Goal: Task Accomplishment & Management: Manage account settings

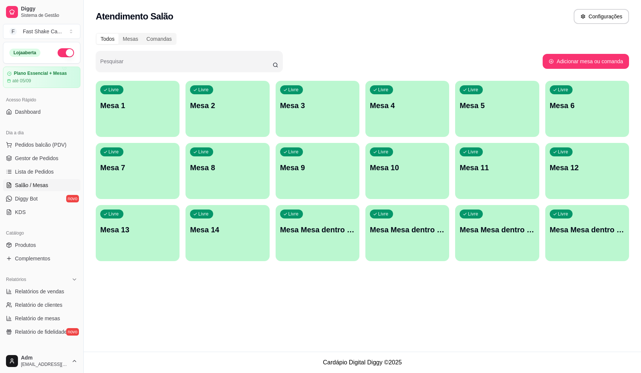
click at [336, 236] on div "Livre Mesa Mesa dentro azul" at bounding box center [318, 228] width 84 height 47
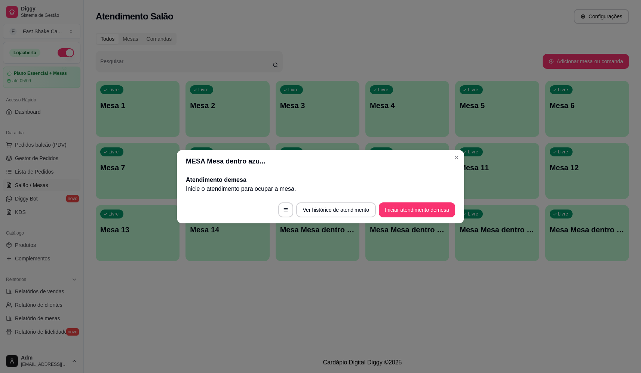
click at [429, 218] on footer "Ver histórico de atendimento Iniciar atendimento de mesa" at bounding box center [320, 209] width 287 height 27
click at [430, 214] on button "Iniciar atendimento de mesa" at bounding box center [417, 209] width 74 height 15
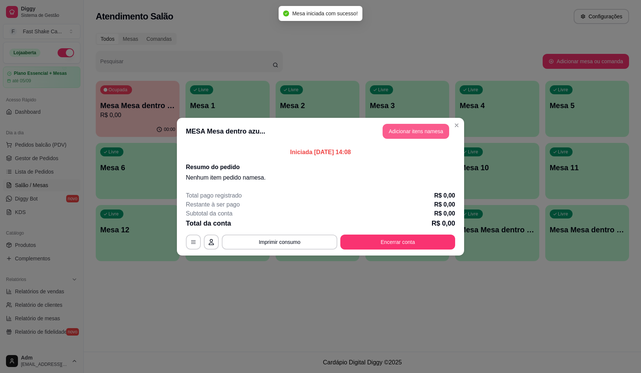
click at [417, 135] on button "Adicionar itens na mesa" at bounding box center [416, 131] width 67 height 15
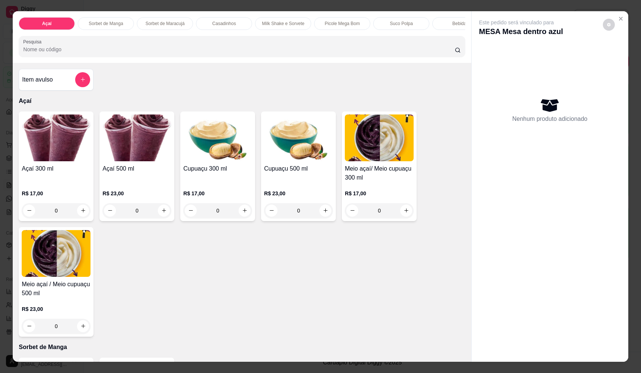
click at [163, 218] on div "0" at bounding box center [137, 210] width 69 height 15
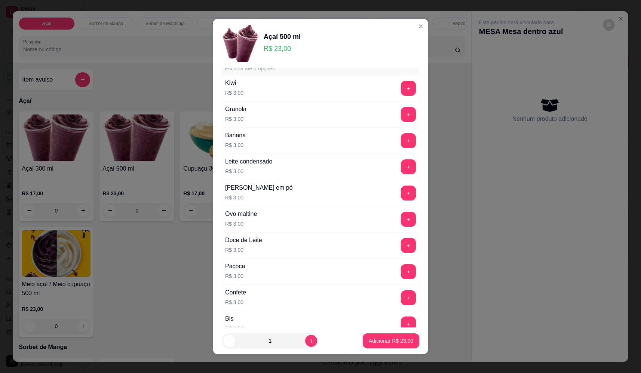
scroll to position [37, 0]
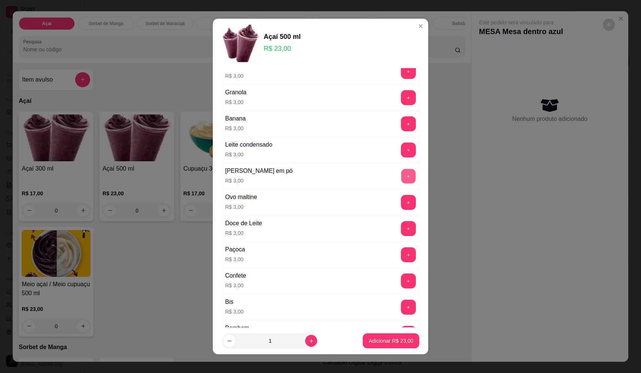
click at [402, 178] on button "+" at bounding box center [409, 176] width 15 height 15
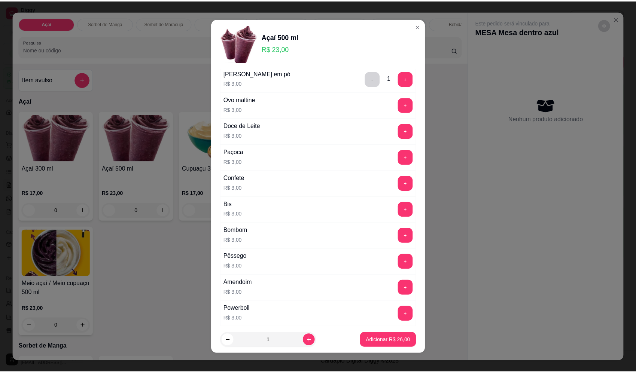
scroll to position [262, 0]
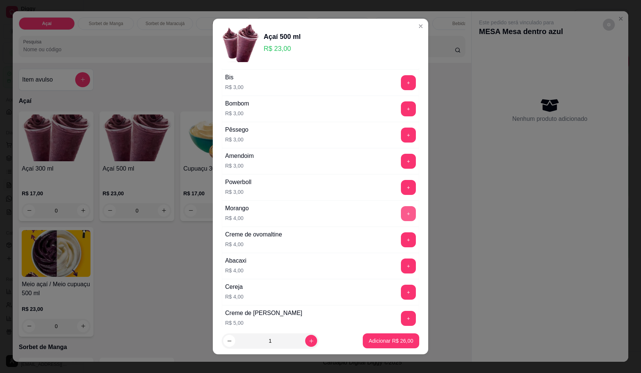
click at [401, 214] on button "+" at bounding box center [408, 213] width 15 height 15
click at [401, 341] on p "Adicionar R$ 30,00" at bounding box center [391, 340] width 43 height 7
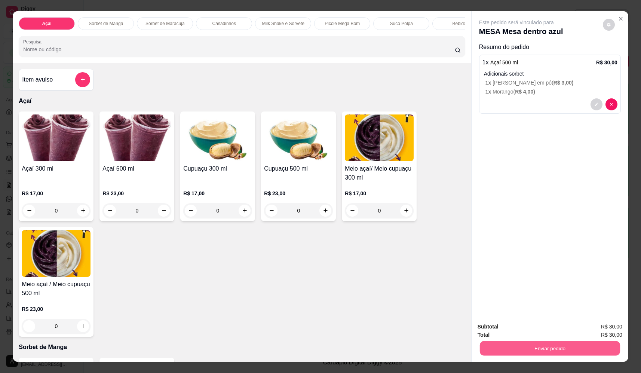
click at [524, 346] on button "Enviar pedido" at bounding box center [550, 348] width 140 height 15
click at [523, 330] on button "Não registrar e enviar pedido" at bounding box center [526, 330] width 76 height 14
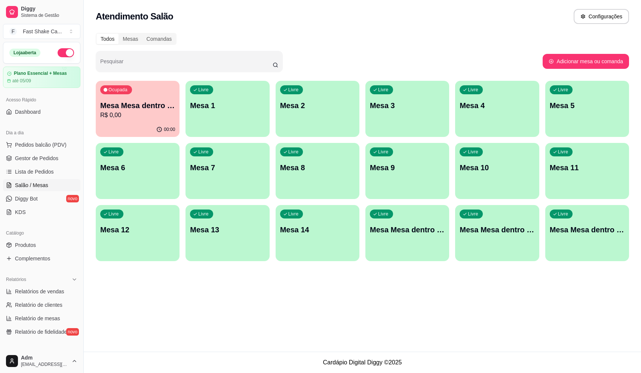
click at [162, 109] on p "Mesa Mesa dentro azul" at bounding box center [137, 105] width 75 height 10
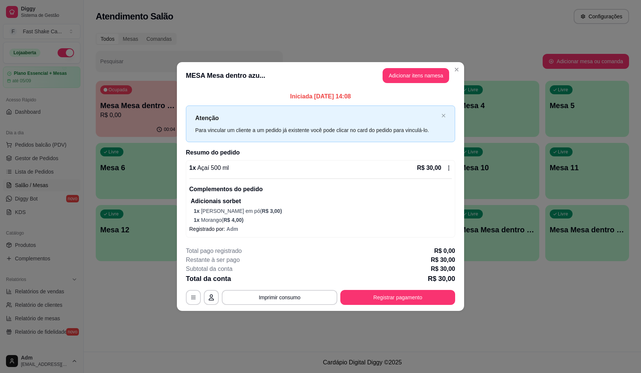
click at [293, 282] on div "Total da conta R$ 30,00" at bounding box center [320, 279] width 269 height 10
click at [293, 296] on button "Imprimir consumo" at bounding box center [280, 297] width 116 height 15
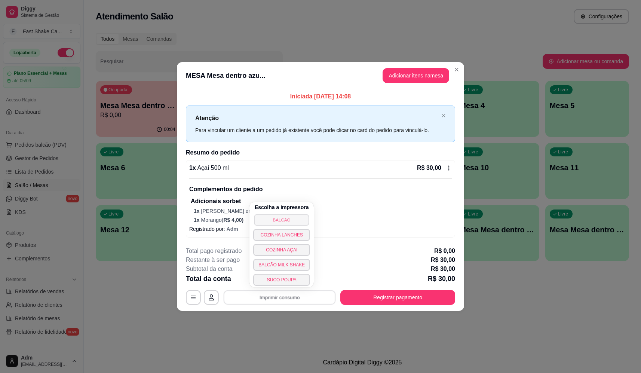
click at [292, 217] on button "BALCÃO" at bounding box center [281, 220] width 55 height 12
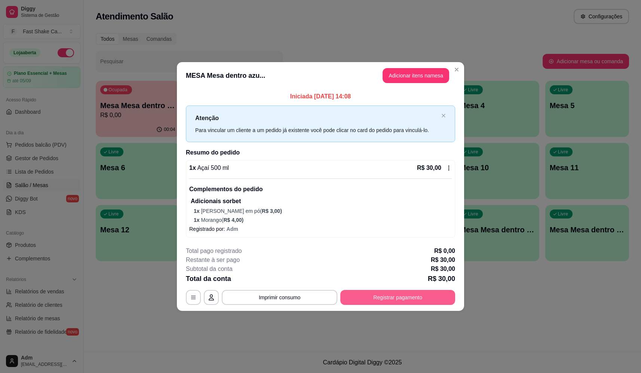
click at [377, 299] on button "Registrar pagamento" at bounding box center [398, 297] width 115 height 15
click at [373, 140] on div at bounding box center [371, 142] width 16 height 16
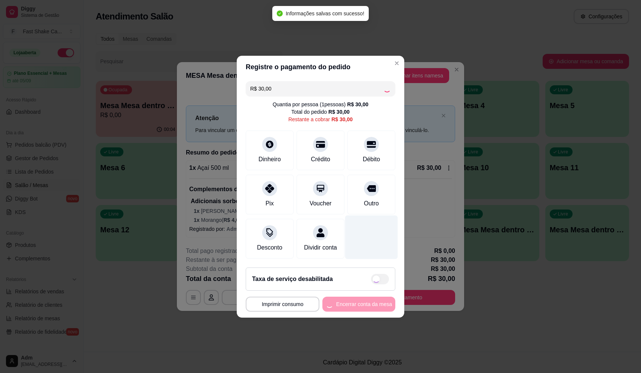
type input "R$ 0,00"
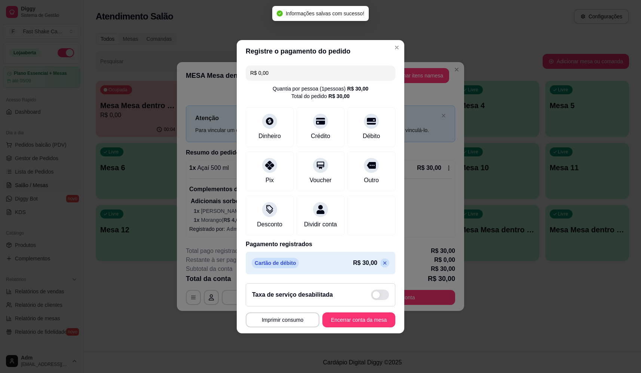
click at [356, 327] on button "Encerrar conta da mesa" at bounding box center [359, 319] width 73 height 15
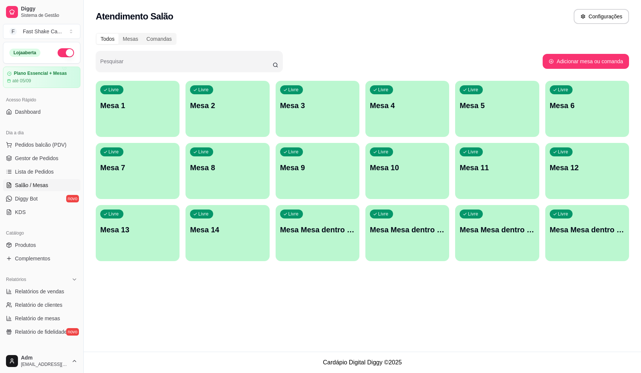
click at [178, 105] on div "Livre Mesa 1" at bounding box center [138, 104] width 84 height 47
click at [243, 101] on p "Mesa 2" at bounding box center [227, 106] width 73 height 10
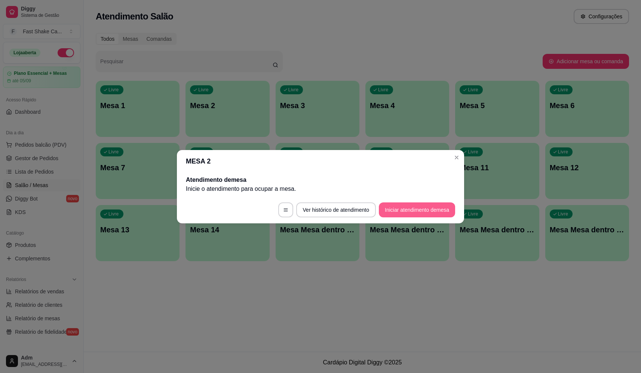
click at [415, 213] on button "Iniciar atendimento de mesa" at bounding box center [417, 209] width 76 height 15
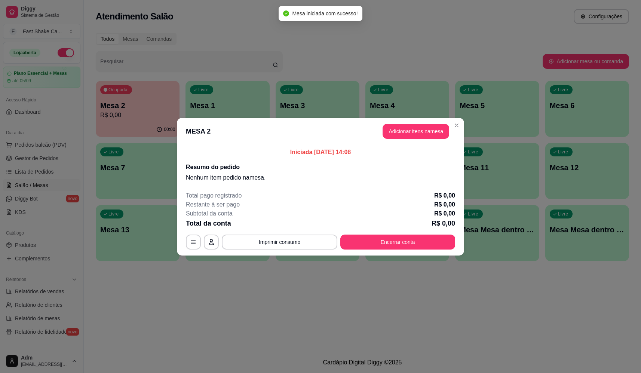
click at [420, 135] on button "Adicionar itens na mesa" at bounding box center [416, 131] width 67 height 15
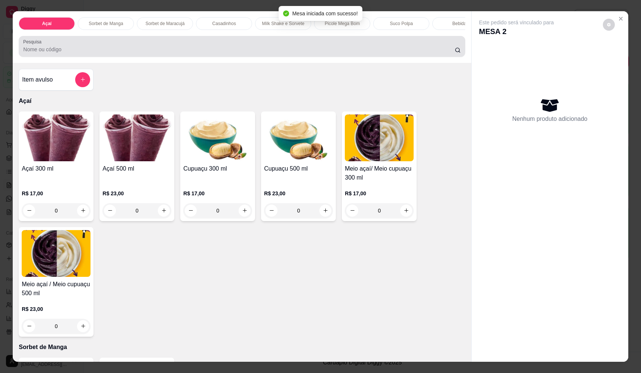
click at [175, 57] on div "Pesquisa" at bounding box center [242, 46] width 446 height 21
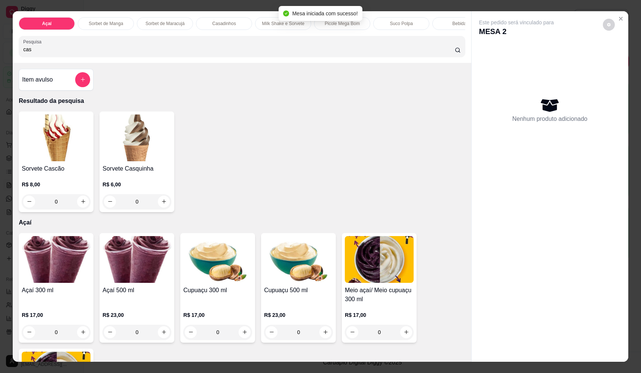
type input "cas"
click at [84, 207] on div "0" at bounding box center [56, 201] width 69 height 15
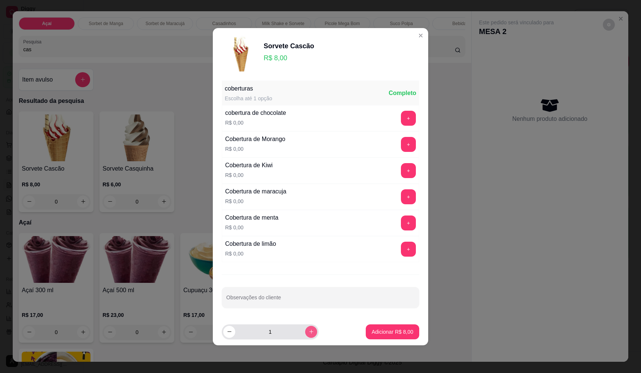
click at [309, 332] on icon "increase-product-quantity" at bounding box center [311, 332] width 4 height 4
type input "3"
click at [382, 330] on p "Adicionar R$ 24,00" at bounding box center [391, 331] width 45 height 7
type input "3"
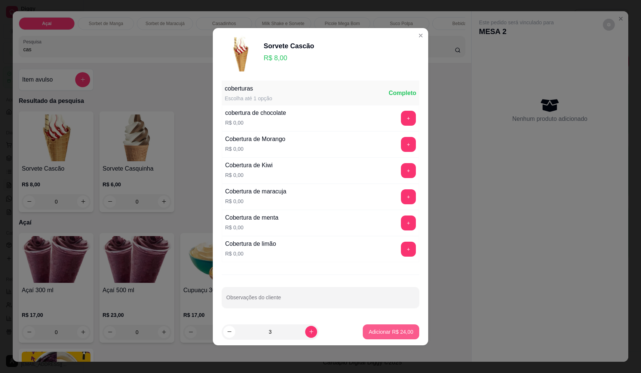
type input "3"
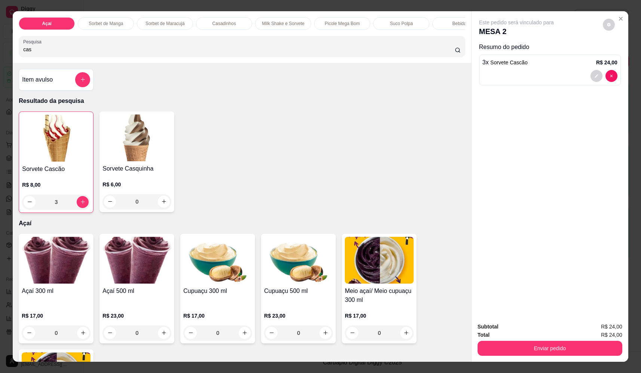
click at [577, 336] on div "Total R$ 24,00" at bounding box center [550, 335] width 145 height 8
click at [562, 347] on button "Enviar pedido" at bounding box center [550, 348] width 145 height 15
click at [527, 328] on button "Não registrar e enviar pedido" at bounding box center [525, 330] width 78 height 14
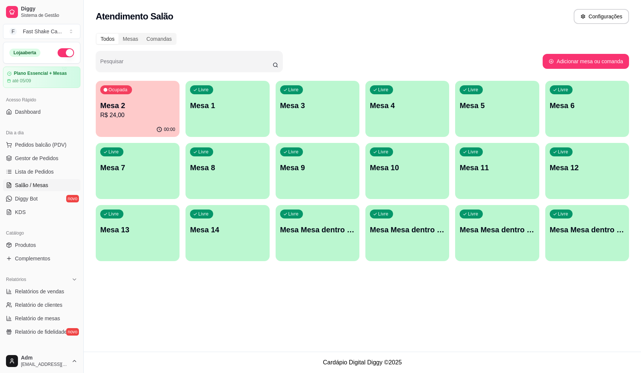
click at [134, 96] on div "Ocupada Mesa 2 R$ 24,00" at bounding box center [138, 102] width 84 height 42
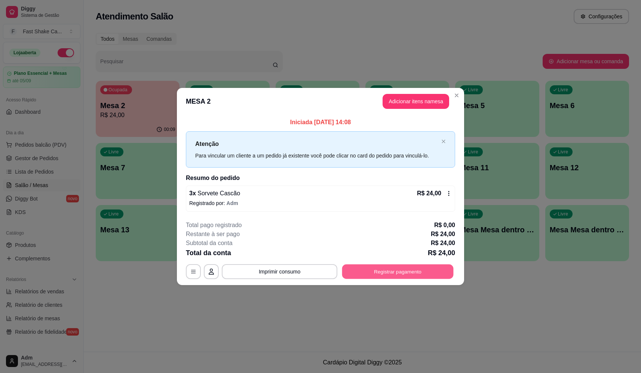
click at [411, 272] on button "Registrar pagamento" at bounding box center [398, 272] width 112 height 15
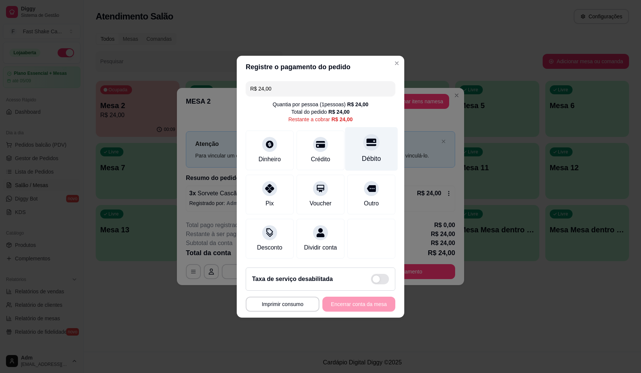
click at [369, 146] on div at bounding box center [371, 142] width 16 height 16
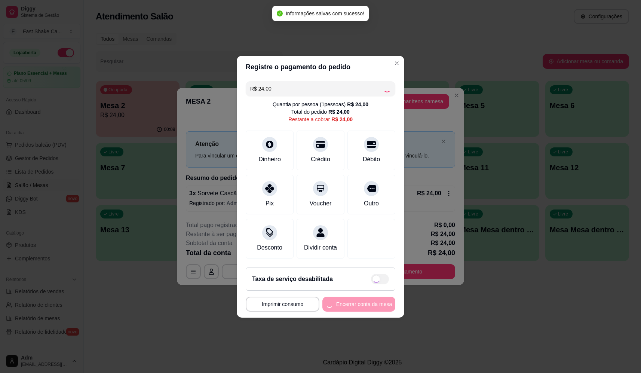
type input "R$ 0,00"
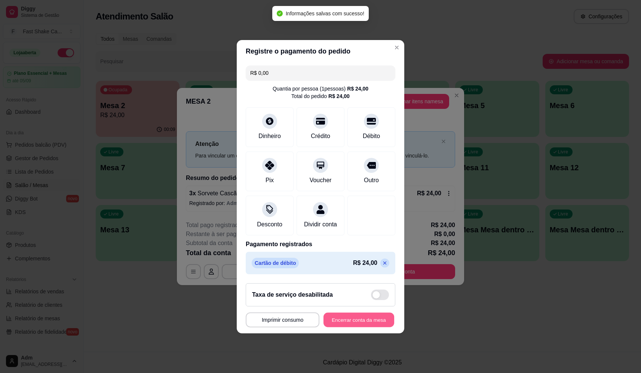
click at [363, 321] on button "Encerrar conta da mesa" at bounding box center [359, 319] width 71 height 15
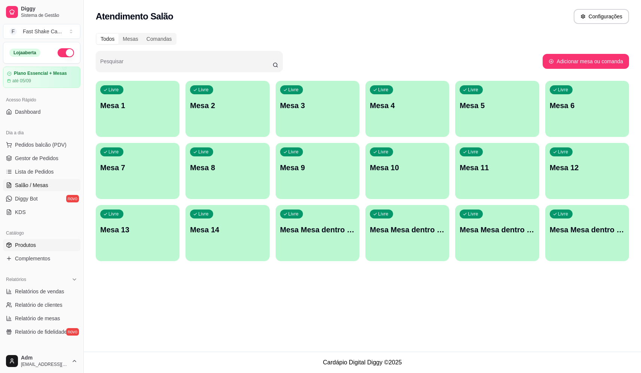
click at [38, 247] on link "Produtos" at bounding box center [41, 245] width 77 height 12
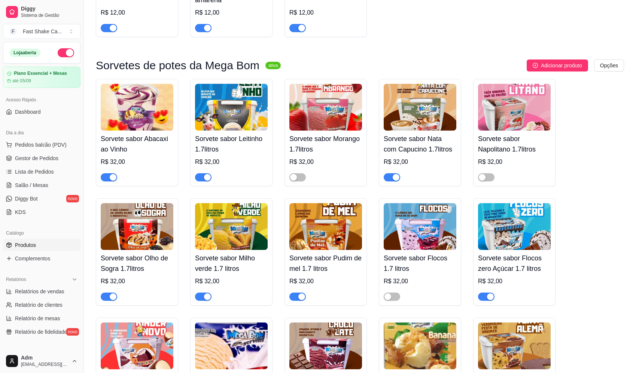
scroll to position [1721, 0]
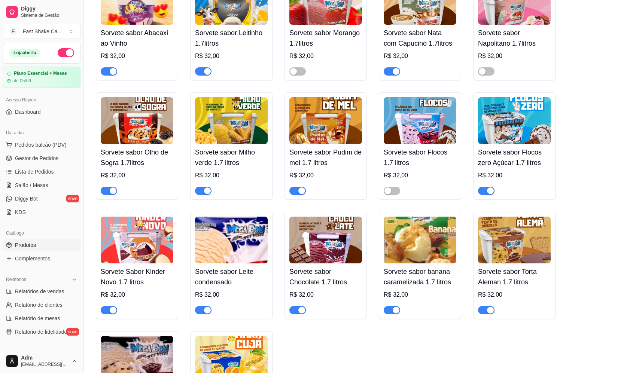
click at [203, 314] on span "button" at bounding box center [203, 310] width 16 height 8
click at [30, 187] on span "Salão / Mesas" at bounding box center [31, 184] width 33 height 7
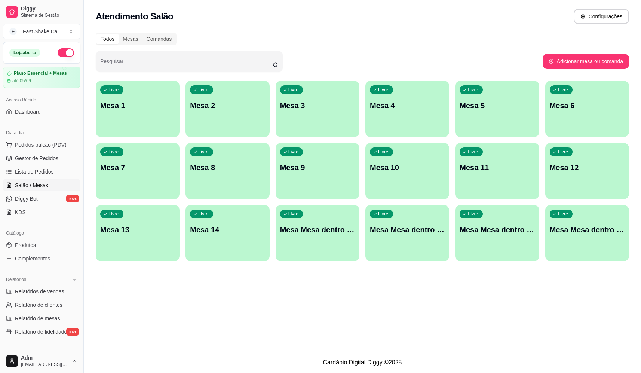
click at [513, 233] on p "Mesa Mesa dentro verde" at bounding box center [497, 230] width 75 height 10
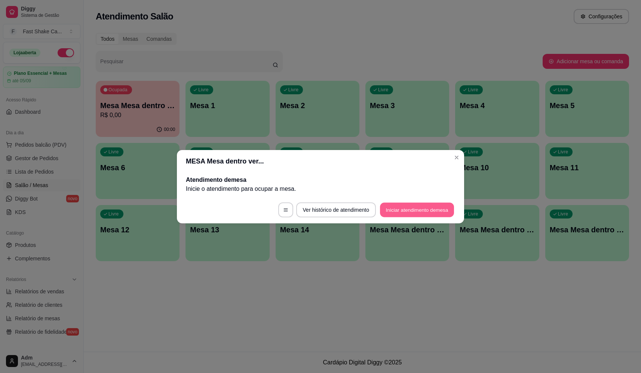
click at [413, 208] on button "Iniciar atendimento de mesa" at bounding box center [417, 209] width 74 height 15
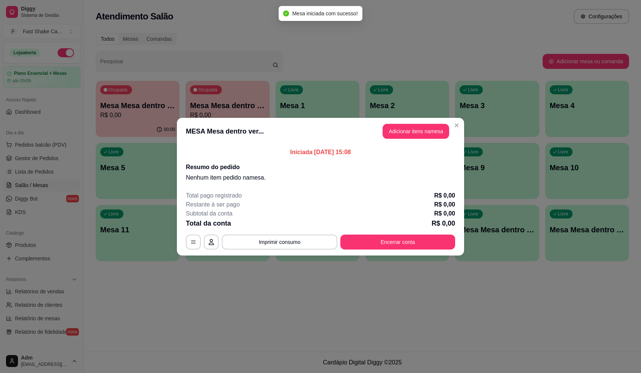
click at [401, 139] on header "MESA Mesa dentro ver... Adicionar itens na mesa" at bounding box center [320, 131] width 287 height 27
click at [402, 136] on button "Adicionar itens na mesa" at bounding box center [416, 131] width 67 height 15
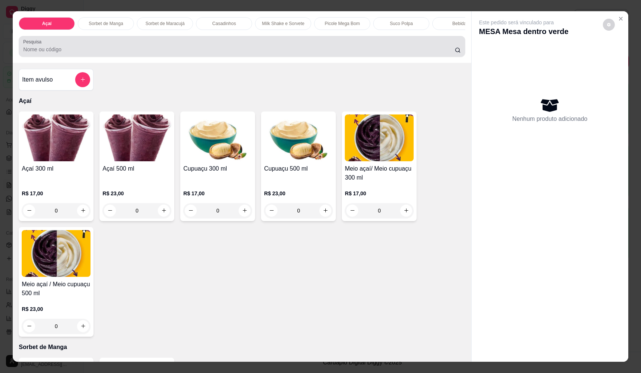
click at [154, 49] on div at bounding box center [241, 46] width 437 height 15
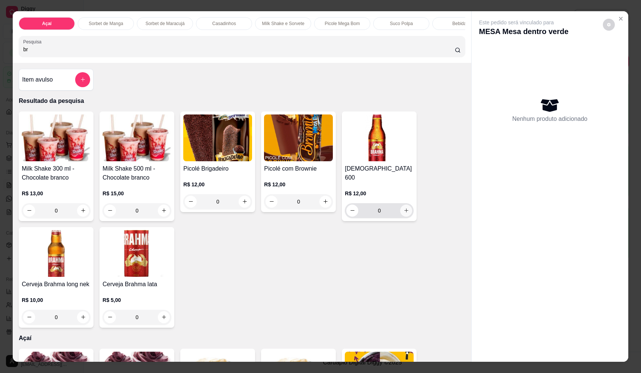
type input "br"
click at [406, 205] on button "increase-product-quantity" at bounding box center [407, 211] width 12 height 12
type input "1"
click at [406, 205] on button "increase-product-quantity" at bounding box center [407, 211] width 12 height 12
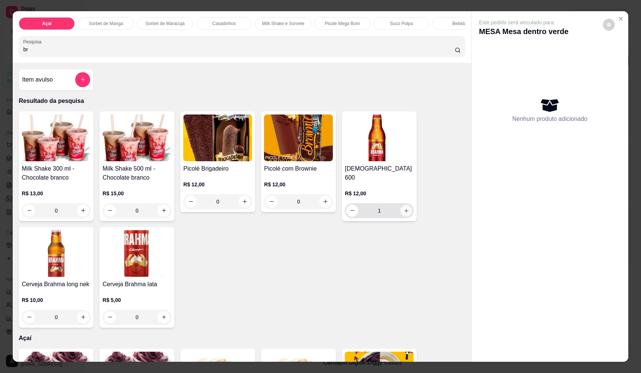
type input "2"
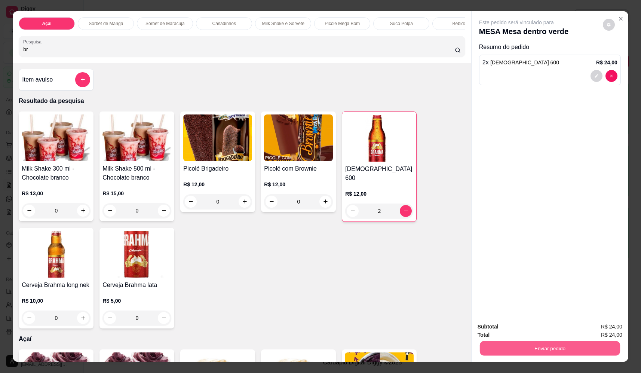
click at [556, 349] on button "Enviar pedido" at bounding box center [550, 348] width 140 height 15
click at [547, 332] on button "Não registrar e enviar pedido" at bounding box center [525, 330] width 78 height 14
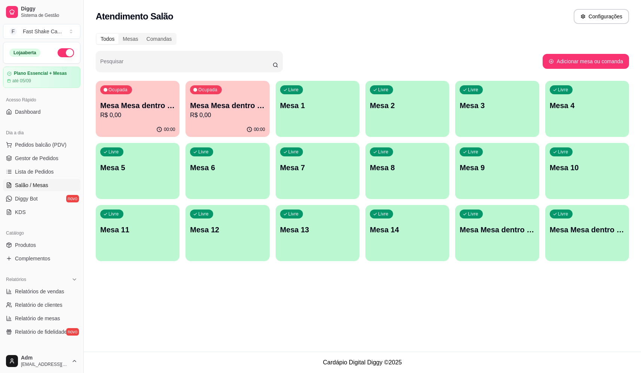
click at [207, 111] on p "R$ 0,00" at bounding box center [227, 115] width 75 height 9
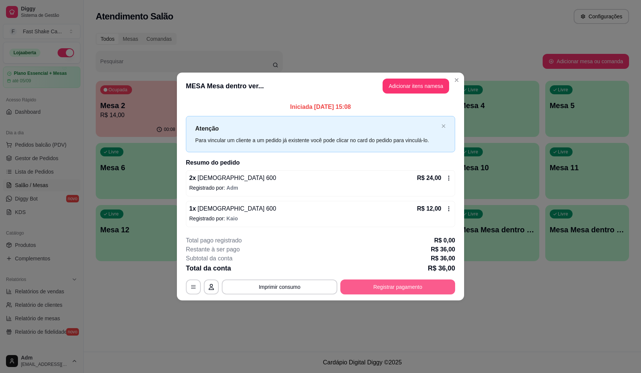
click at [390, 286] on button "Registrar pagamento" at bounding box center [398, 287] width 115 height 15
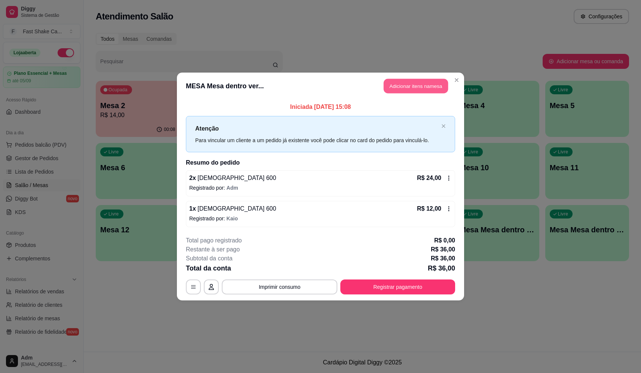
click at [421, 79] on button "Adicionar itens na mesa" at bounding box center [416, 86] width 64 height 15
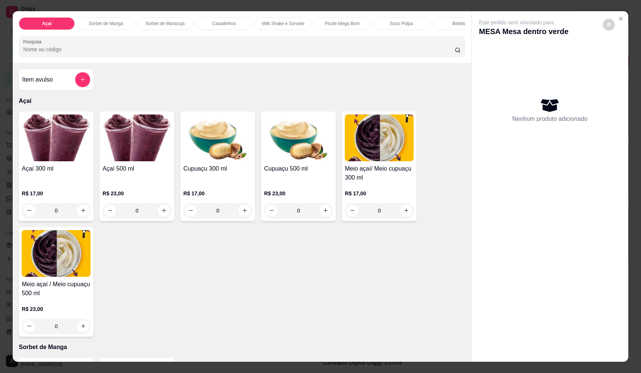
click at [200, 53] on input "Pesquisa" at bounding box center [239, 49] width 432 height 7
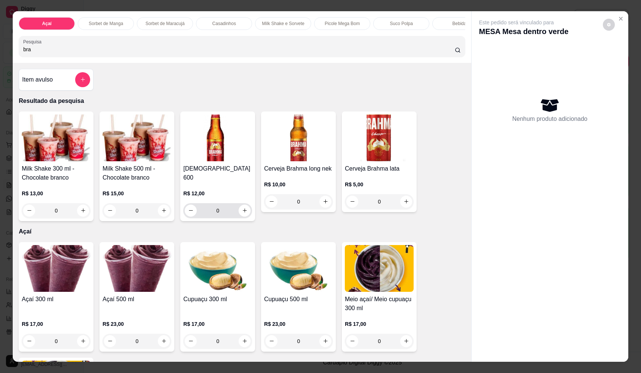
type input "bra"
click at [246, 209] on button "increase-product-quantity" at bounding box center [245, 211] width 12 height 12
type input "1"
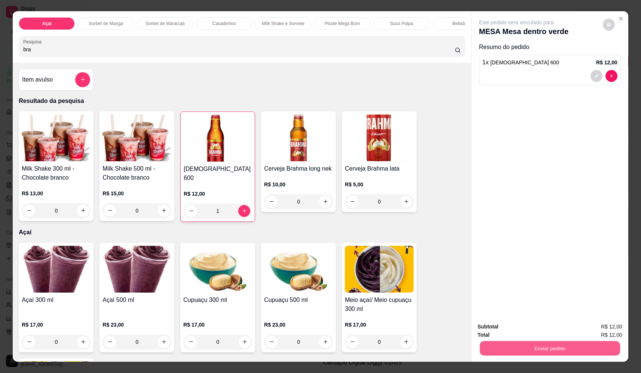
click at [504, 344] on button "Enviar pedido" at bounding box center [550, 348] width 140 height 15
click at [516, 330] on button "Não registrar e enviar pedido" at bounding box center [526, 330] width 76 height 14
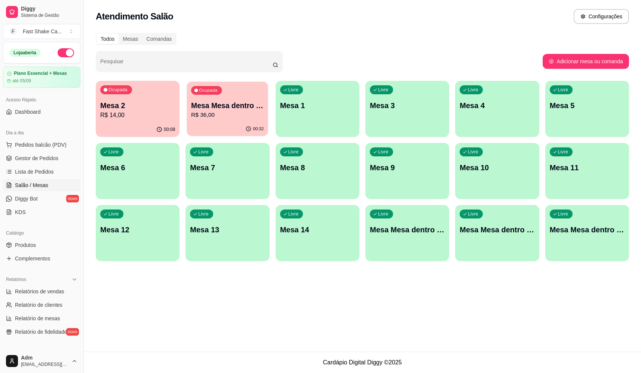
click at [212, 102] on p "Mesa Mesa dentro verde" at bounding box center [227, 106] width 73 height 10
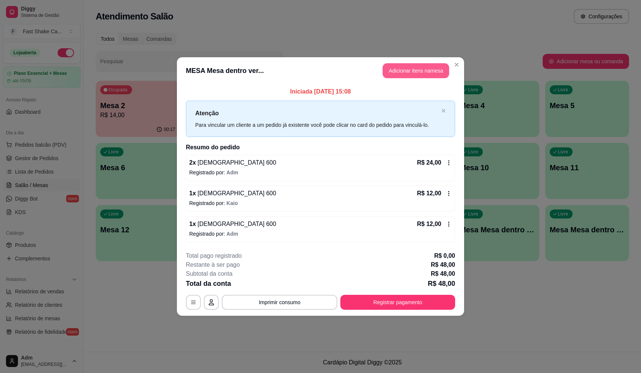
click at [404, 69] on button "Adicionar itens na mesa" at bounding box center [416, 70] width 67 height 15
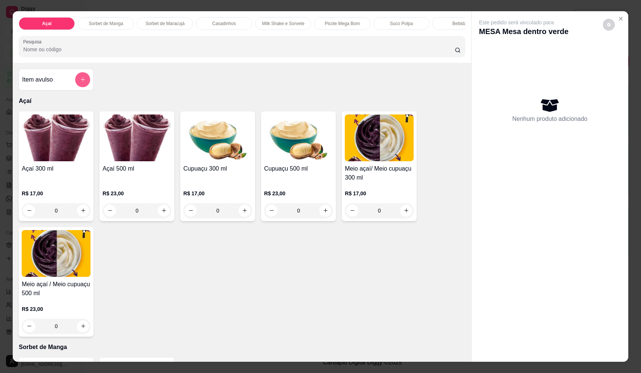
click at [83, 82] on button "add-separate-item" at bounding box center [82, 79] width 15 height 15
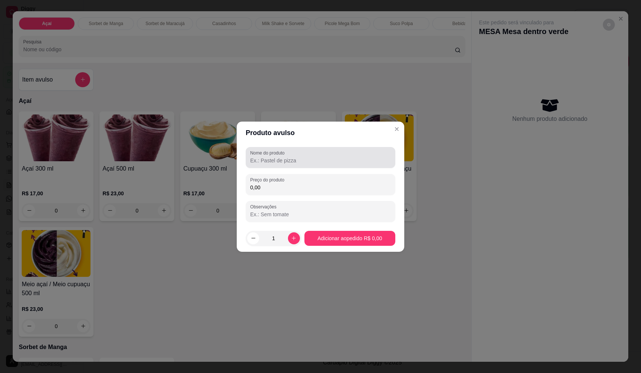
drag, startPoint x: 320, startPoint y: 163, endPoint x: 314, endPoint y: 162, distance: 6.1
click at [319, 163] on input "Nome do produto" at bounding box center [320, 160] width 141 height 7
type input "salgadinho"
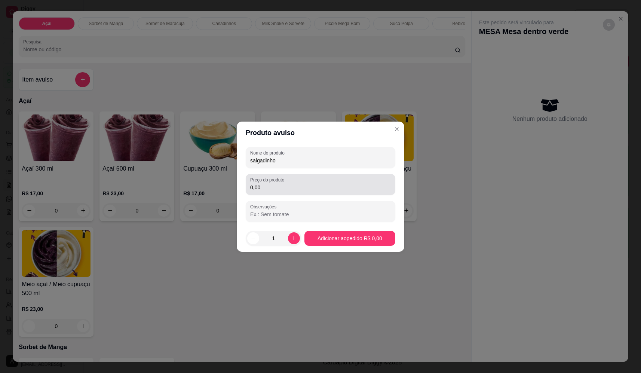
click at [315, 177] on div "0,00" at bounding box center [320, 184] width 141 height 15
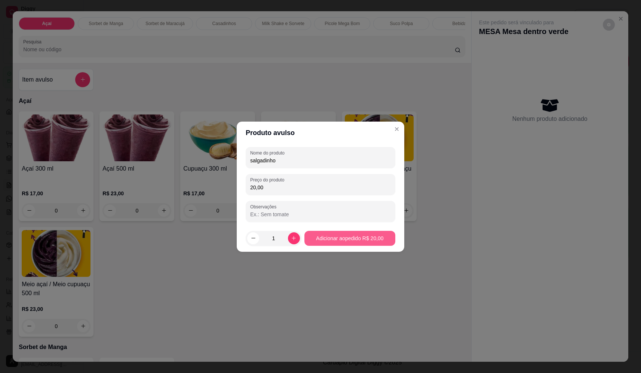
type input "20,00"
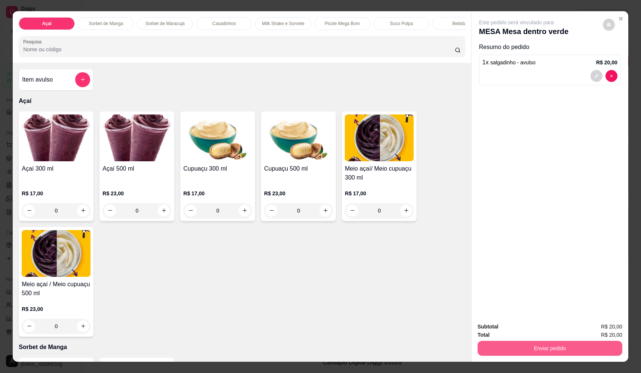
click at [563, 353] on button "Enviar pedido" at bounding box center [550, 348] width 145 height 15
click at [547, 329] on button "Não registrar e enviar pedido" at bounding box center [525, 330] width 78 height 14
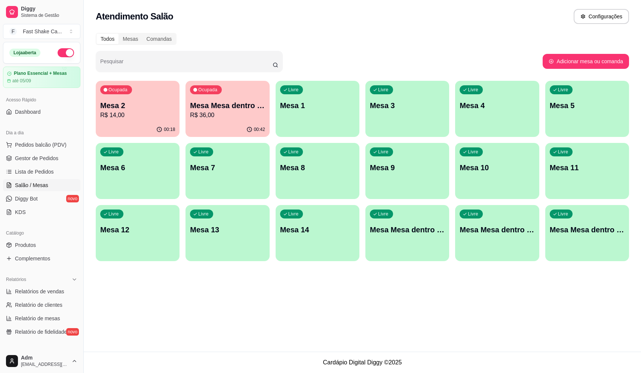
click at [228, 110] on p "Mesa Mesa dentro verde" at bounding box center [227, 105] width 75 height 10
click at [122, 112] on p "R$ 28,00" at bounding box center [137, 115] width 73 height 9
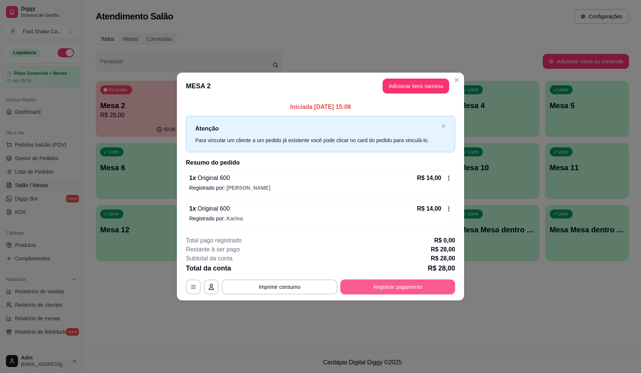
click at [390, 286] on button "Registrar pagamento" at bounding box center [398, 287] width 115 height 15
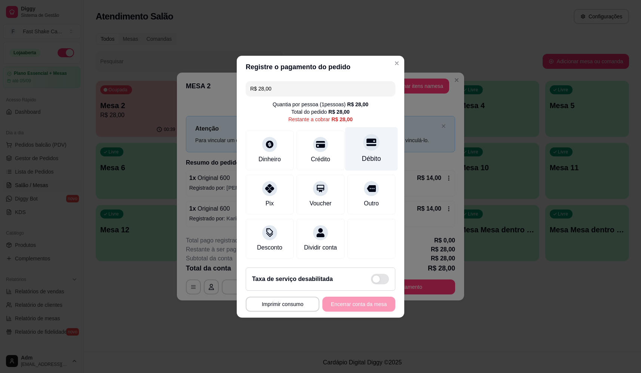
click at [369, 144] on div at bounding box center [371, 142] width 16 height 16
type input "R$ 0,00"
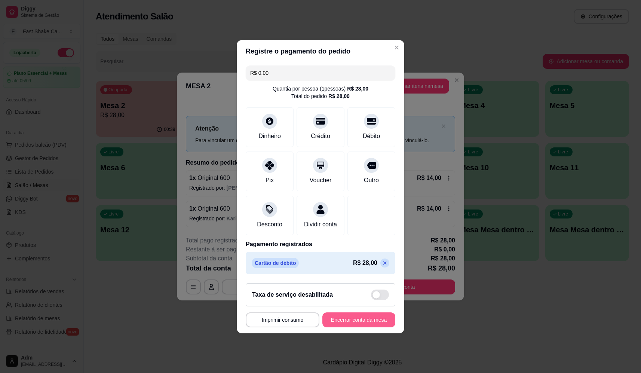
click at [350, 327] on button "Encerrar conta da mesa" at bounding box center [359, 319] width 73 height 15
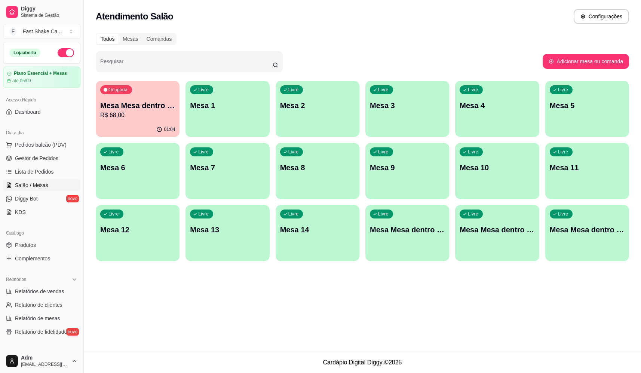
click at [116, 116] on p "R$ 68,00" at bounding box center [137, 115] width 75 height 9
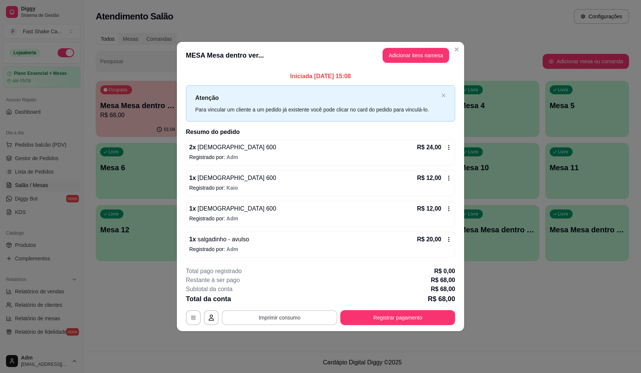
click at [301, 324] on button "Imprimir consumo" at bounding box center [280, 317] width 116 height 15
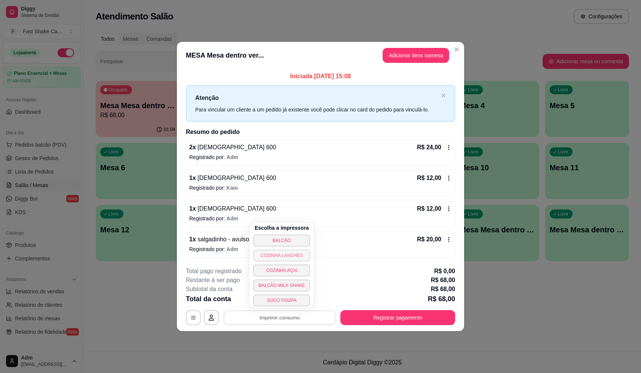
click at [296, 241] on button "BALCÃO" at bounding box center [281, 241] width 57 height 12
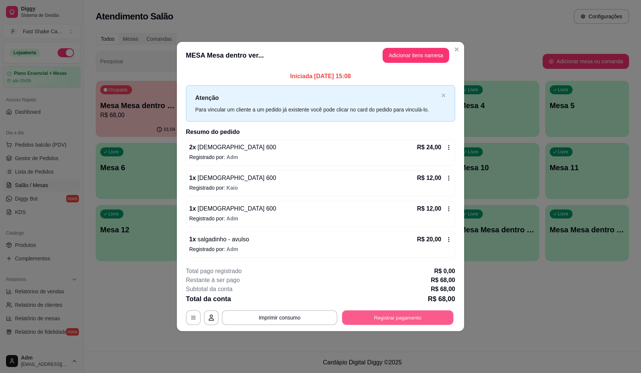
click at [384, 321] on button "Registrar pagamento" at bounding box center [398, 318] width 112 height 15
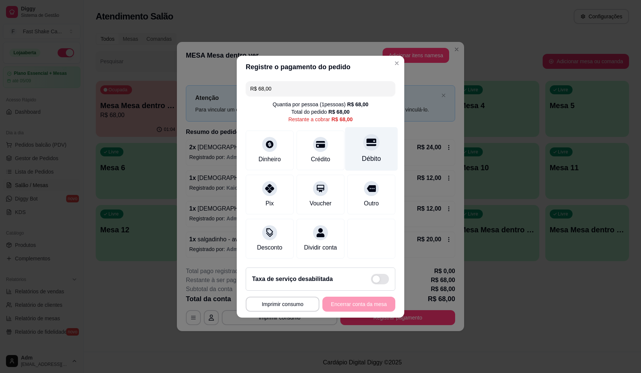
click at [373, 154] on div "Débito" at bounding box center [371, 159] width 19 height 10
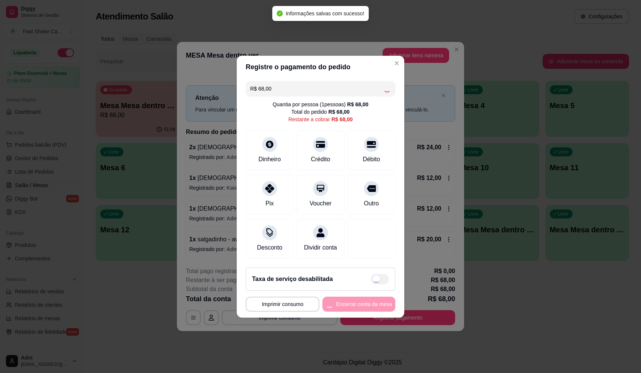
type input "R$ 0,00"
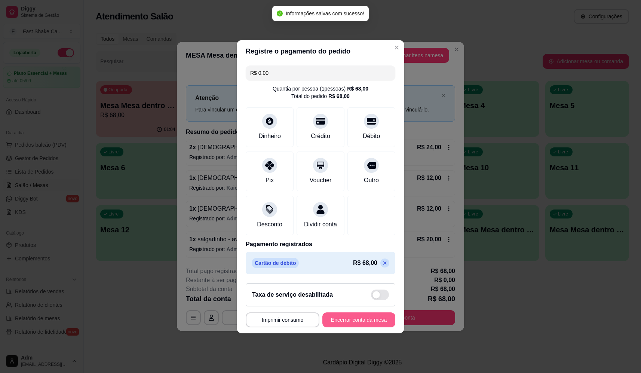
click at [358, 320] on button "Encerrar conta da mesa" at bounding box center [359, 319] width 73 height 15
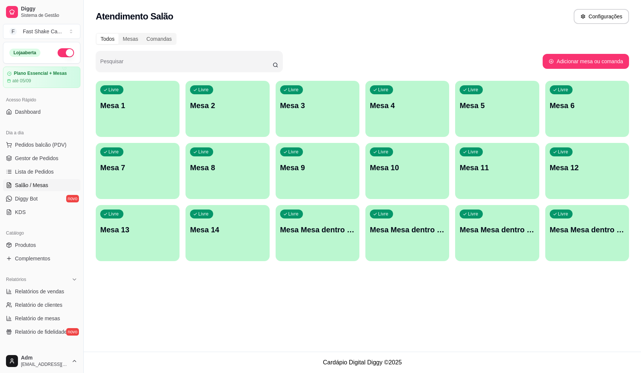
click at [305, 123] on div "Livre Mesa 3" at bounding box center [318, 104] width 84 height 47
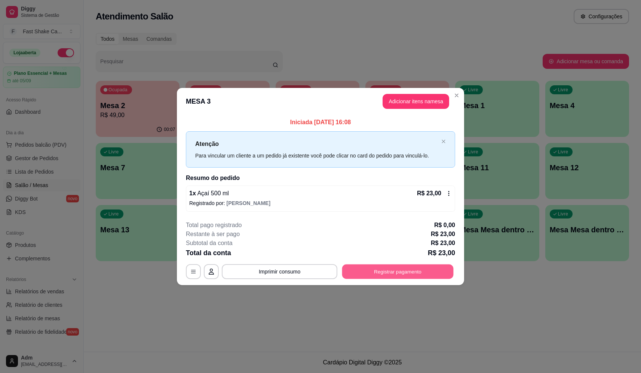
click at [412, 267] on button "Registrar pagamento" at bounding box center [398, 272] width 112 height 15
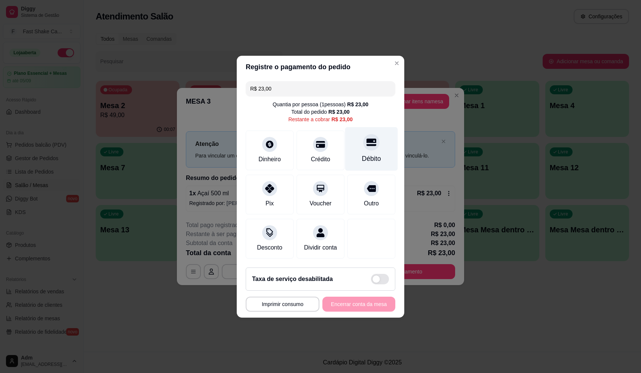
click at [365, 156] on div "Débito" at bounding box center [371, 159] width 19 height 10
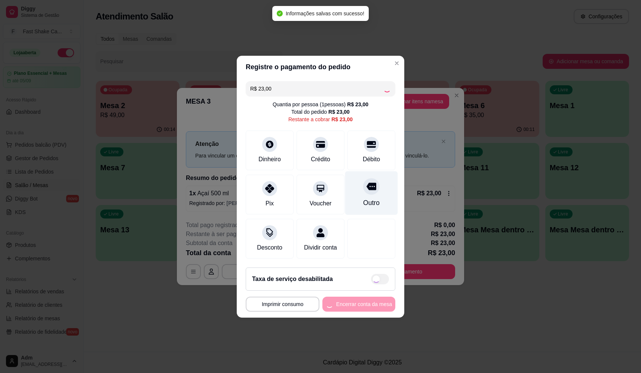
type input "R$ 0,00"
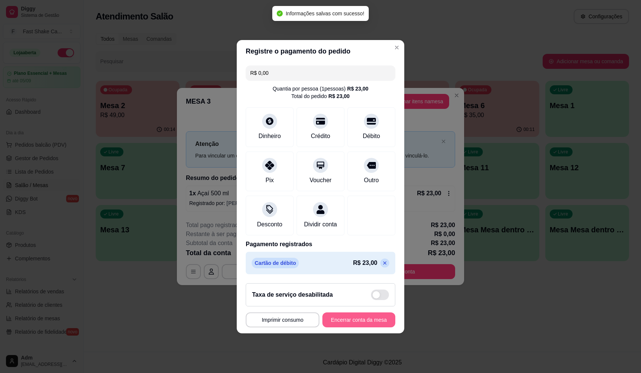
click at [353, 327] on button "Encerrar conta da mesa" at bounding box center [359, 319] width 73 height 15
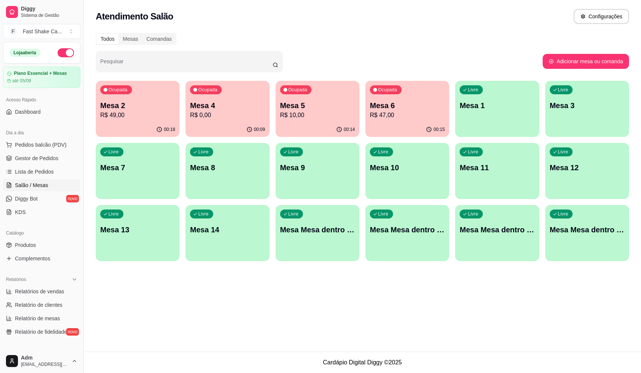
click at [572, 111] on div "Livre Mesa 3" at bounding box center [588, 104] width 84 height 47
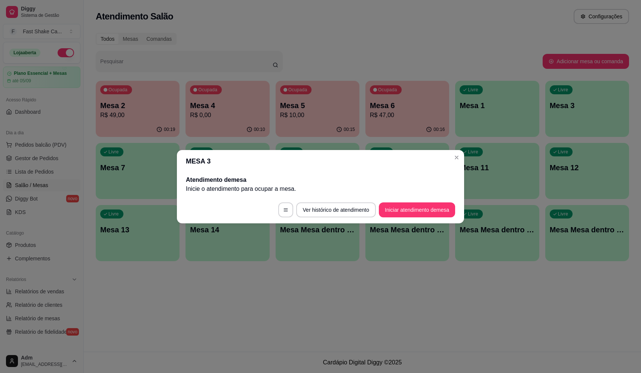
click at [414, 198] on footer "Ver histórico de atendimento Iniciar atendimento de mesa" at bounding box center [320, 209] width 287 height 27
click at [418, 211] on button "Iniciar atendimento de mesa" at bounding box center [417, 209] width 74 height 15
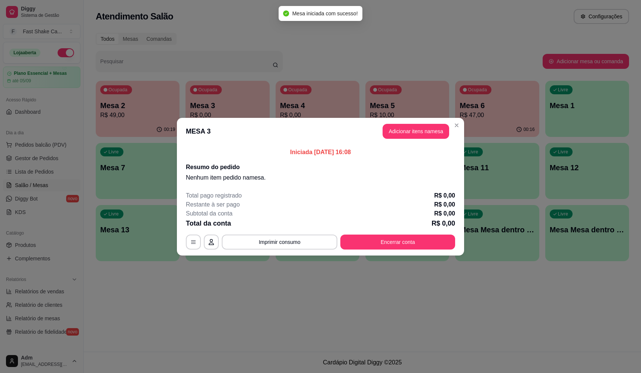
click at [400, 134] on button "Adicionar itens na mesa" at bounding box center [416, 131] width 67 height 15
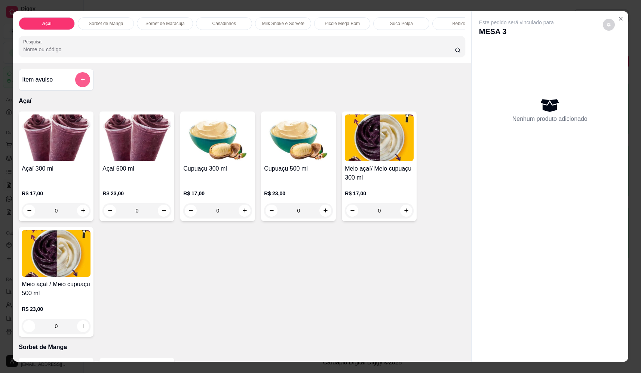
click at [77, 83] on button "add-separate-item" at bounding box center [82, 79] width 15 height 15
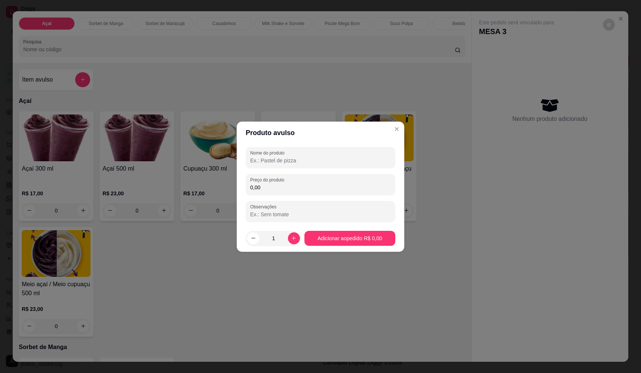
click at [301, 144] on div "Nome do produto Preço do produto 0,00 Observações" at bounding box center [321, 184] width 168 height 81
click at [302, 152] on div at bounding box center [320, 157] width 141 height 15
type input "sorvete"
click at [310, 180] on div "0,00" at bounding box center [320, 184] width 141 height 15
type input "12,24"
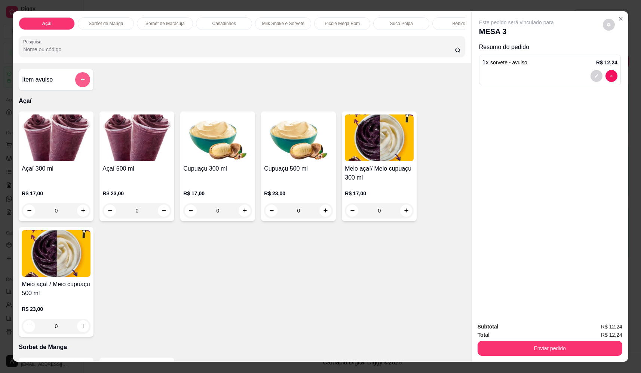
click at [80, 82] on icon "add-separate-item" at bounding box center [83, 80] width 6 height 6
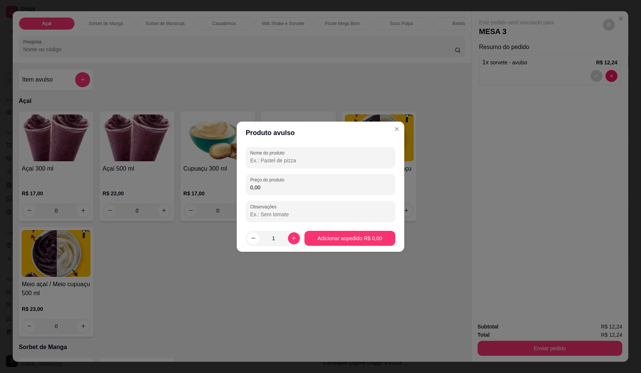
click at [297, 157] on input "Nome do produto" at bounding box center [320, 160] width 141 height 7
type input "sorvete"
click at [321, 192] on div "Preço do produto 0,00" at bounding box center [321, 184] width 150 height 21
type input "13,94"
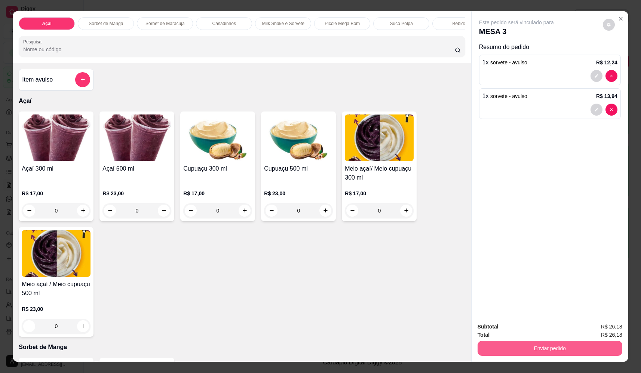
click at [574, 345] on button "Enviar pedido" at bounding box center [550, 348] width 145 height 15
click at [544, 336] on button "Não registrar e enviar pedido" at bounding box center [525, 330] width 78 height 14
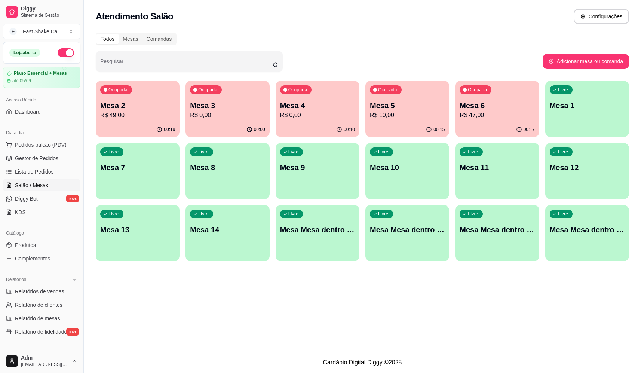
click at [516, 234] on p "Mesa Mesa dentro verde" at bounding box center [497, 230] width 75 height 10
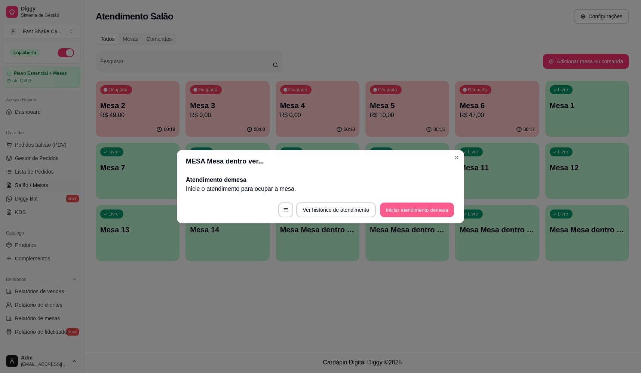
click at [424, 209] on button "Iniciar atendimento de mesa" at bounding box center [417, 209] width 74 height 15
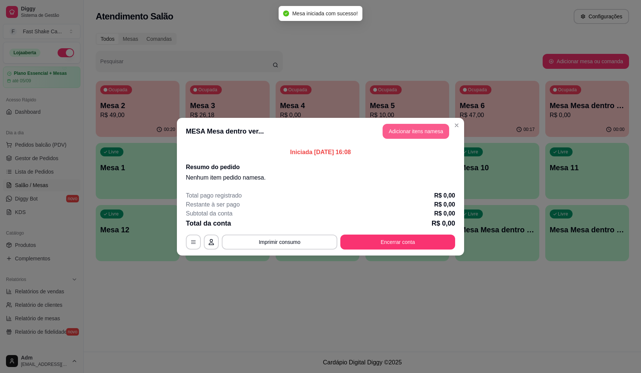
click at [422, 129] on button "Adicionar itens na mesa" at bounding box center [416, 131] width 67 height 15
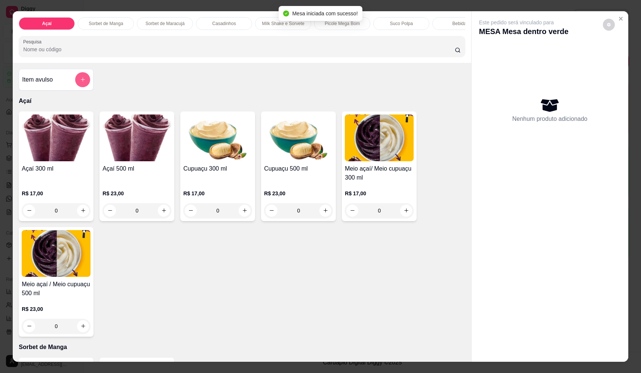
click at [84, 86] on button "add-separate-item" at bounding box center [82, 79] width 15 height 15
drag, startPoint x: 364, startPoint y: 149, endPoint x: 356, endPoint y: 155, distance: 10.3
click at [363, 150] on div "Nome do produto" at bounding box center [321, 157] width 150 height 21
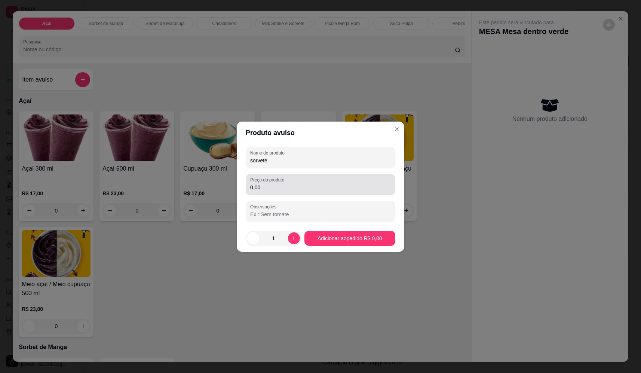
type input "sorvete"
click at [302, 194] on div "Nome do produto sorvete Preço do produto 0,00 Observações" at bounding box center [321, 184] width 150 height 75
click at [305, 190] on input "0,00" at bounding box center [320, 187] width 141 height 7
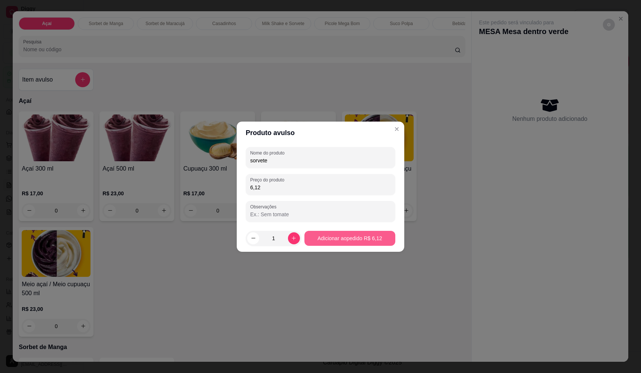
type input "6,12"
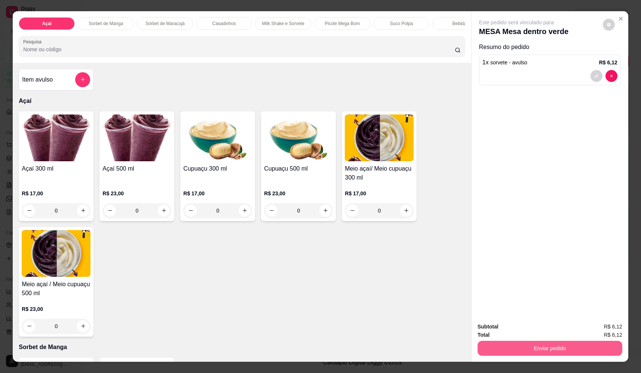
click at [559, 351] on button "Enviar pedido" at bounding box center [550, 348] width 145 height 15
click at [537, 331] on button "Não registrar e enviar pedido" at bounding box center [526, 330] width 76 height 14
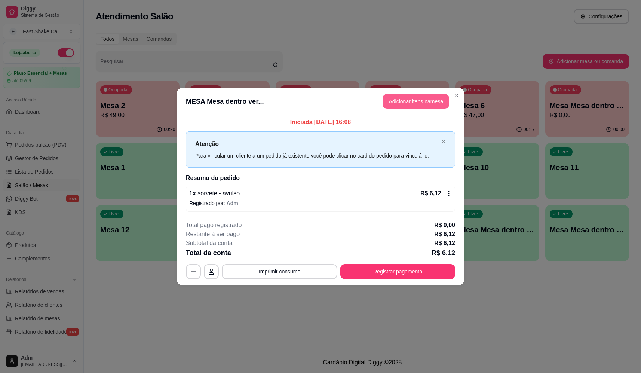
click at [427, 103] on button "Adicionar itens na mesa" at bounding box center [416, 101] width 67 height 15
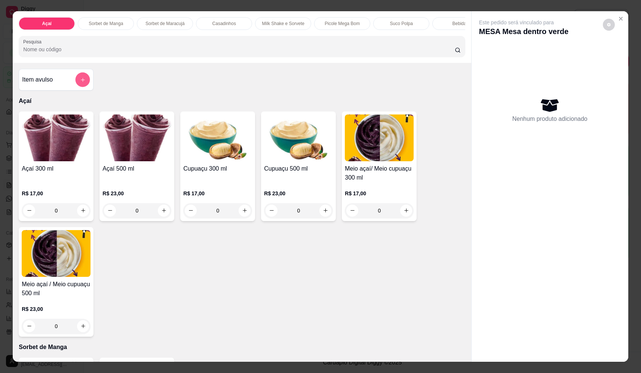
click at [85, 86] on button "add-separate-item" at bounding box center [83, 80] width 15 height 15
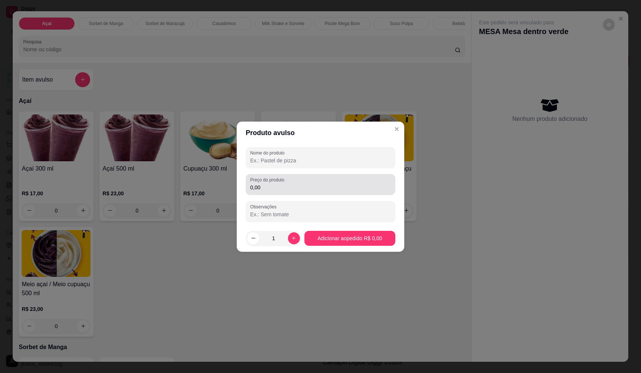
click at [318, 187] on input "0,00" at bounding box center [320, 187] width 141 height 7
type input "10,20"
click at [323, 158] on input "Nome do produto" at bounding box center [320, 160] width 141 height 7
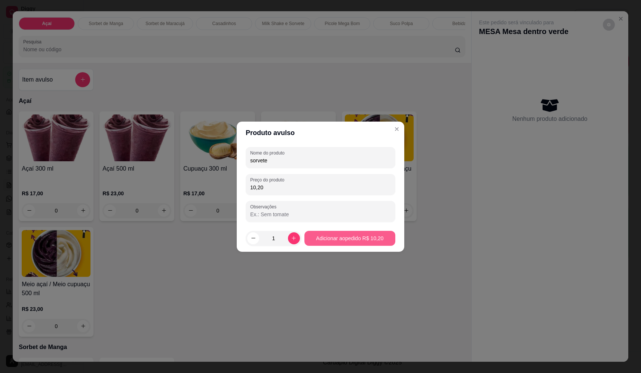
type input "sorvete"
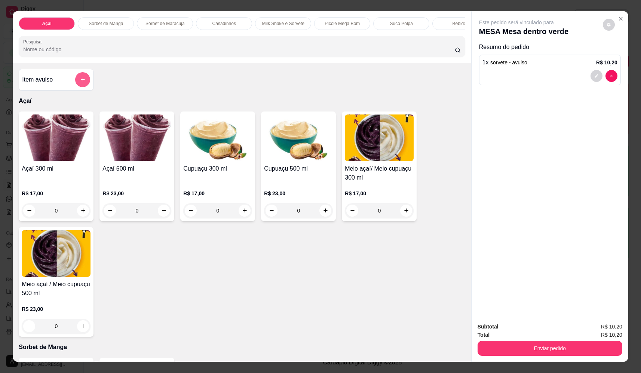
click at [86, 86] on button "add-separate-item" at bounding box center [82, 79] width 15 height 15
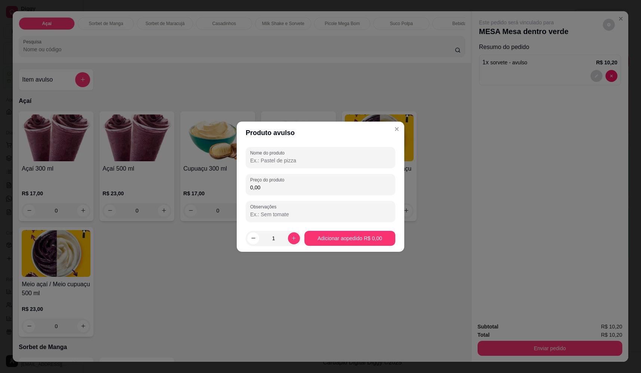
click at [305, 156] on div at bounding box center [320, 157] width 141 height 15
type input "sorvete"
click at [303, 179] on div "0,00" at bounding box center [320, 184] width 141 height 15
type input "17,00"
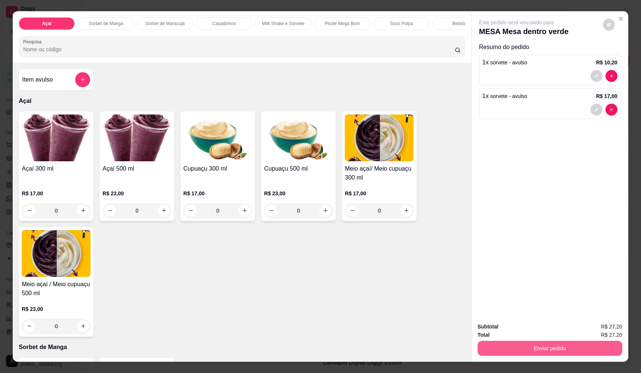
click at [542, 341] on button "Enviar pedido" at bounding box center [550, 348] width 145 height 15
click at [541, 329] on button "Não registrar e enviar pedido" at bounding box center [525, 330] width 78 height 14
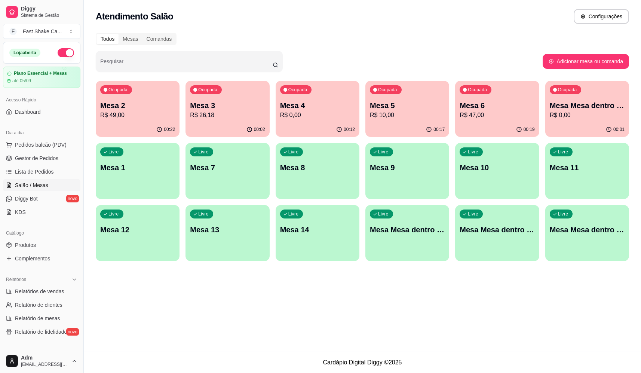
click at [570, 100] on div "Ocupada Mesa Mesa dentro verde R$ 0,00" at bounding box center [588, 102] width 84 height 42
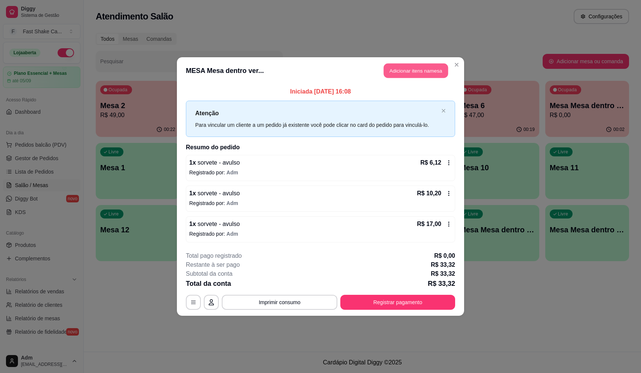
click at [404, 71] on button "Adicionar itens na mesa" at bounding box center [416, 71] width 64 height 15
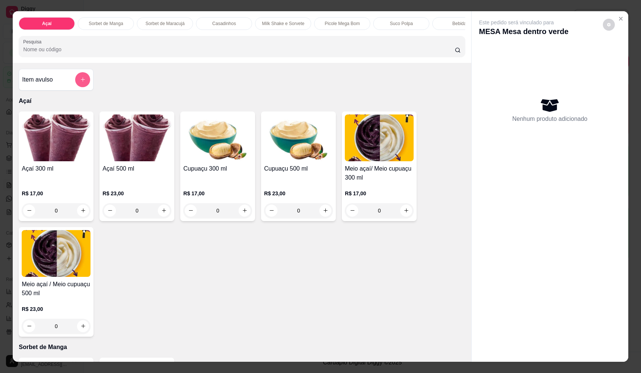
click at [80, 82] on icon "add-separate-item" at bounding box center [83, 80] width 6 height 6
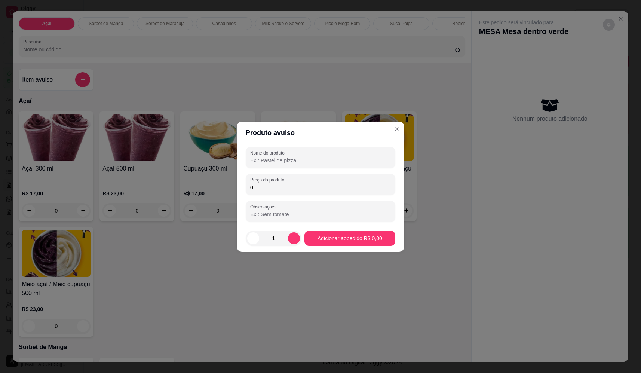
click at [294, 186] on input "0,00" at bounding box center [320, 187] width 141 height 7
type input "13,60"
click at [302, 154] on div at bounding box center [320, 157] width 141 height 15
type input "sorvete"
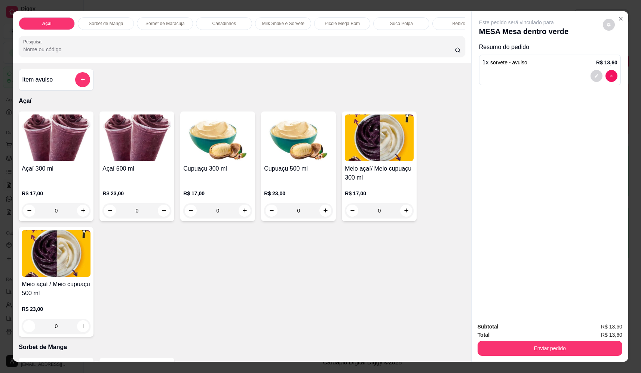
click at [571, 351] on button "Enviar pedido" at bounding box center [550, 348] width 145 height 15
click at [549, 326] on button "Não registrar e enviar pedido" at bounding box center [529, 332] width 65 height 12
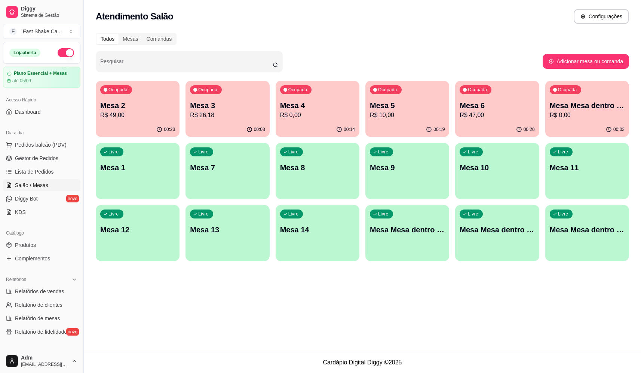
click at [120, 118] on p "R$ 49,00" at bounding box center [137, 115] width 75 height 9
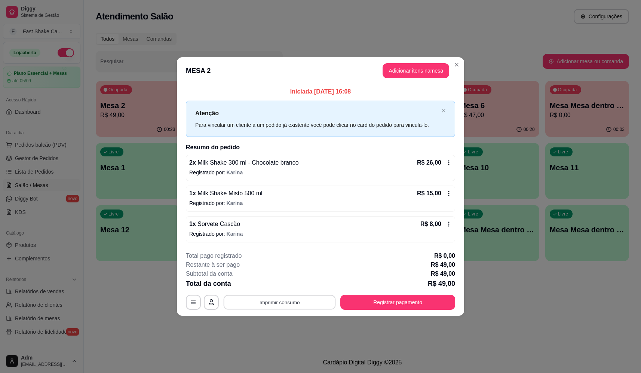
click at [318, 304] on button "Imprimir consumo" at bounding box center [280, 302] width 112 height 15
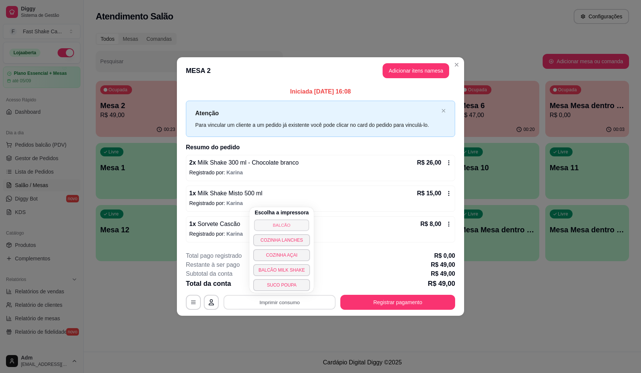
click at [300, 227] on button "BALCÃO" at bounding box center [281, 225] width 55 height 12
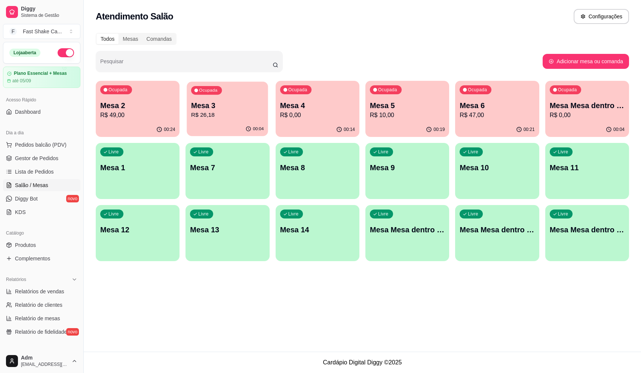
click at [213, 107] on p "Mesa 3" at bounding box center [227, 106] width 73 height 10
click at [615, 110] on p "Mesa Mesa dentro verde" at bounding box center [587, 105] width 75 height 10
click at [152, 126] on button "Ocupada Mesa 2 R$ 49,00 00:24" at bounding box center [138, 109] width 84 height 56
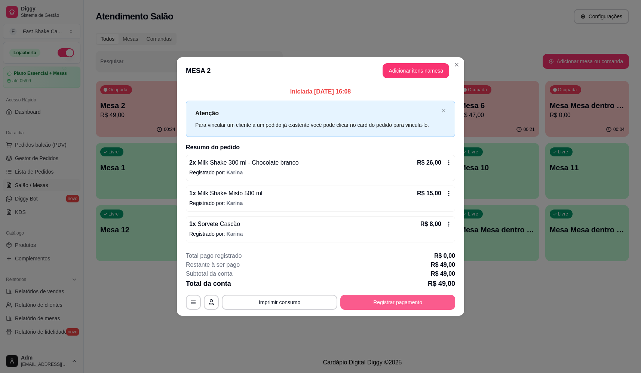
click at [363, 305] on button "Registrar pagamento" at bounding box center [398, 302] width 115 height 15
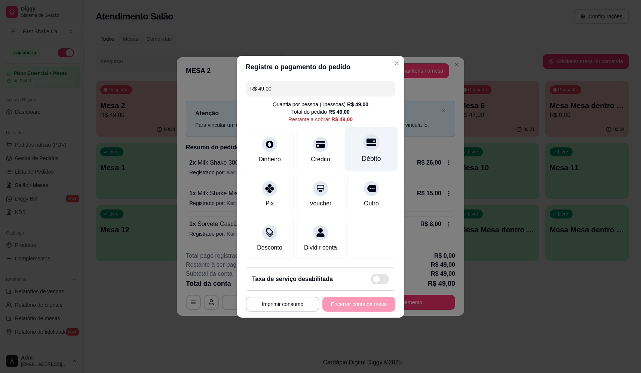
drag, startPoint x: 358, startPoint y: 152, endPoint x: 350, endPoint y: 162, distance: 12.8
click at [354, 154] on div "Débito" at bounding box center [371, 149] width 53 height 44
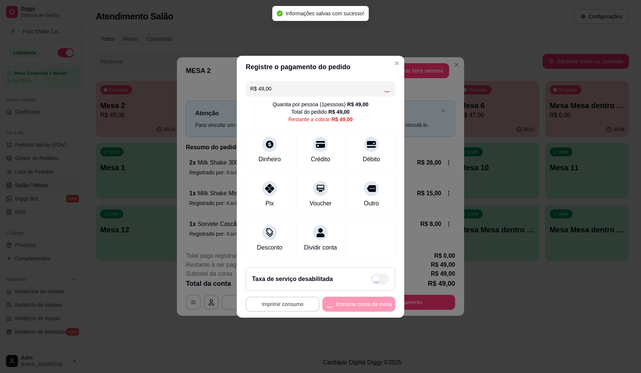
type input "R$ 0,00"
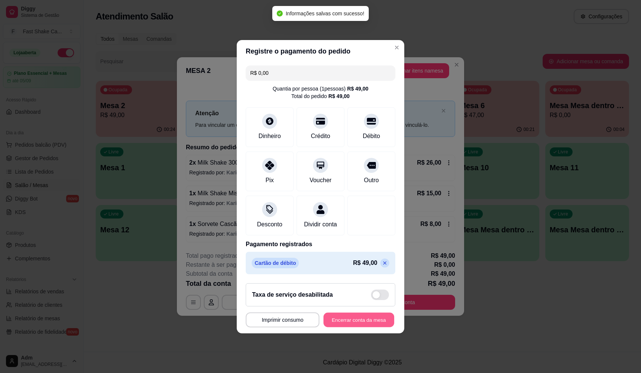
click at [342, 320] on button "Encerrar conta da mesa" at bounding box center [359, 319] width 71 height 15
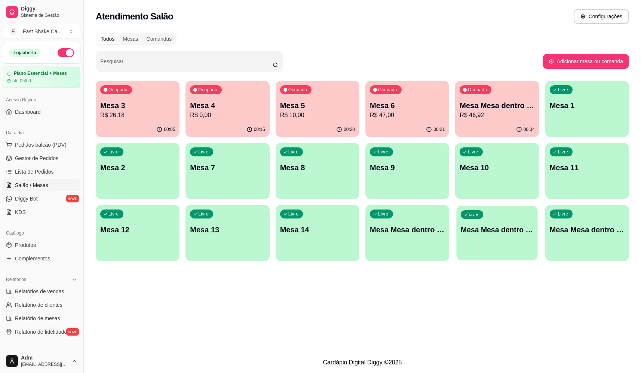
click at [512, 234] on p "Mesa Mesa dentro laranja" at bounding box center [497, 230] width 73 height 10
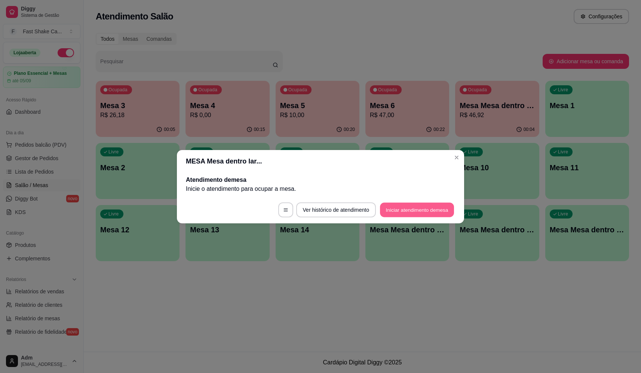
click at [408, 210] on button "Iniciar atendimento de mesa" at bounding box center [417, 209] width 74 height 15
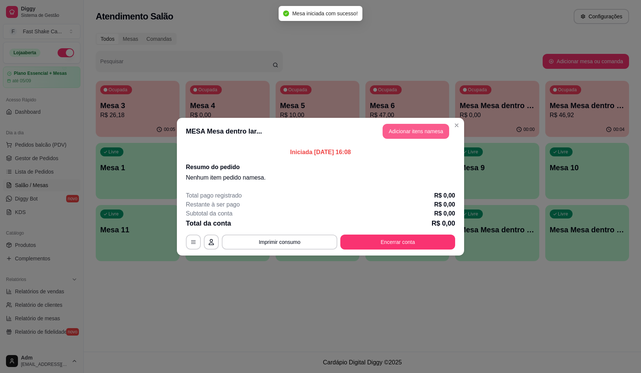
click at [400, 134] on button "Adicionar itens na mesa" at bounding box center [416, 131] width 67 height 15
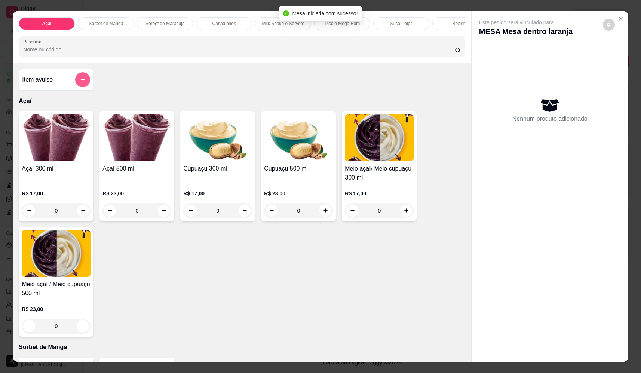
click at [90, 84] on div "Item avulso" at bounding box center [56, 80] width 75 height 22
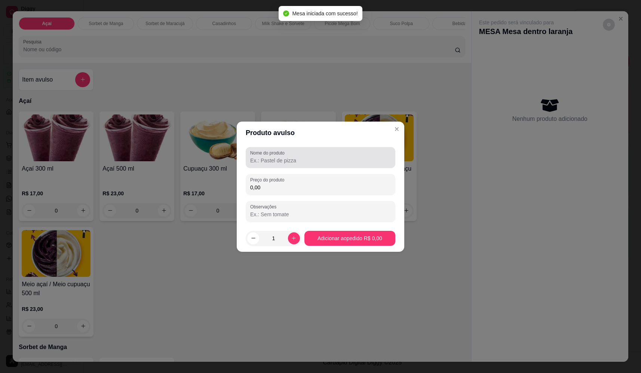
click at [343, 155] on div at bounding box center [320, 157] width 141 height 15
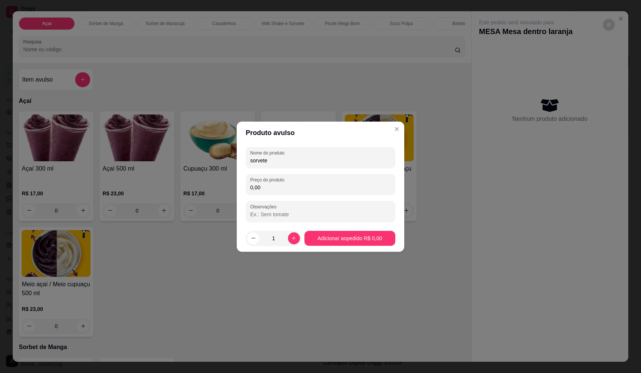
type input "sorvete"
click at [277, 182] on label "Preço do produto" at bounding box center [268, 180] width 37 height 6
click at [277, 184] on input "0,00" at bounding box center [320, 187] width 141 height 7
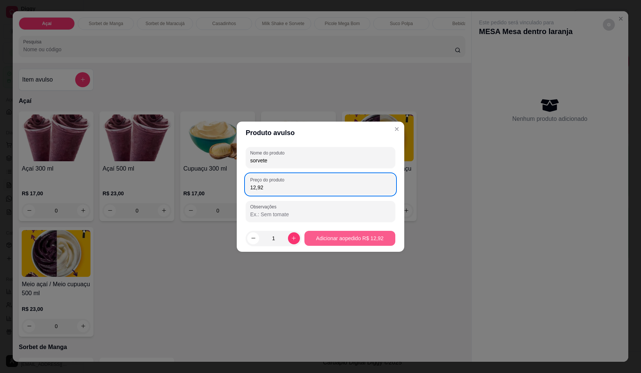
type input "12,92"
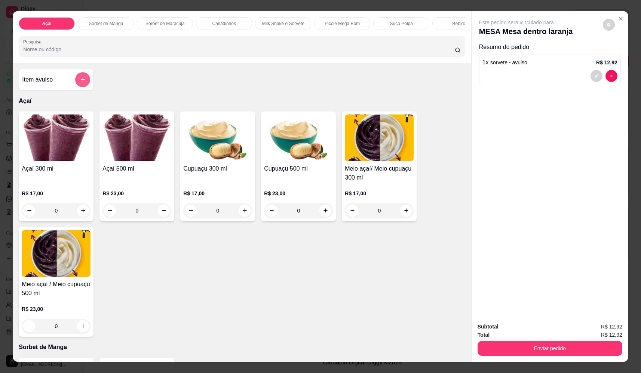
click at [80, 82] on icon "add-separate-item" at bounding box center [83, 80] width 6 height 6
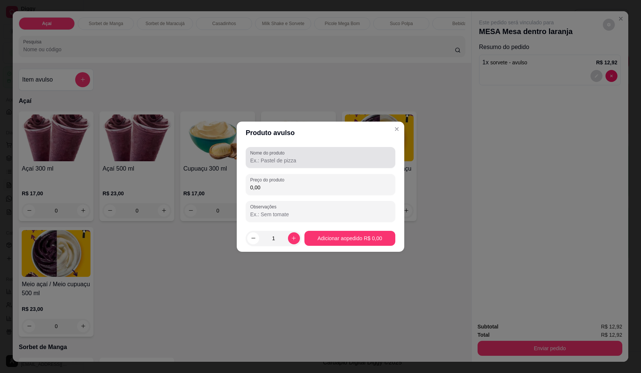
click at [312, 159] on input "Nome do produto" at bounding box center [320, 160] width 141 height 7
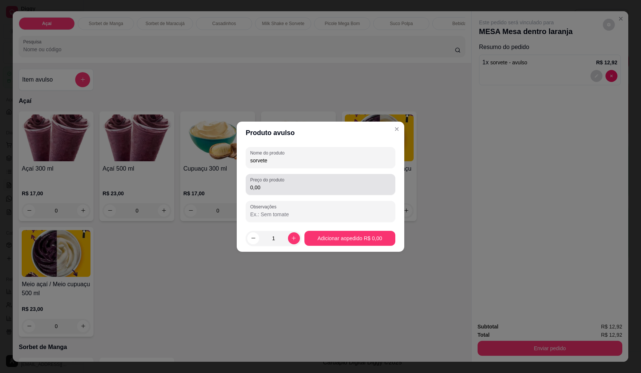
type input "sorvete"
click at [311, 188] on input "0,00" at bounding box center [320, 187] width 141 height 7
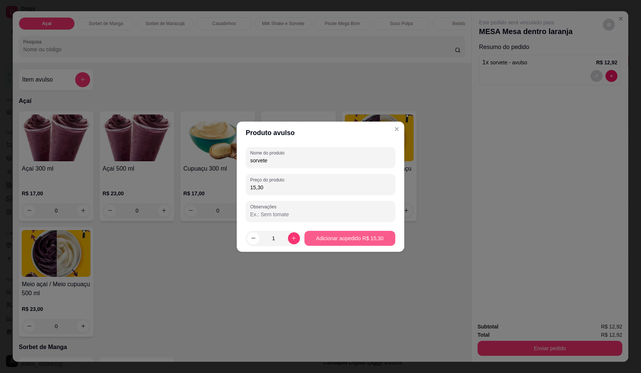
type input "15,30"
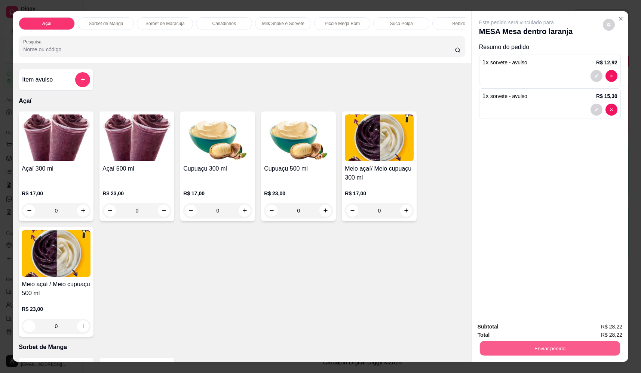
click at [555, 351] on button "Enviar pedido" at bounding box center [550, 348] width 140 height 15
click at [548, 328] on button "Não registrar e enviar pedido" at bounding box center [525, 330] width 78 height 14
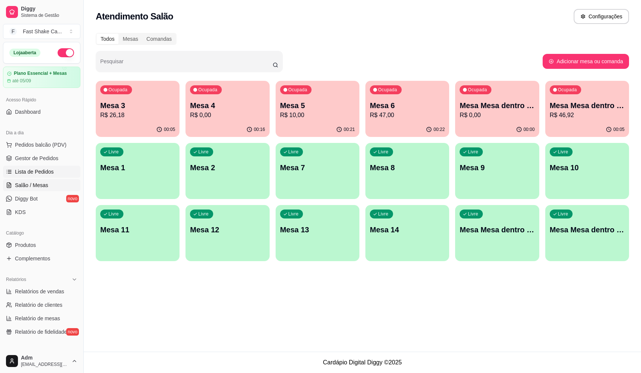
click at [48, 170] on span "Lista de Pedidos" at bounding box center [34, 171] width 39 height 7
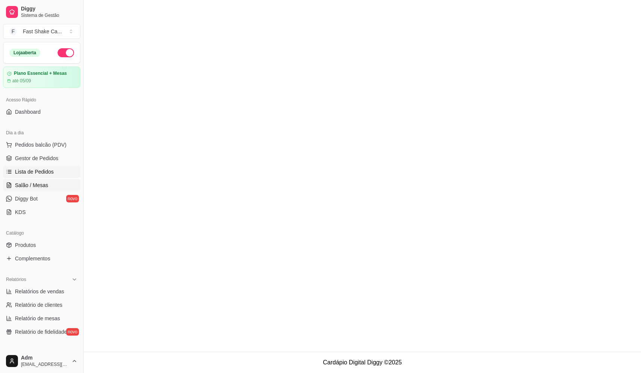
click at [41, 185] on span "Salão / Mesas" at bounding box center [31, 184] width 33 height 7
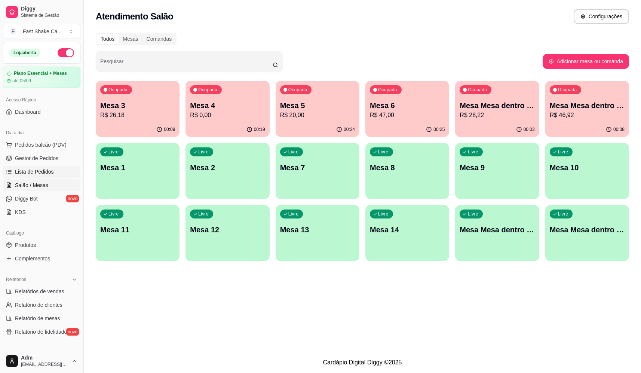
click at [42, 170] on span "Lista de Pedidos" at bounding box center [34, 171] width 39 height 7
click at [134, 102] on p "Mesa 3" at bounding box center [137, 105] width 75 height 10
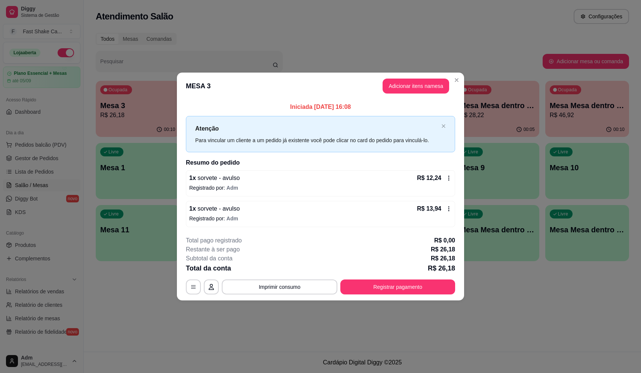
click at [399, 295] on div "**********" at bounding box center [320, 287] width 269 height 15
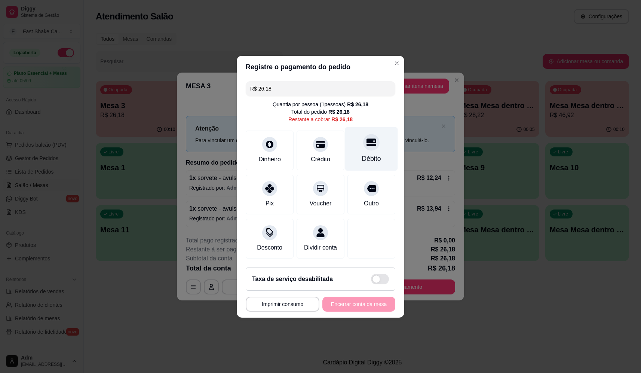
click at [369, 148] on div "Débito" at bounding box center [371, 149] width 53 height 44
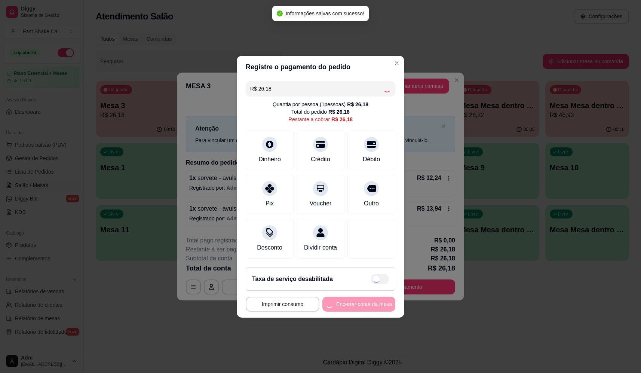
type input "R$ 0,00"
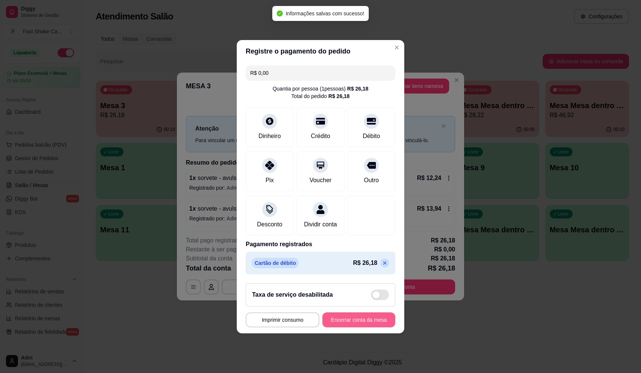
click at [360, 327] on button "Encerrar conta da mesa" at bounding box center [359, 319] width 73 height 15
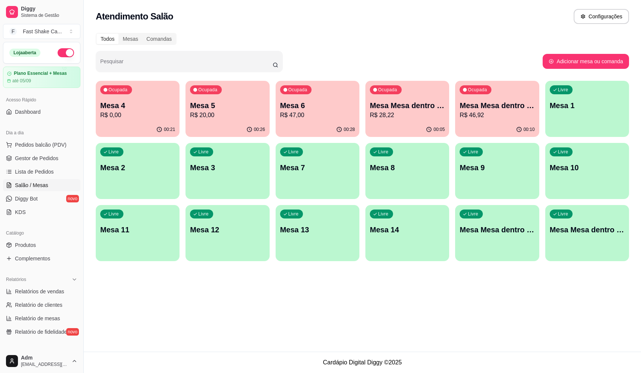
click at [500, 113] on p "R$ 46,92" at bounding box center [497, 115] width 75 height 9
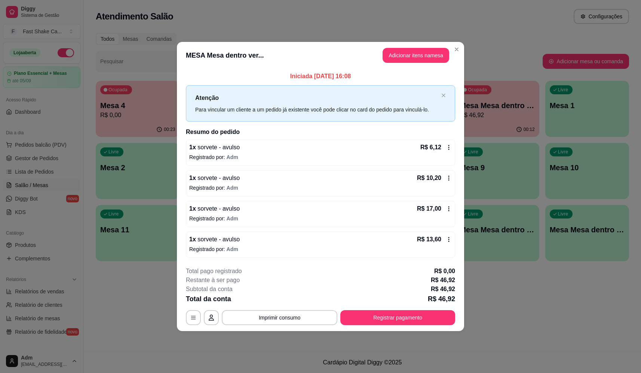
click at [329, 147] on div "1 x sorvete - avulso R$ 6,12" at bounding box center [320, 147] width 263 height 9
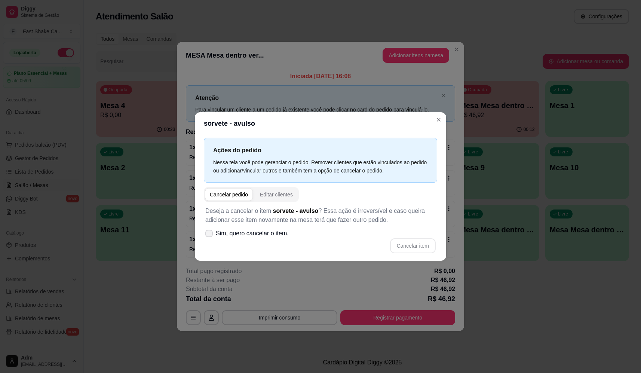
click at [256, 234] on span "Sim, quero cancelar o item." at bounding box center [252, 233] width 73 height 9
click at [210, 235] on input "Sim, quero cancelar o item." at bounding box center [207, 237] width 5 height 5
checkbox input "true"
click at [442, 244] on div "Ações do pedido Nessa tela você pode gerenciar o pedido. Remover clientes que e…" at bounding box center [320, 198] width 251 height 126
click at [430, 242] on button "Cancelar item" at bounding box center [413, 245] width 46 height 15
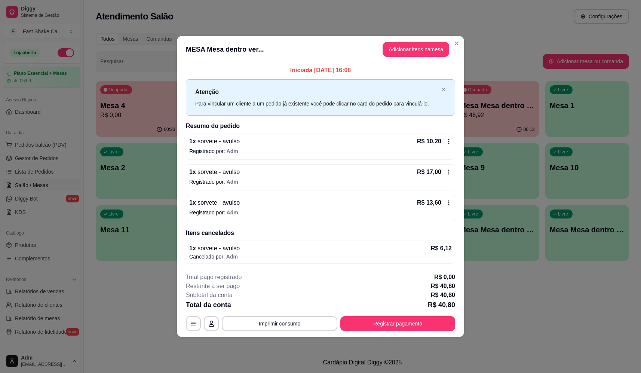
click at [300, 203] on div "1 x sorvete - avulso R$ 13,60" at bounding box center [320, 202] width 263 height 9
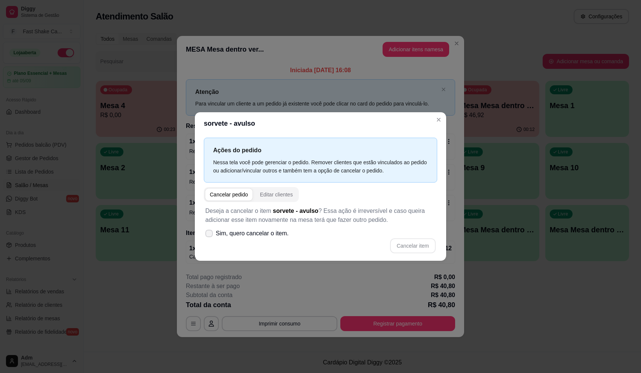
click at [251, 235] on span "Sim, quero cancelar o item." at bounding box center [252, 233] width 73 height 9
click at [210, 235] on input "Sim, quero cancelar o item." at bounding box center [207, 237] width 5 height 5
checkbox input "true"
click at [427, 248] on button "Cancelar item" at bounding box center [413, 245] width 46 height 15
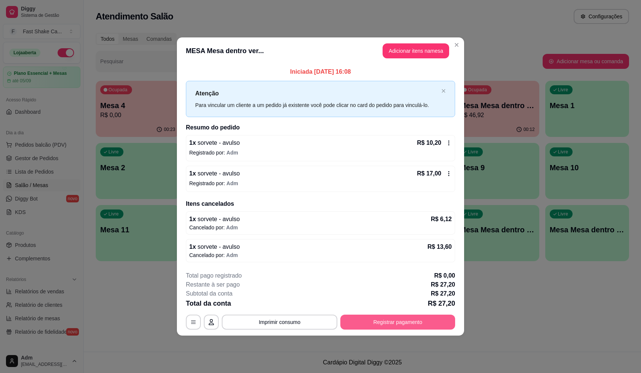
click at [417, 329] on button "Registrar pagamento" at bounding box center [398, 322] width 115 height 15
click at [376, 147] on div "Débito" at bounding box center [371, 149] width 53 height 44
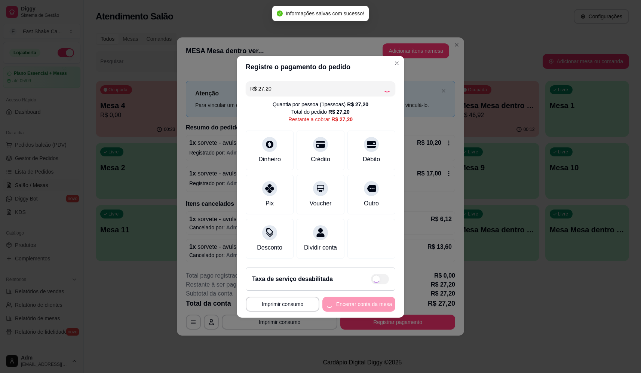
type input "R$ 0,00"
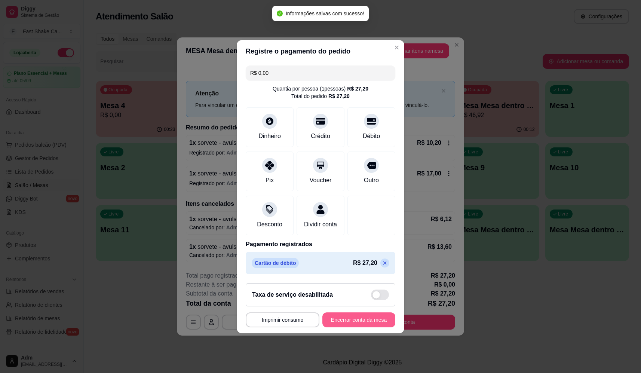
click at [364, 317] on button "Encerrar conta da mesa" at bounding box center [359, 319] width 73 height 15
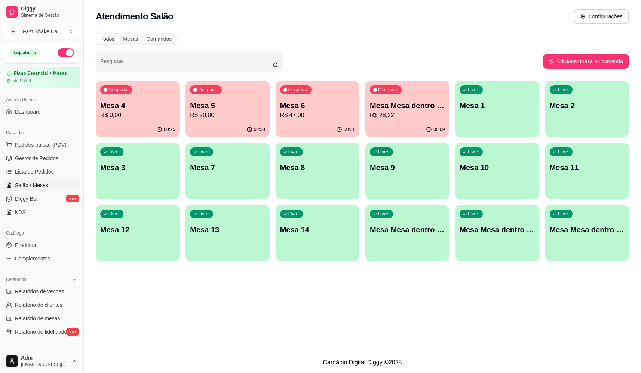
click at [393, 122] on div "00:09" at bounding box center [408, 129] width 84 height 15
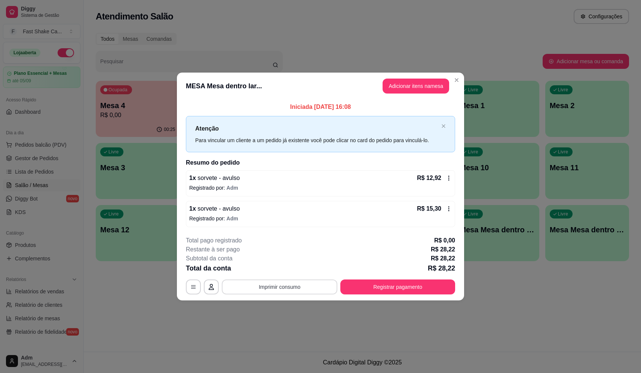
click at [264, 284] on button "Imprimir consumo" at bounding box center [280, 287] width 116 height 15
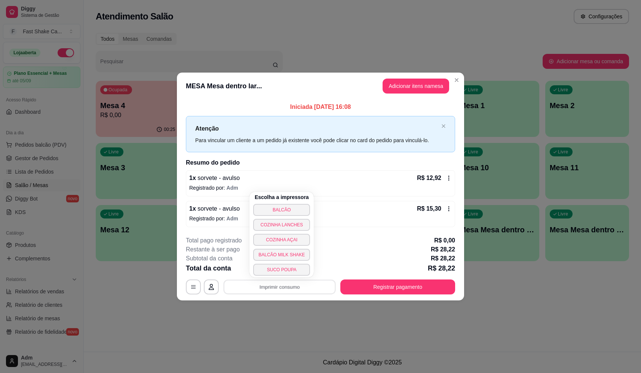
click at [280, 209] on button "BALCÃO" at bounding box center [281, 210] width 57 height 12
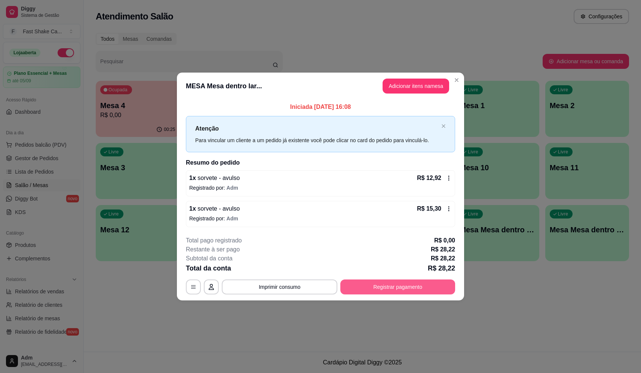
click at [406, 281] on button "Registrar pagamento" at bounding box center [398, 287] width 115 height 15
click at [395, 285] on button "Registrar pagamento" at bounding box center [398, 287] width 115 height 15
click at [367, 142] on icon at bounding box center [372, 141] width 10 height 7
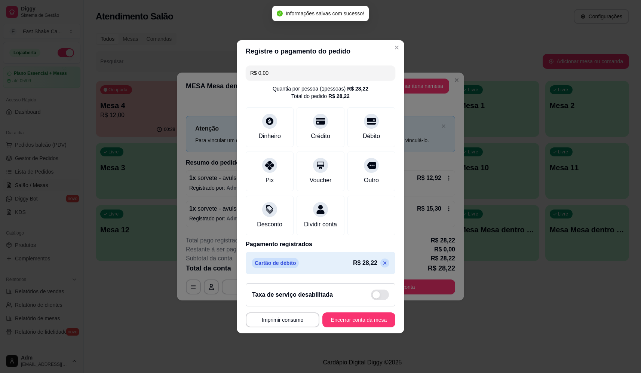
type input "R$ 0,00"
click at [359, 327] on button "Encerrar conta da mesa" at bounding box center [359, 319] width 73 height 15
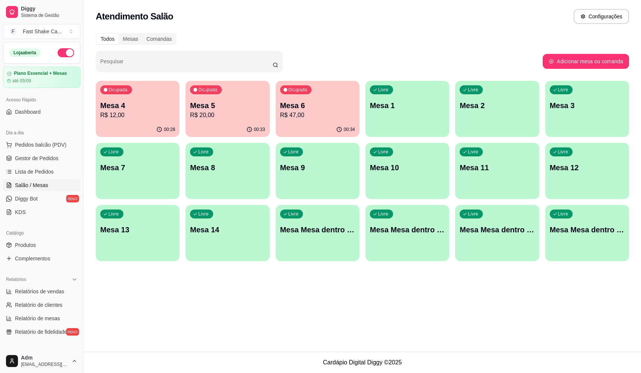
click at [484, 104] on p "Mesa 2" at bounding box center [497, 105] width 75 height 10
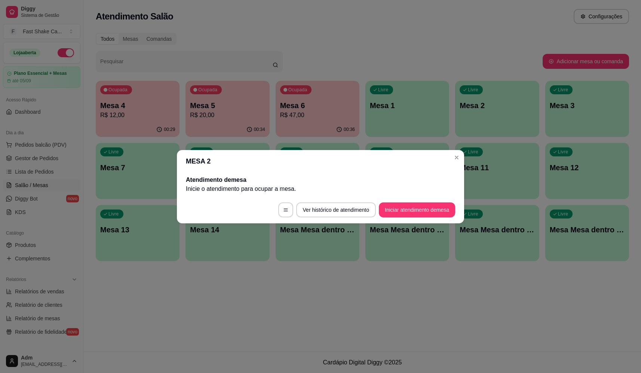
click at [425, 213] on button "Iniciar atendimento de mesa" at bounding box center [417, 209] width 76 height 15
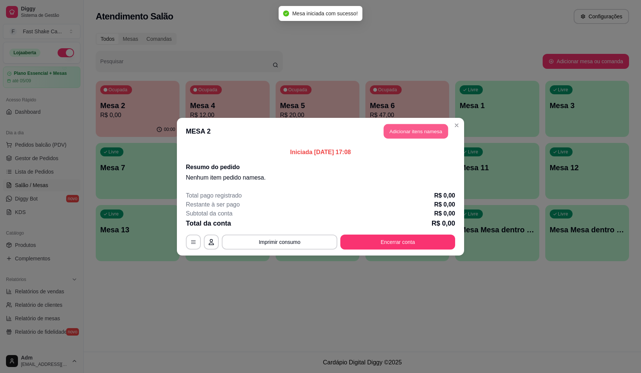
click at [424, 136] on button "Adicionar itens na mesa" at bounding box center [416, 131] width 64 height 15
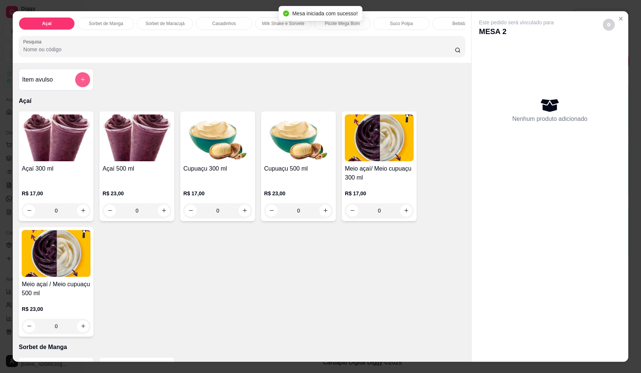
click at [75, 86] on button "add-separate-item" at bounding box center [82, 79] width 15 height 15
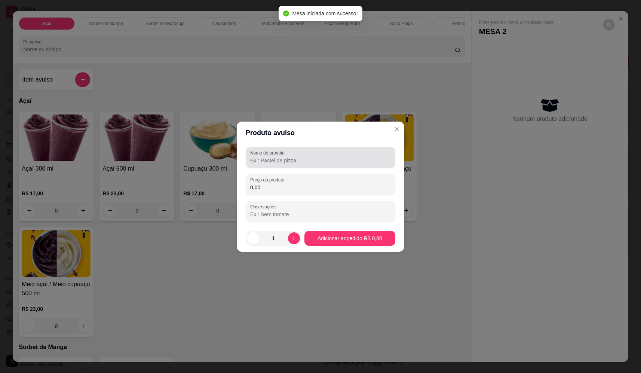
drag, startPoint x: 295, startPoint y: 153, endPoint x: 289, endPoint y: 156, distance: 6.5
click at [295, 154] on div at bounding box center [320, 157] width 141 height 15
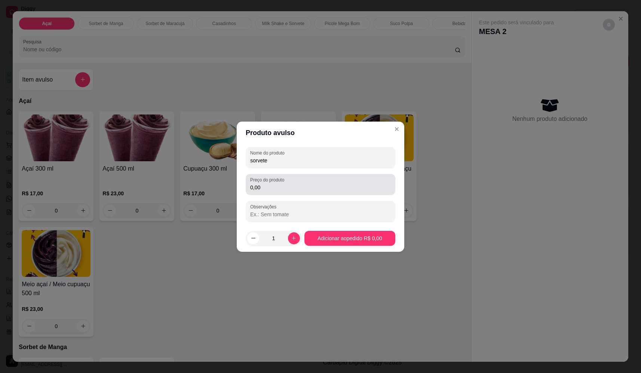
type input "sorvete"
click at [309, 181] on div "0,00" at bounding box center [320, 184] width 141 height 15
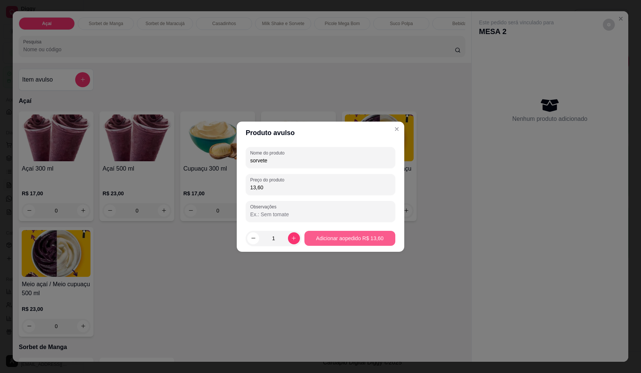
type input "13,60"
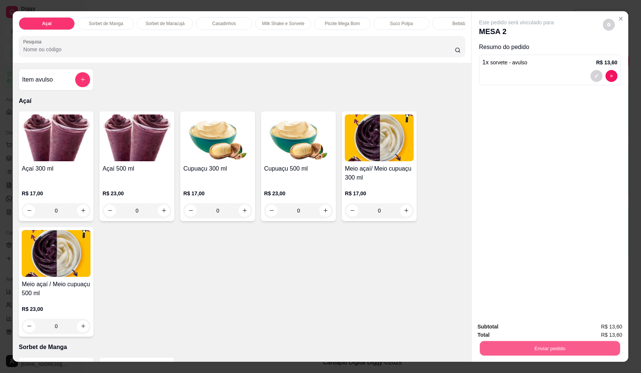
click at [517, 342] on button "Enviar pedido" at bounding box center [550, 348] width 140 height 15
click at [515, 326] on button "Não registrar e enviar pedido" at bounding box center [525, 330] width 78 height 14
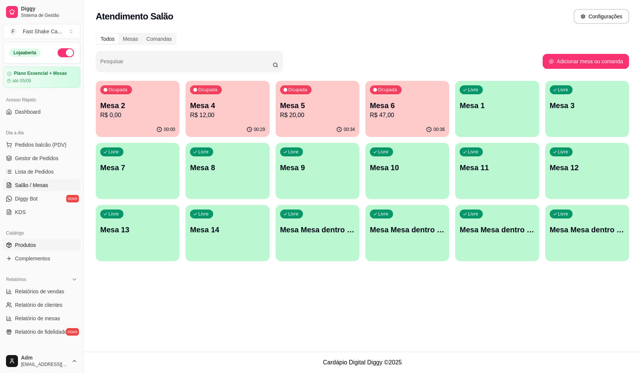
click at [42, 249] on link "Produtos" at bounding box center [41, 245] width 77 height 12
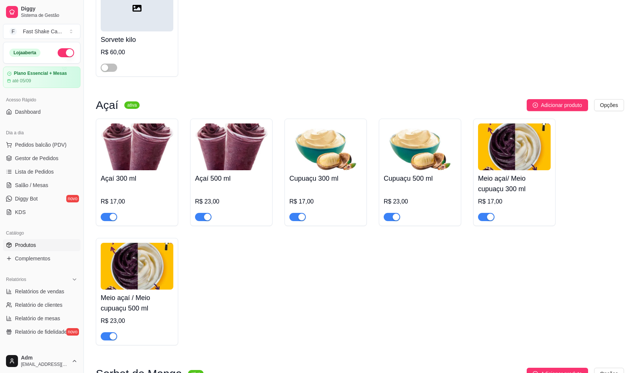
scroll to position [112, 0]
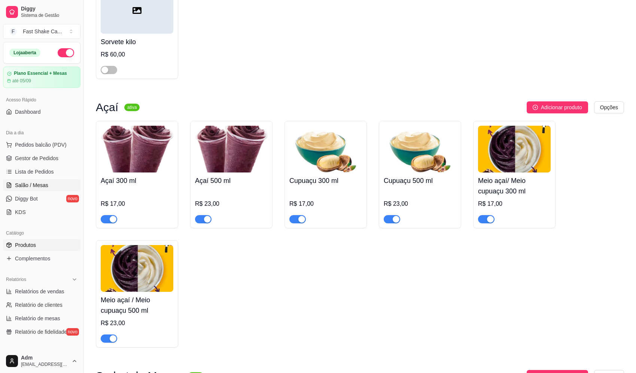
click at [39, 185] on span "Salão / Mesas" at bounding box center [31, 184] width 33 height 7
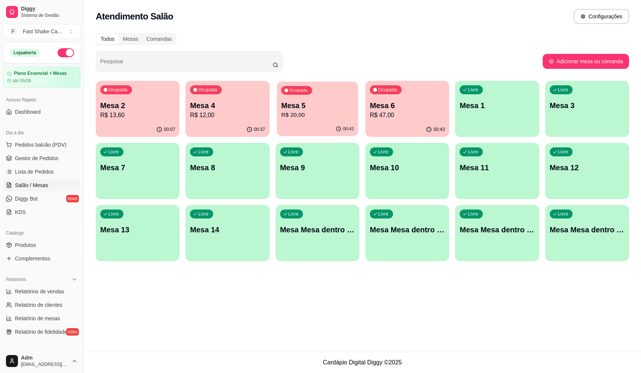
click at [309, 91] on span "Ocupada" at bounding box center [299, 91] width 21 height 6
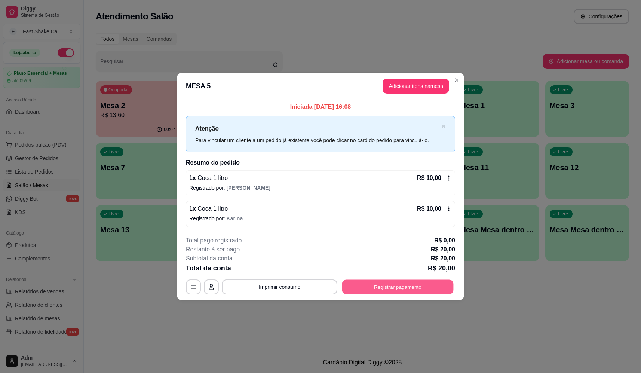
click at [393, 290] on button "Registrar pagamento" at bounding box center [398, 287] width 112 height 15
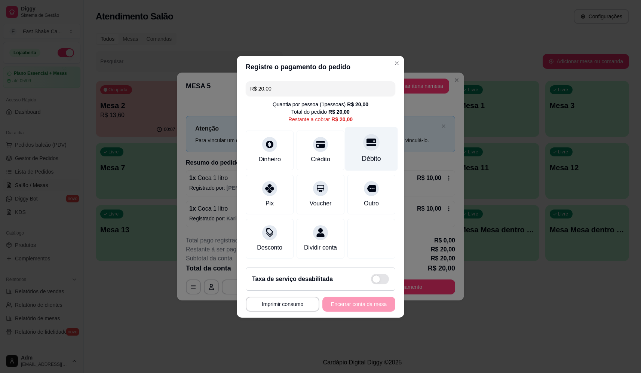
click at [367, 138] on icon at bounding box center [372, 141] width 10 height 7
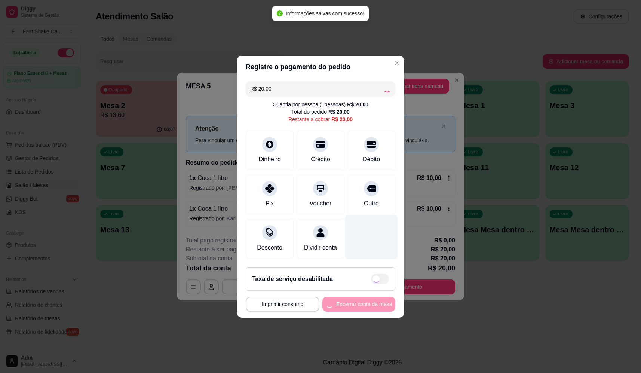
type input "R$ 0,00"
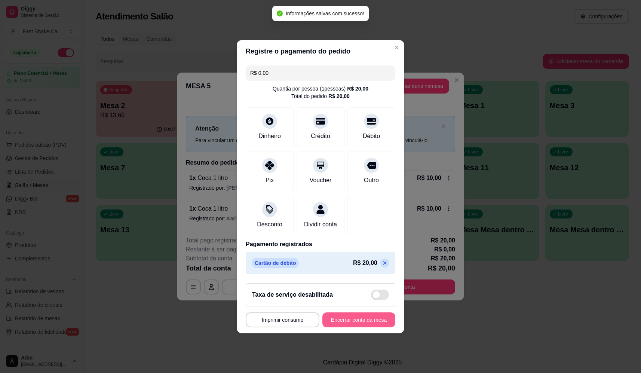
click at [370, 325] on button "Encerrar conta da mesa" at bounding box center [359, 319] width 73 height 15
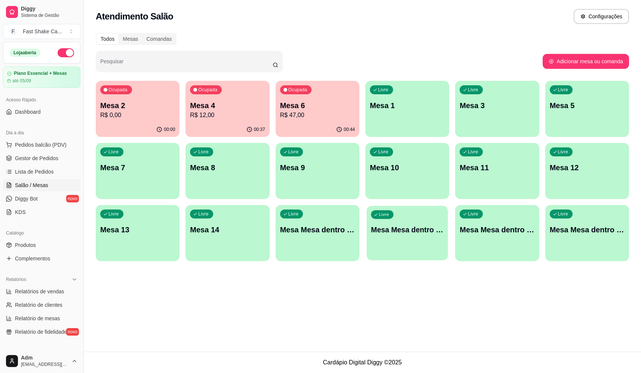
click at [421, 247] on div "Livre Mesa Mesa dentro laranja" at bounding box center [408, 229] width 82 height 46
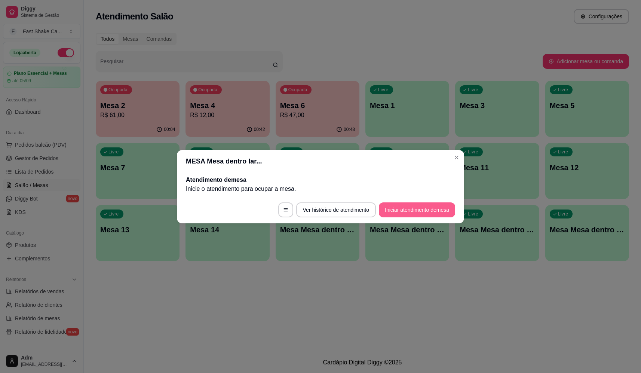
click at [421, 210] on button "Iniciar atendimento de mesa" at bounding box center [417, 209] width 76 height 15
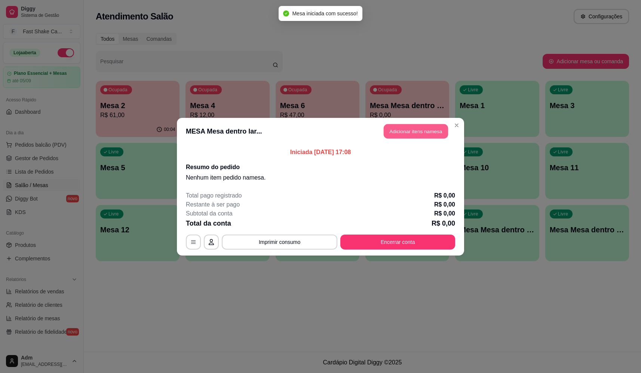
click at [421, 134] on button "Adicionar itens na mesa" at bounding box center [416, 131] width 64 height 15
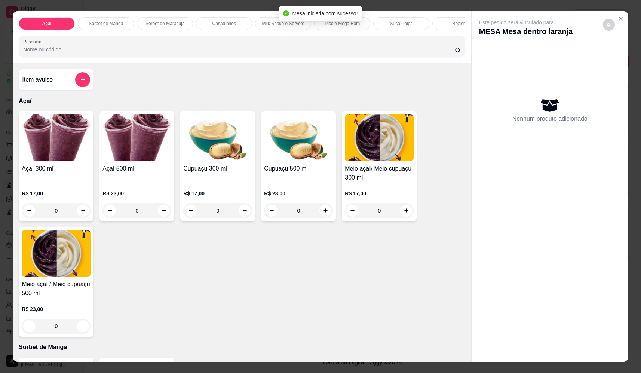
click at [81, 82] on icon "add-separate-item" at bounding box center [83, 80] width 6 height 6
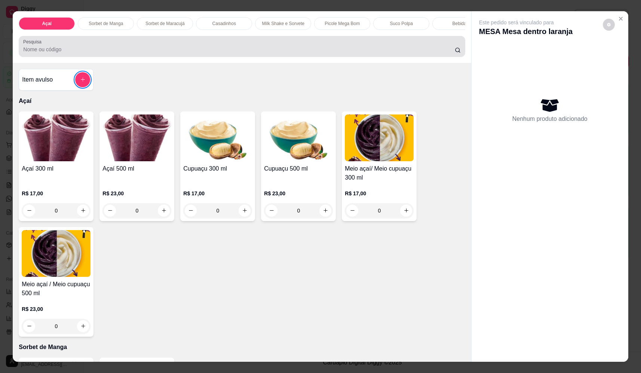
click at [225, 53] on input "Pesquisa" at bounding box center [239, 49] width 432 height 7
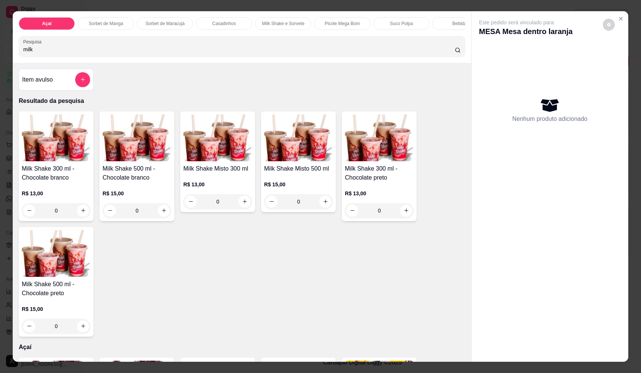
type input "milk"
click at [242, 209] on div "0" at bounding box center [217, 201] width 69 height 15
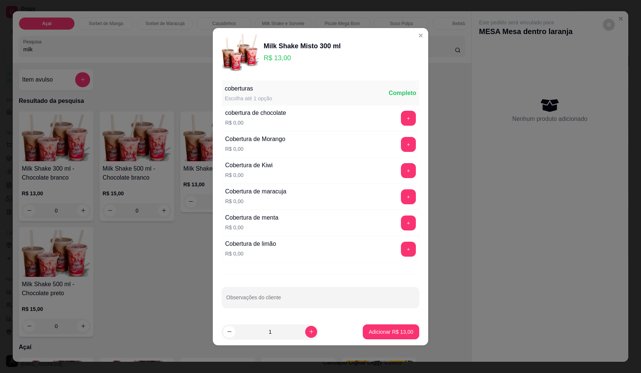
click at [391, 321] on footer "1 Adicionar R$ 13,00" at bounding box center [321, 331] width 216 height 27
click at [392, 333] on p "Adicionar R$ 13,00" at bounding box center [391, 331] width 43 height 7
type input "1"
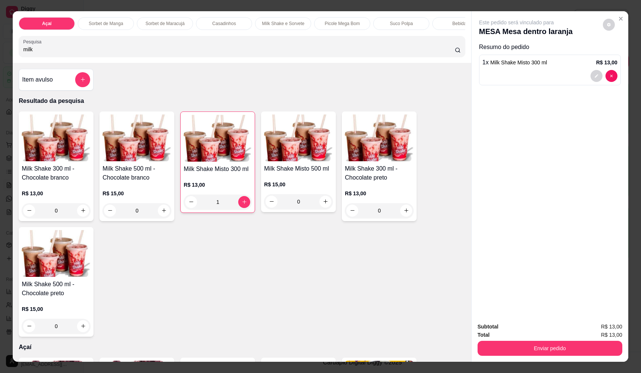
drag, startPoint x: 98, startPoint y: 51, endPoint x: -3, endPoint y: 55, distance: 101.1
click at [0, 55] on html "Diggy Sistema de Gestão F Fast Shake Ca ... Loja aberta Plano Essencial + Mesas…" at bounding box center [320, 186] width 641 height 373
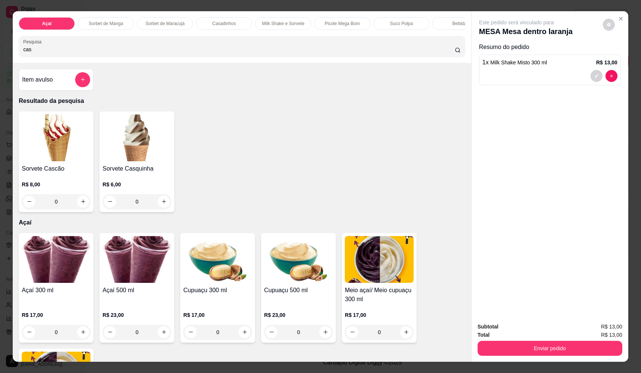
type input "cas"
click at [160, 207] on div "0" at bounding box center [137, 201] width 69 height 15
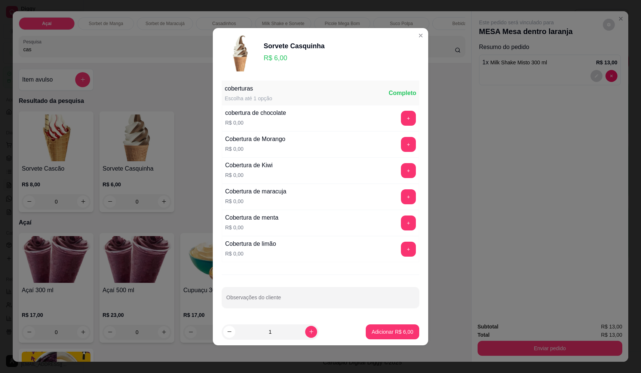
click at [401, 333] on p "Adicionar R$ 6,00" at bounding box center [393, 331] width 42 height 7
type input "1"
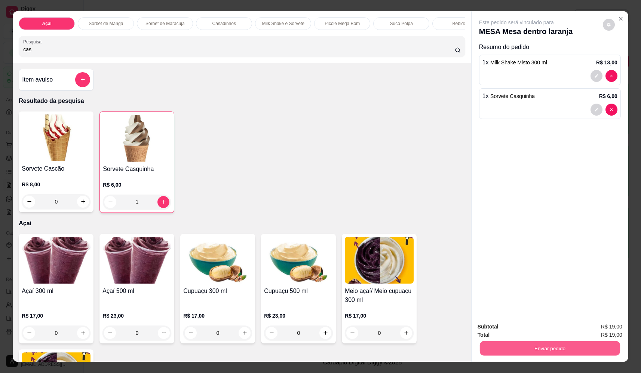
click at [545, 350] on button "Enviar pedido" at bounding box center [550, 348] width 140 height 15
click at [533, 333] on button "Não registrar e enviar pedido" at bounding box center [525, 330] width 78 height 14
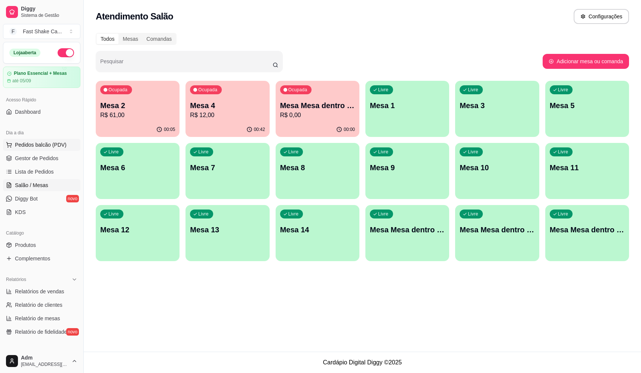
click at [25, 141] on span "Pedidos balcão (PDV)" at bounding box center [41, 144] width 52 height 7
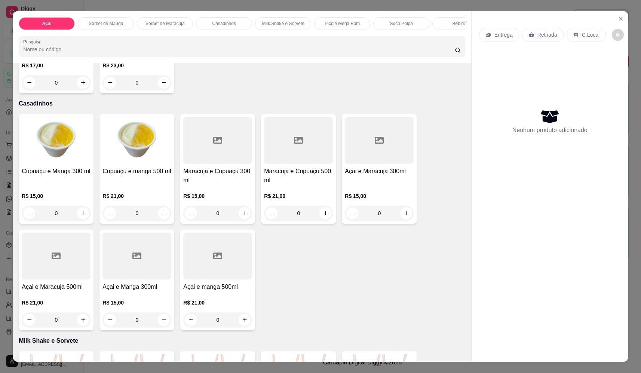
scroll to position [636, 0]
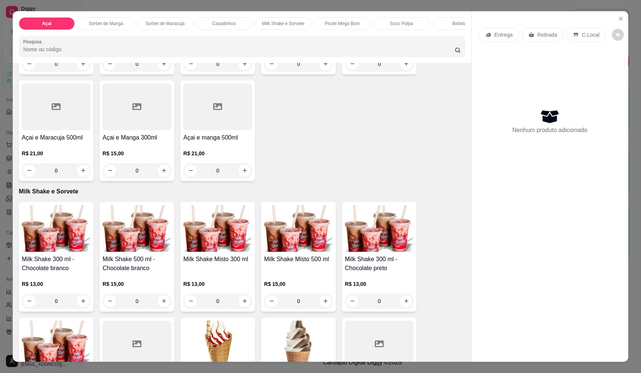
click at [323, 308] on div "0" at bounding box center [298, 301] width 69 height 15
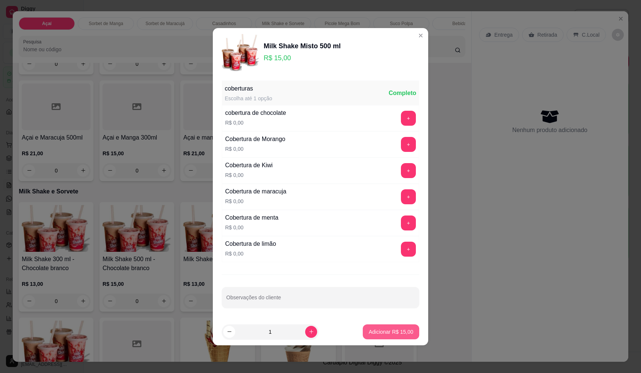
click at [389, 332] on p "Adicionar R$ 15,00" at bounding box center [391, 331] width 45 height 7
type input "1"
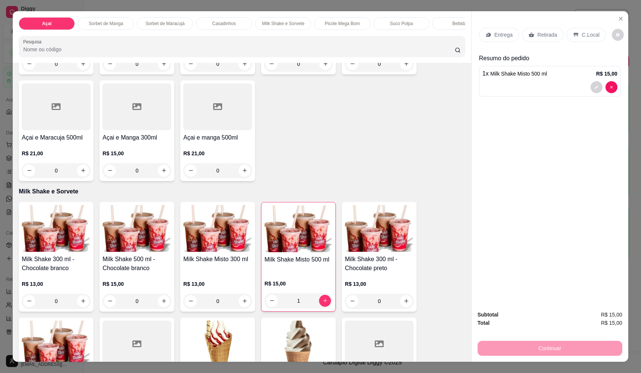
click at [500, 41] on div "Entrega" at bounding box center [499, 35] width 40 height 14
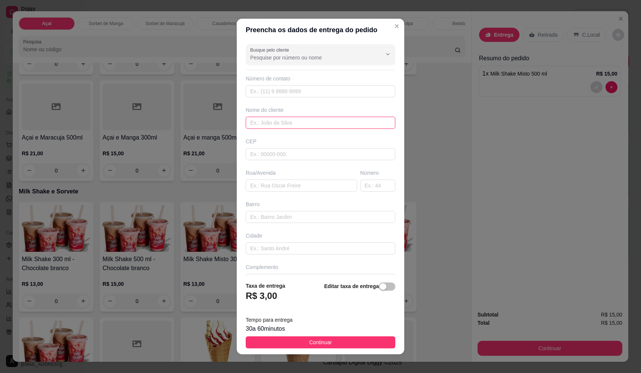
click at [278, 126] on input "text" at bounding box center [321, 123] width 150 height 12
type input "rooney"
drag, startPoint x: 306, startPoint y: 193, endPoint x: 307, endPoint y: 186, distance: 6.9
click at [306, 192] on div "Busque pelo cliente Número de contato Nome do cliente rooney CEP Rua/Avenida Nú…" at bounding box center [321, 158] width 168 height 235
click at [308, 185] on input "text" at bounding box center [302, 186] width 112 height 12
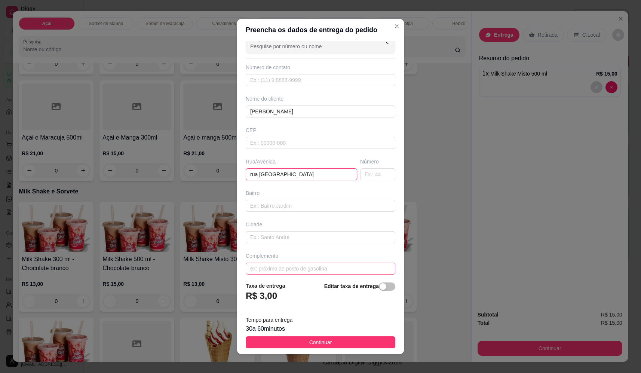
scroll to position [18, 0]
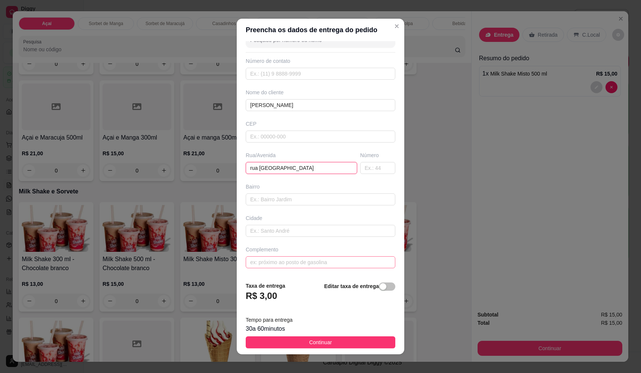
type input "rua bolivia"
click at [282, 262] on input "text" at bounding box center [321, 262] width 150 height 12
type input "alojamento da BBM"
click at [335, 332] on div "30 a 60 minutos" at bounding box center [321, 328] width 150 height 9
drag, startPoint x: 332, startPoint y: 348, endPoint x: 337, endPoint y: 342, distance: 7.4
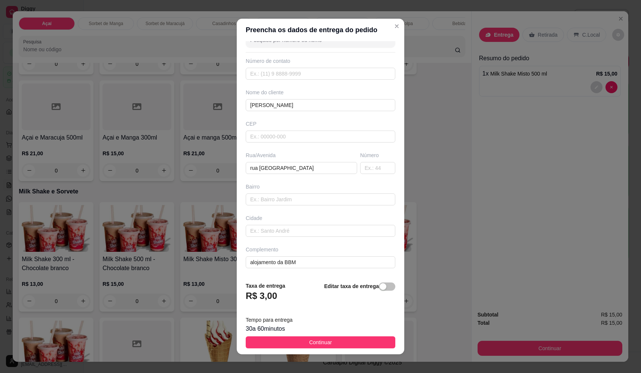
click at [333, 346] on button "Continuar" at bounding box center [321, 342] width 150 height 12
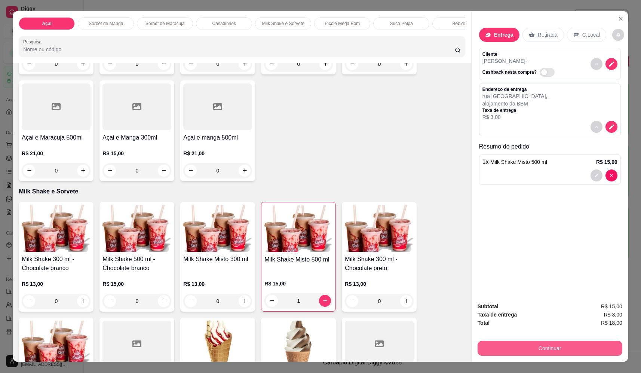
click at [558, 346] on button "Continuar" at bounding box center [550, 348] width 145 height 15
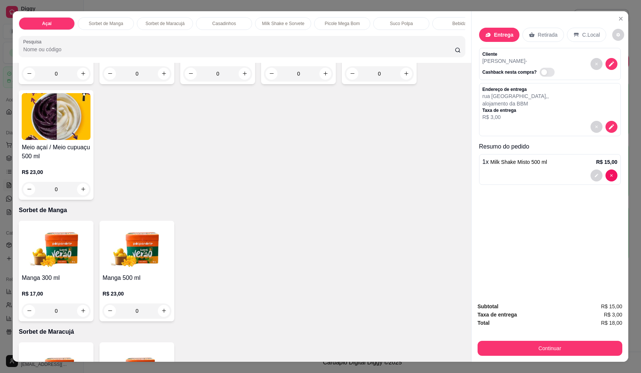
scroll to position [0, 0]
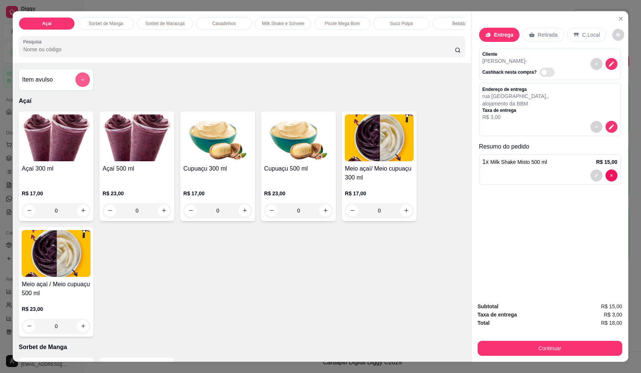
click at [80, 83] on icon "add-separate-item" at bounding box center [83, 80] width 6 height 6
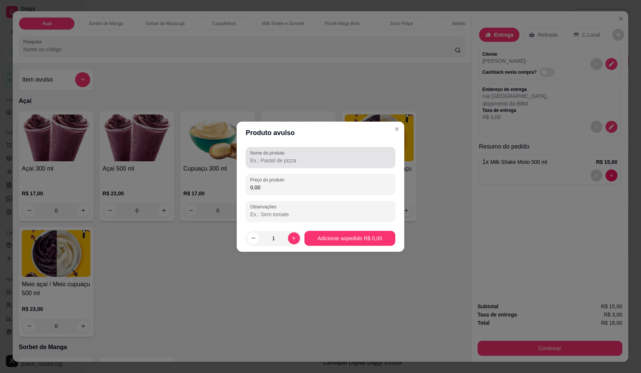
click at [309, 162] on input "Nome do produto" at bounding box center [320, 160] width 141 height 7
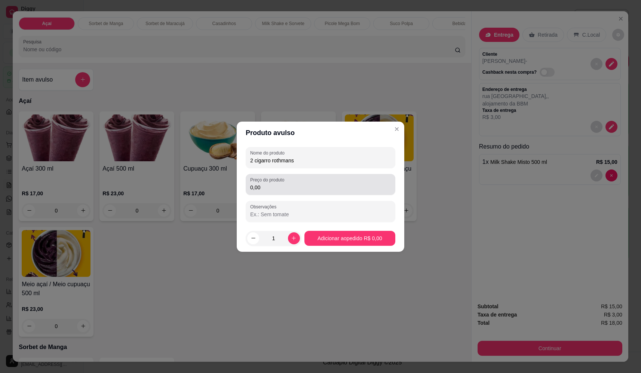
type input "2 cigarro rothmans"
click at [299, 182] on div "0,00" at bounding box center [320, 184] width 141 height 15
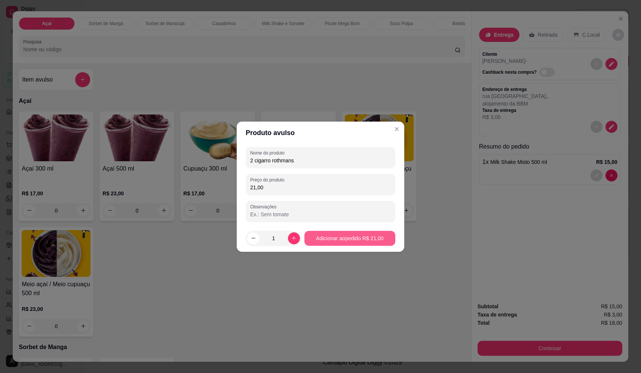
type input "21,00"
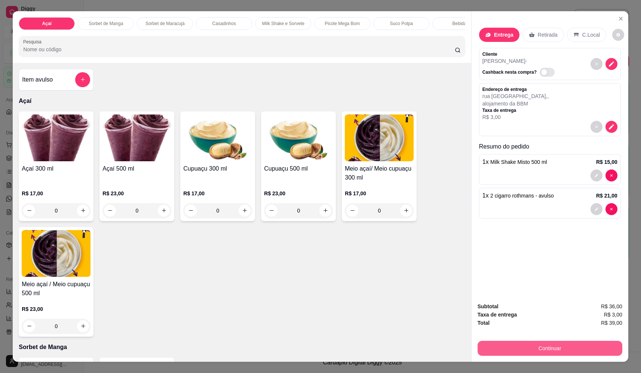
click at [558, 350] on button "Continuar" at bounding box center [550, 348] width 145 height 15
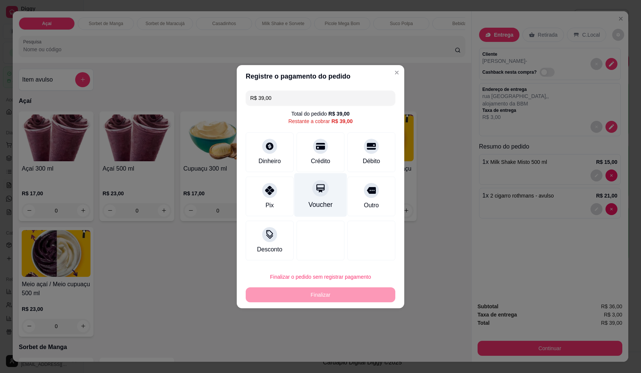
click at [319, 189] on icon at bounding box center [321, 188] width 10 height 10
type input "R$ 0,00"
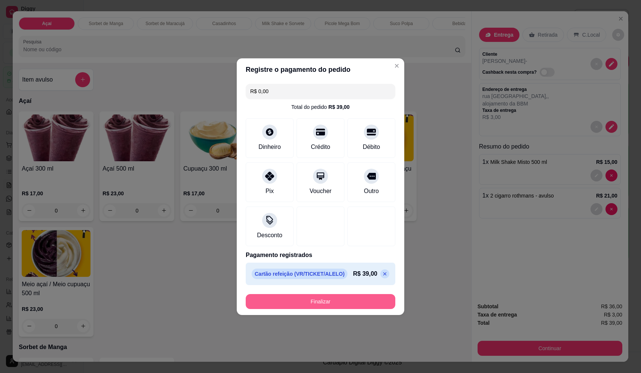
click at [346, 303] on button "Finalizar" at bounding box center [321, 301] width 150 height 15
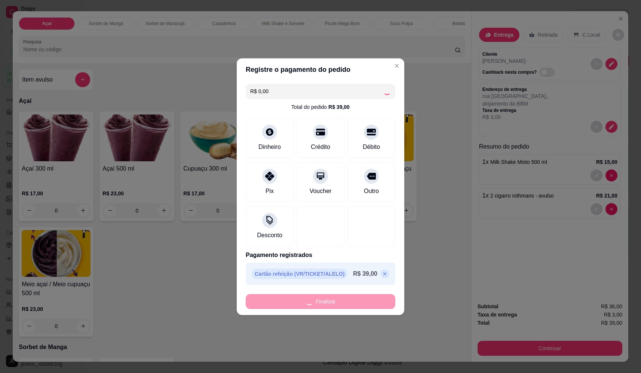
type input "0"
type input "-R$ 39,00"
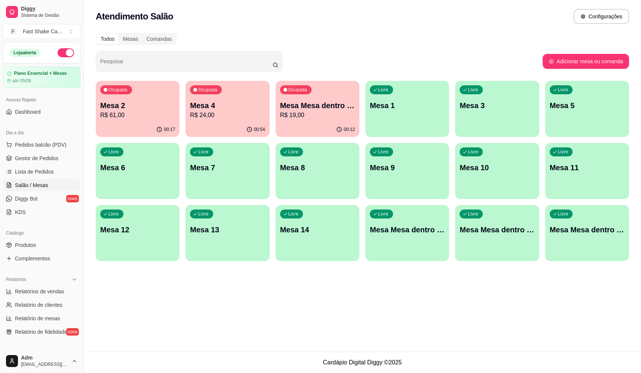
click at [129, 104] on p "Mesa 2" at bounding box center [137, 105] width 75 height 10
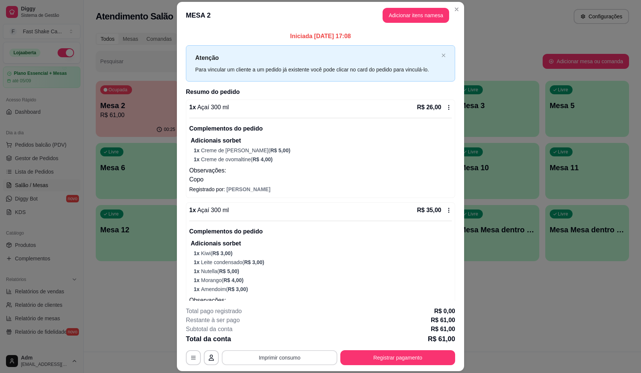
click at [279, 361] on button "Imprimir consumo" at bounding box center [280, 357] width 116 height 15
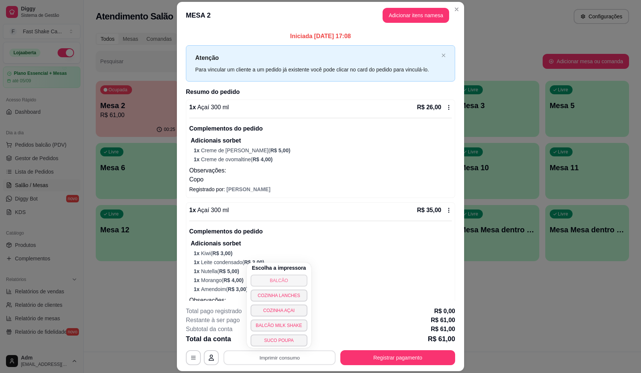
click at [281, 283] on button "BALCÃO" at bounding box center [279, 281] width 57 height 12
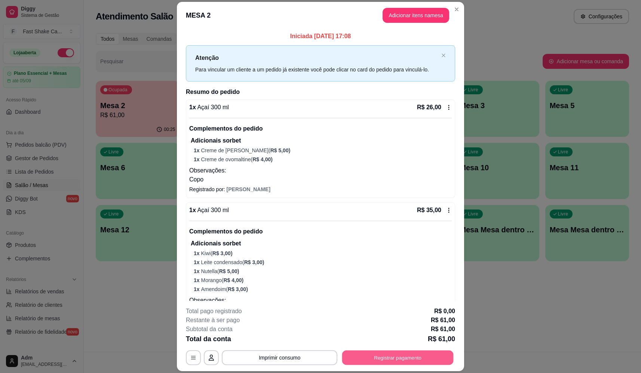
click at [385, 353] on button "Registrar pagamento" at bounding box center [398, 358] width 112 height 15
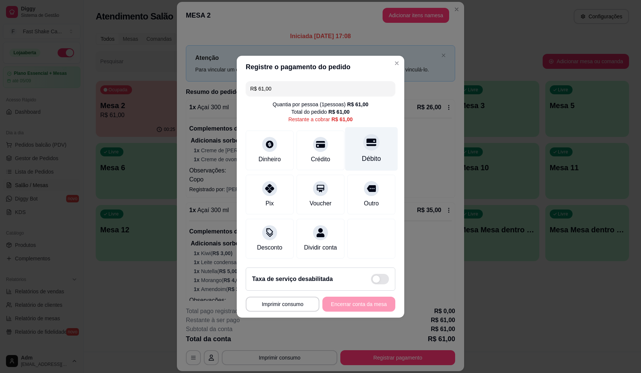
type input "R$ 0,00"
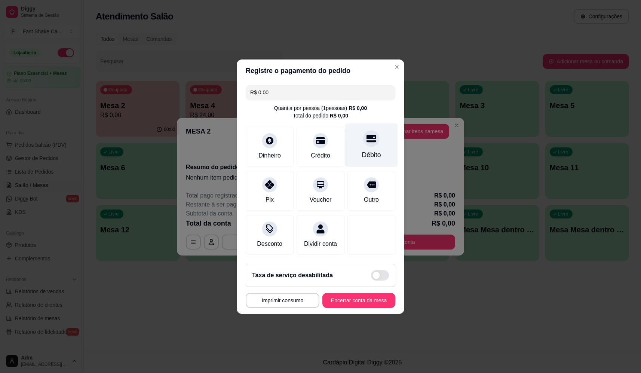
click at [369, 150] on div "Débito" at bounding box center [371, 155] width 19 height 10
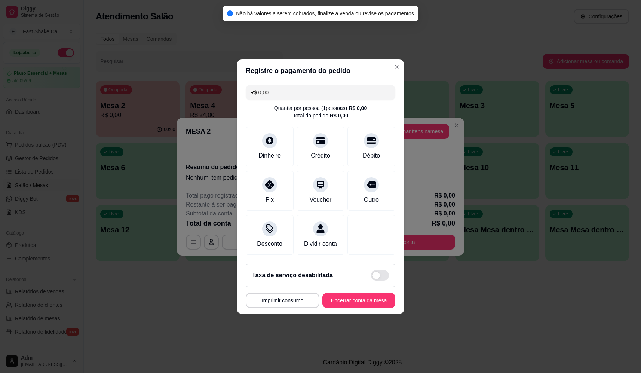
click at [354, 313] on footer "Taxa de serviço desabilitada MESA 2 Tempo de permanência: 0 minutos Cod. Segura…" at bounding box center [321, 286] width 168 height 56
click at [356, 308] on button "Encerrar conta da mesa" at bounding box center [359, 300] width 71 height 15
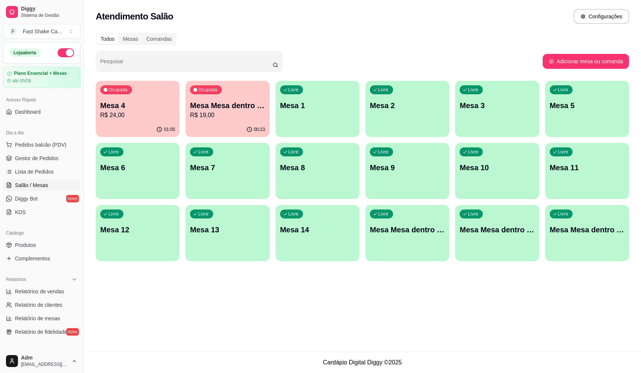
click at [425, 234] on p "Mesa Mesa dentro azul" at bounding box center [407, 230] width 75 height 10
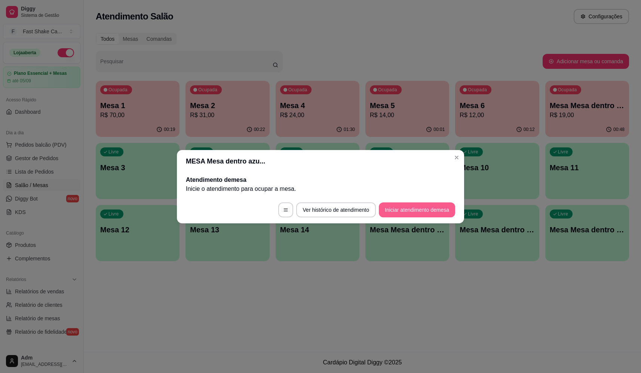
click at [420, 205] on button "Iniciar atendimento de mesa" at bounding box center [417, 209] width 76 height 15
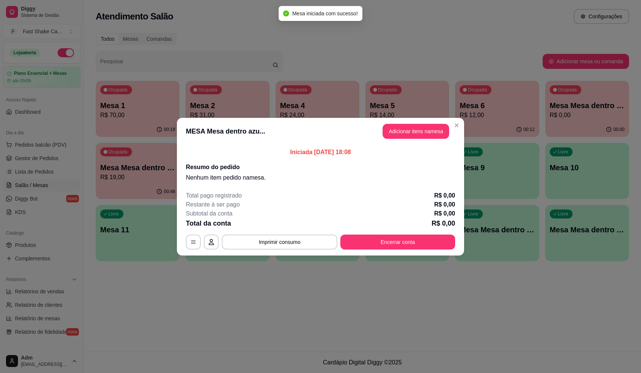
click at [426, 131] on button "Adicionar itens na mesa" at bounding box center [416, 131] width 67 height 15
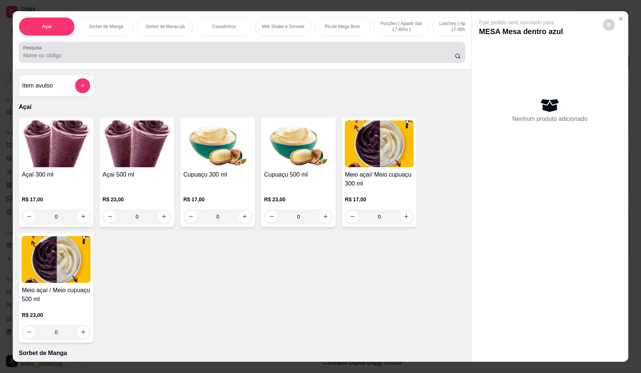
click at [119, 59] on input "Pesquisa" at bounding box center [239, 55] width 432 height 7
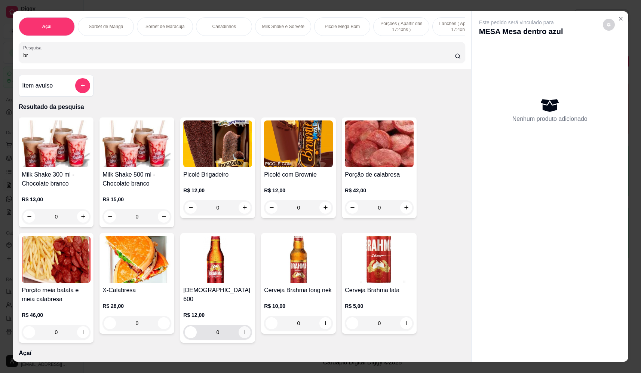
type input "br"
click at [243, 329] on icon "increase-product-quantity" at bounding box center [245, 332] width 6 height 6
type input "1"
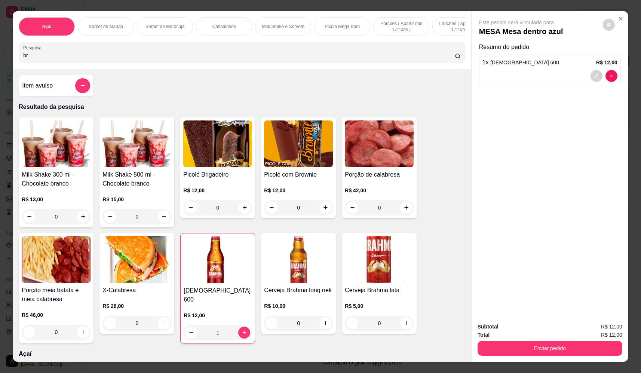
drag, startPoint x: 104, startPoint y: 58, endPoint x: -21, endPoint y: 67, distance: 124.9
click at [0, 67] on html "Diggy Sistema de Gestão F Fast Shake Ca ... Loja aberta Plano Essencial + Mesas…" at bounding box center [320, 186] width 641 height 373
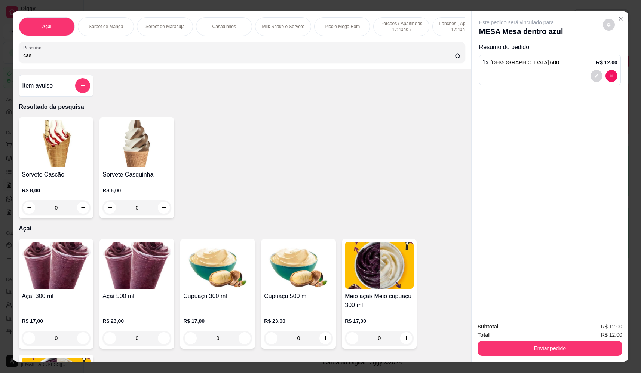
type input "cas"
click at [159, 210] on div "0" at bounding box center [137, 207] width 69 height 15
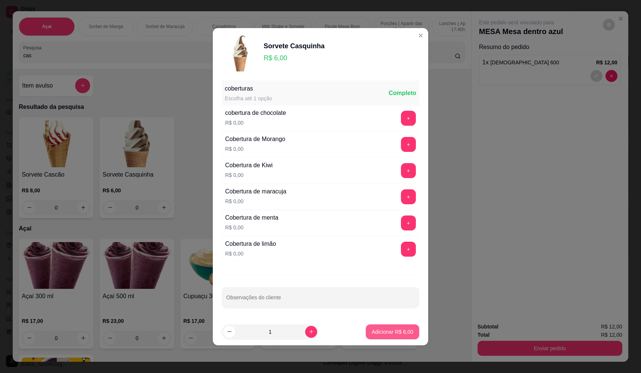
click at [379, 333] on p "Adicionar R$ 6,00" at bounding box center [393, 331] width 42 height 7
type input "1"
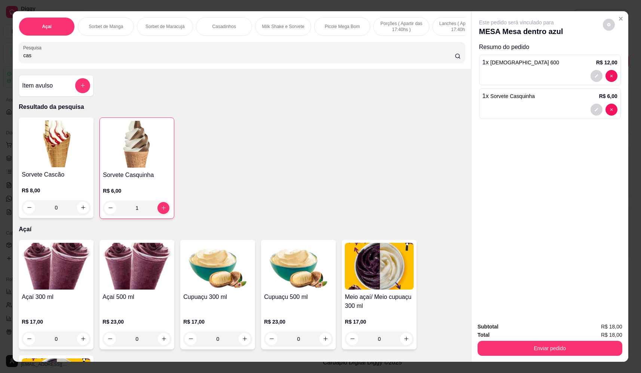
drag, startPoint x: 91, startPoint y: 58, endPoint x: -17, endPoint y: 57, distance: 108.5
click at [0, 57] on html "Diggy Sistema de Gestão F Fast Shake Ca ... Loja aberta Plano Essencial + Mesas…" at bounding box center [320, 186] width 641 height 373
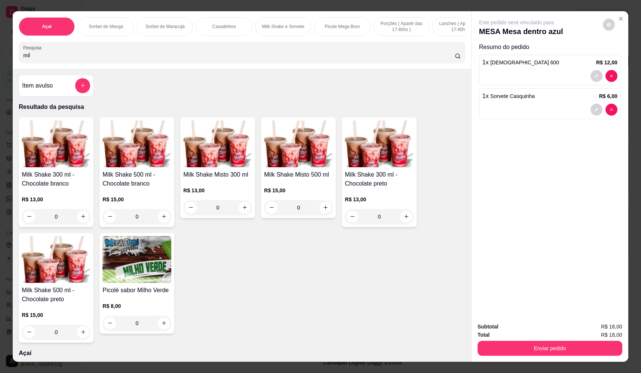
type input "mil"
click at [243, 214] on div "0" at bounding box center [217, 207] width 69 height 15
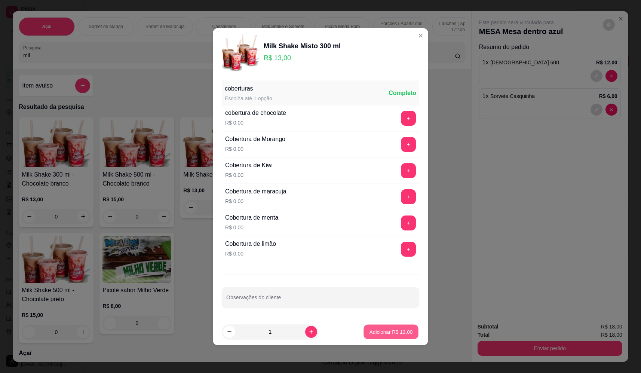
click at [404, 333] on p "Adicionar R$ 13,00" at bounding box center [391, 331] width 43 height 7
type input "1"
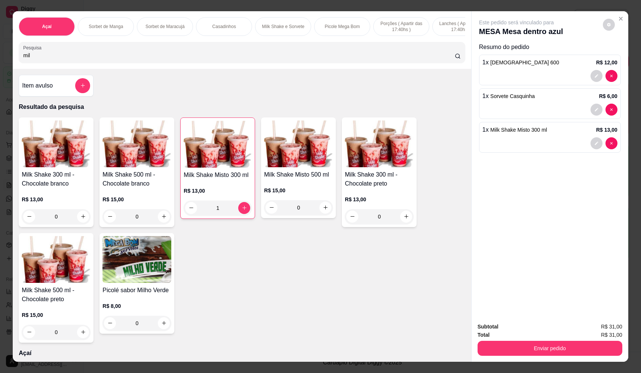
click at [515, 343] on div "Enviar pedido" at bounding box center [550, 347] width 145 height 17
click at [517, 345] on button "Enviar pedido" at bounding box center [550, 348] width 145 height 15
click at [515, 337] on button "Não registrar e enviar pedido" at bounding box center [526, 330] width 76 height 14
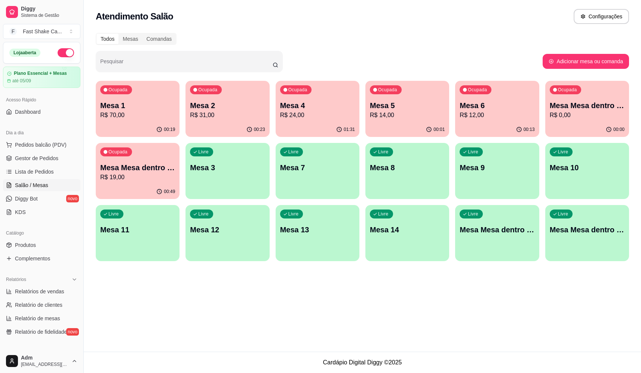
click at [216, 110] on div "Mesa 2 R$ 31,00" at bounding box center [227, 109] width 75 height 19
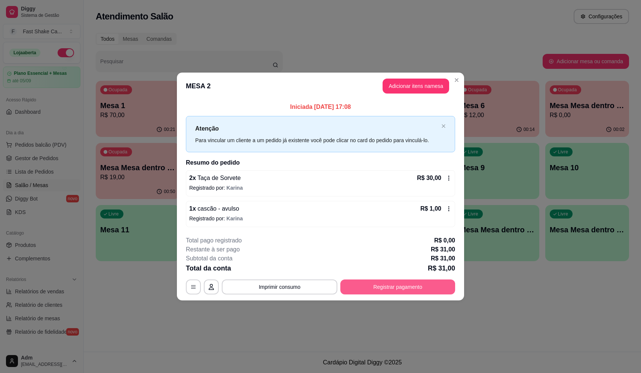
click at [393, 287] on button "Registrar pagamento" at bounding box center [398, 287] width 115 height 15
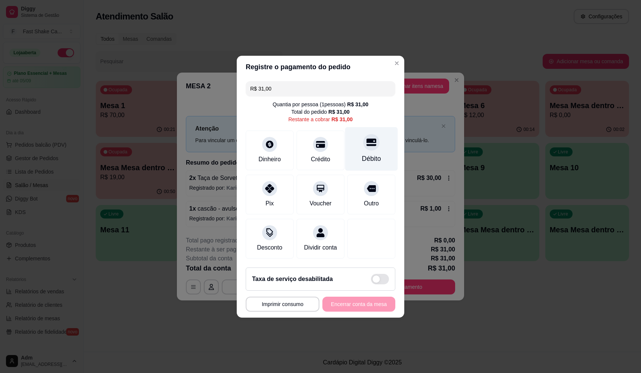
click at [350, 143] on div "Débito" at bounding box center [371, 149] width 53 height 44
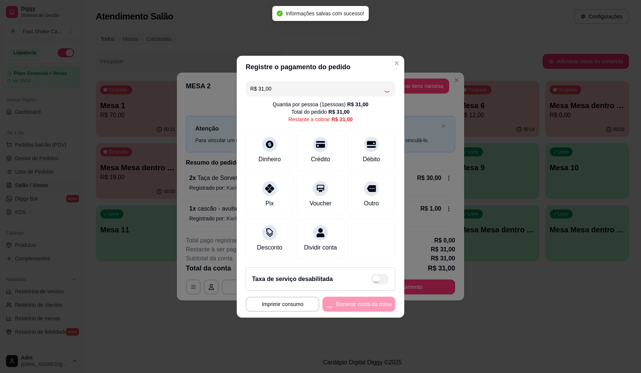
type input "R$ 0,00"
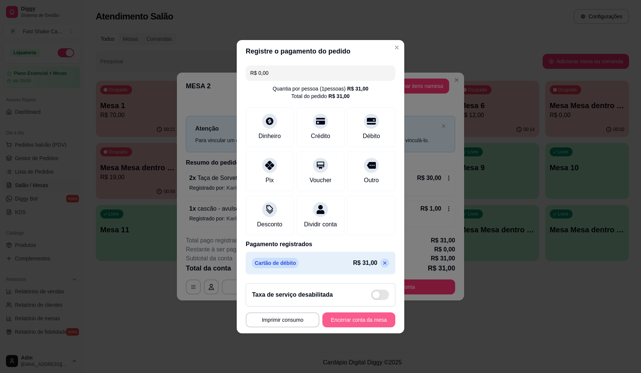
click at [356, 324] on button "Encerrar conta da mesa" at bounding box center [359, 319] width 73 height 15
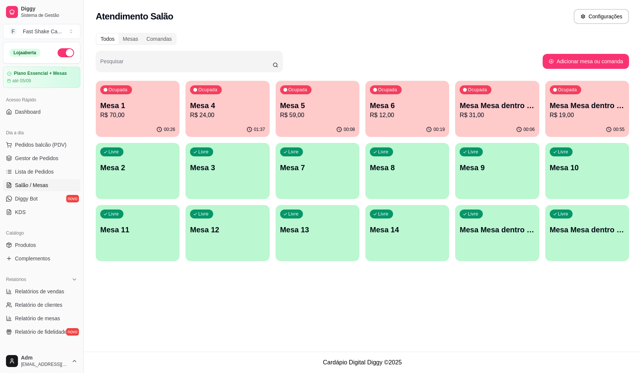
drag, startPoint x: 297, startPoint y: 340, endPoint x: 293, endPoint y: 336, distance: 5.8
click at [297, 342] on div "Atendimento Salão Configurações Todos Mesas Comandas Pesquisar Adicionar mesa o…" at bounding box center [363, 176] width 558 height 352
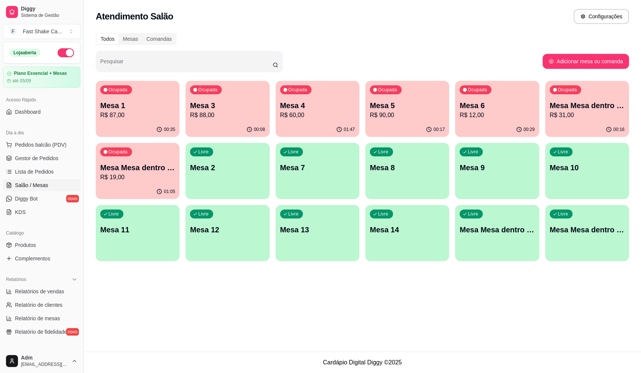
click at [223, 113] on p "R$ 88,00" at bounding box center [227, 115] width 75 height 9
click at [171, 166] on p "Mesa Mesa dentro laranja" at bounding box center [137, 168] width 73 height 10
click at [161, 176] on p "R$ 19,00" at bounding box center [137, 177] width 75 height 9
click at [584, 104] on p "Mesa Mesa dentro azul" at bounding box center [587, 106] width 73 height 10
click at [315, 317] on div "Atendimento Salão Configurações Todos Mesas Comandas Pesquisar Adicionar mesa o…" at bounding box center [363, 176] width 558 height 352
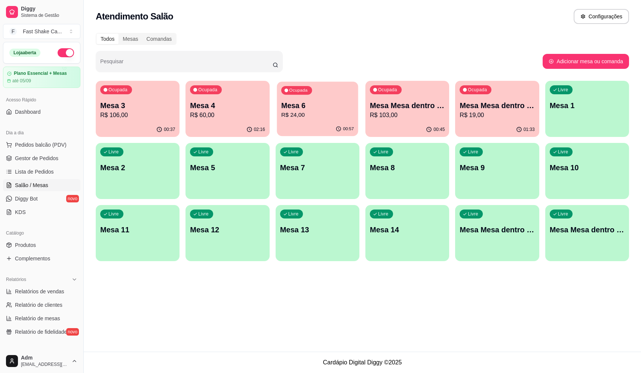
click at [309, 107] on p "Mesa 6" at bounding box center [317, 106] width 73 height 10
click at [209, 104] on p "Mesa 4" at bounding box center [227, 105] width 75 height 10
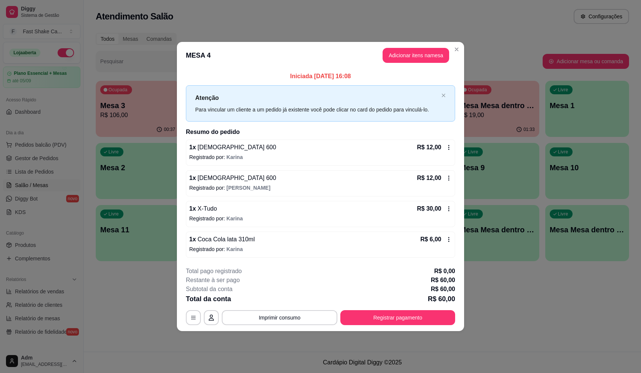
click at [448, 207] on icon at bounding box center [449, 209] width 6 height 6
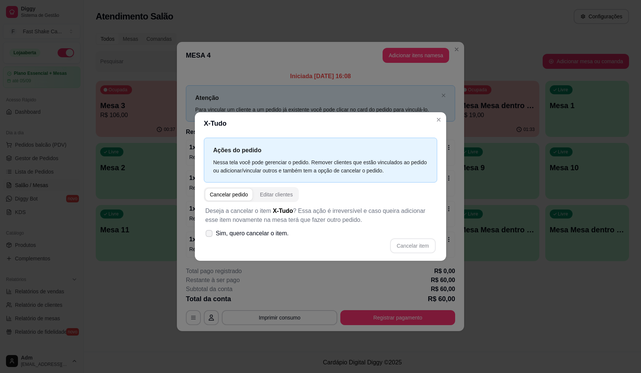
click at [211, 232] on icon at bounding box center [209, 233] width 6 height 4
click at [210, 235] on input "Sim, quero cancelar o item." at bounding box center [207, 237] width 5 height 5
checkbox input "true"
click at [399, 247] on button "Cancelar item" at bounding box center [413, 245] width 45 height 15
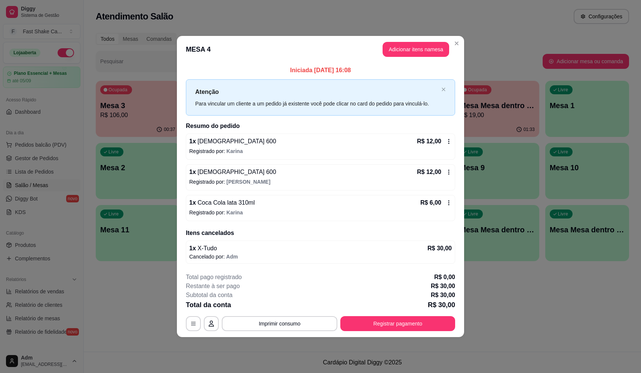
click at [454, 247] on div "1 x X-Tudo R$ 30,00 Cancelado por: Adm" at bounding box center [320, 252] width 269 height 23
click at [450, 198] on div "1 x Coca Cola lata 310ml R$ 6,00 Registrado por: Karina" at bounding box center [320, 208] width 269 height 26
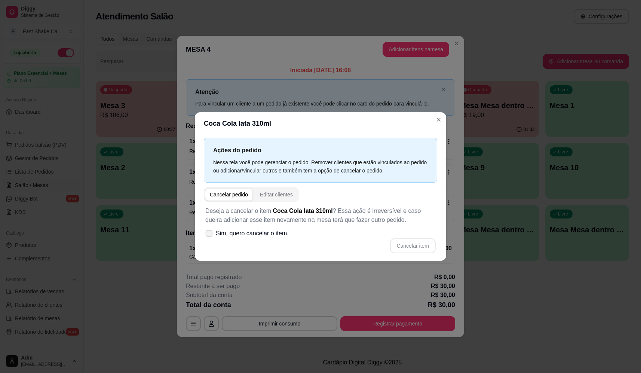
click at [204, 232] on label "Sim, quero cancelar o item." at bounding box center [246, 233] width 89 height 15
click at [205, 235] on input "Sim, quero cancelar o item." at bounding box center [207, 237] width 5 height 5
checkbox input "true"
click at [420, 247] on button "Cancelar item" at bounding box center [413, 245] width 45 height 15
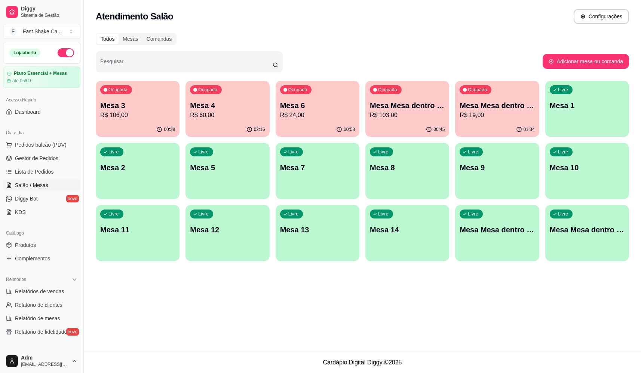
click at [275, 291] on div "Atendimento Salão Configurações Todos Mesas Comandas Pesquisar Adicionar mesa o…" at bounding box center [363, 176] width 558 height 352
click at [462, 114] on p "R$ 19,00" at bounding box center [497, 115] width 75 height 9
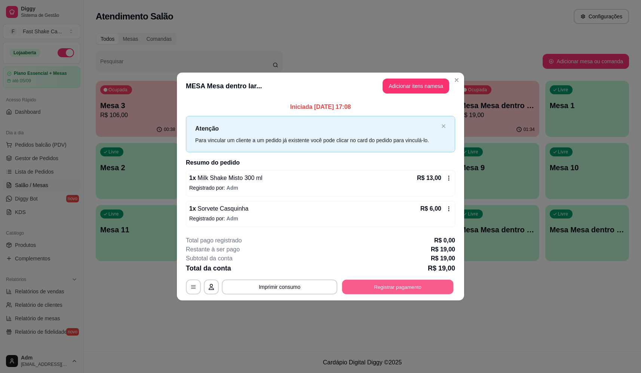
click at [412, 283] on button "Registrar pagamento" at bounding box center [398, 287] width 112 height 15
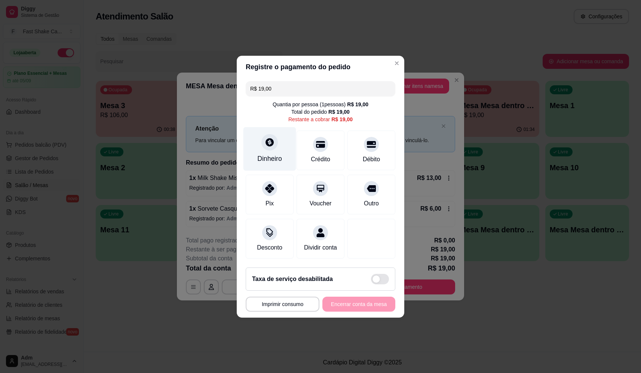
click at [260, 142] on div "Dinheiro" at bounding box center [270, 149] width 53 height 44
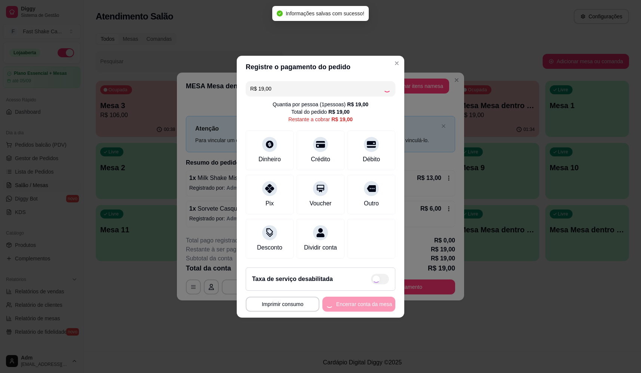
type input "R$ 0,00"
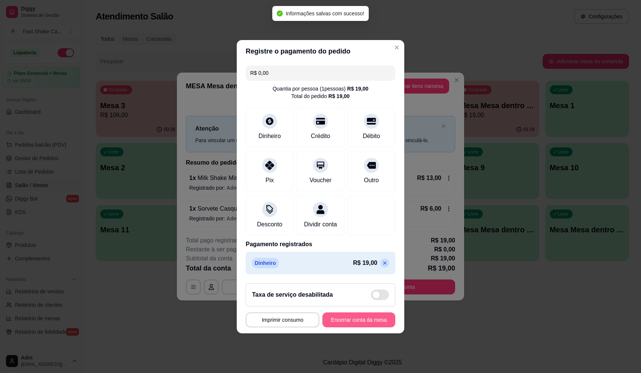
click at [366, 324] on button "Encerrar conta da mesa" at bounding box center [359, 319] width 73 height 15
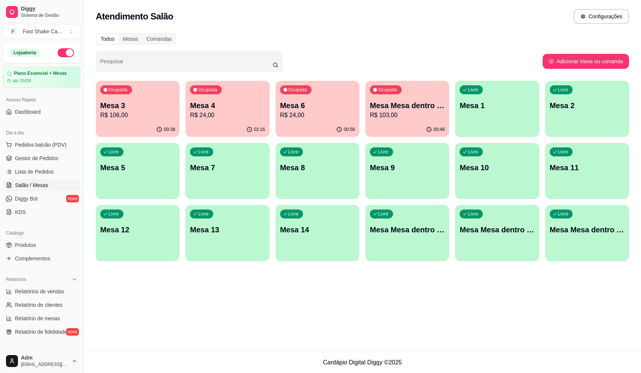
click at [251, 104] on p "Mesa 4" at bounding box center [227, 105] width 75 height 10
click at [418, 128] on div "00:46" at bounding box center [408, 129] width 84 height 15
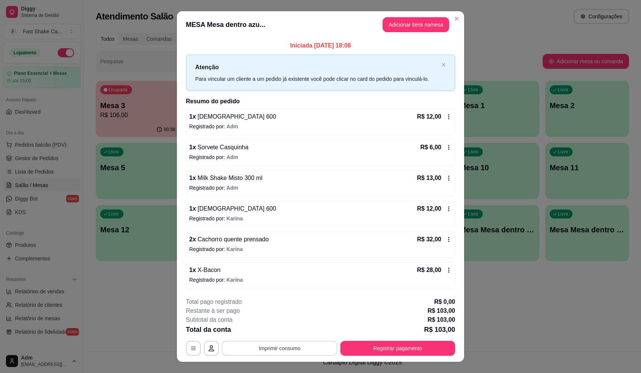
click at [280, 350] on button "Imprimir consumo" at bounding box center [280, 348] width 116 height 15
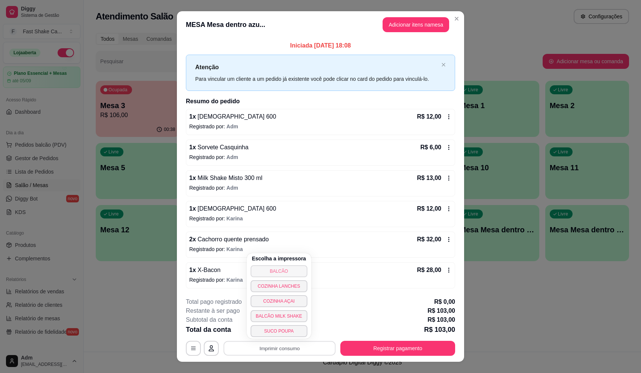
click at [285, 272] on button "BALCÃO" at bounding box center [279, 271] width 57 height 12
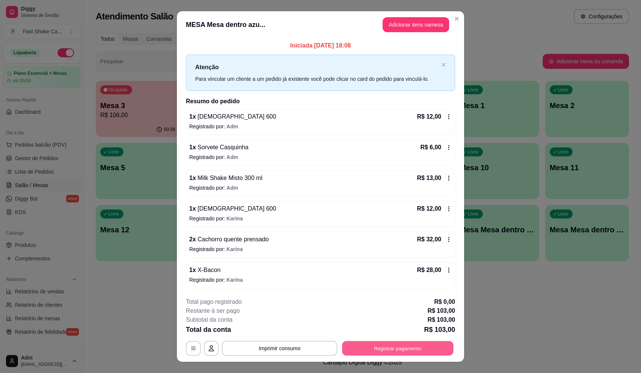
click at [387, 350] on button "Registrar pagamento" at bounding box center [398, 348] width 112 height 15
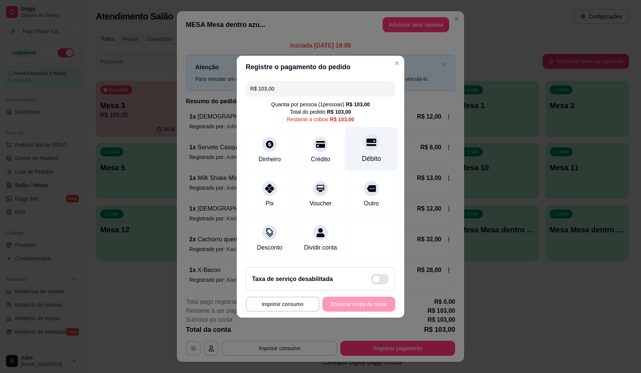
click at [373, 145] on div "Débito" at bounding box center [371, 149] width 53 height 44
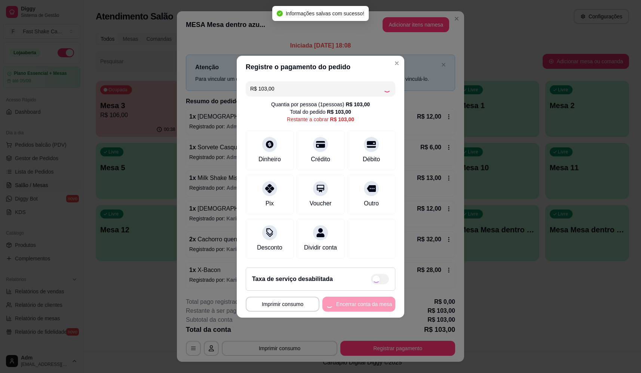
type input "R$ 0,00"
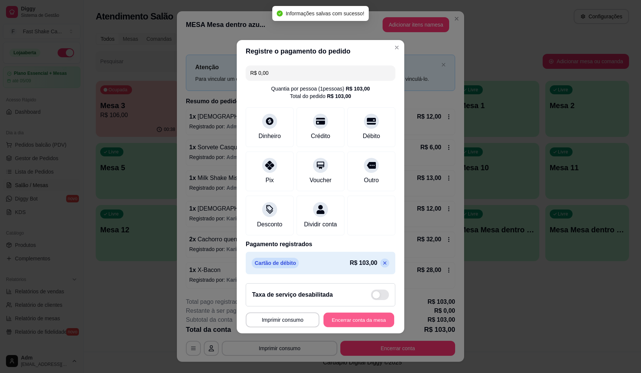
click at [369, 324] on button "Encerrar conta da mesa" at bounding box center [359, 319] width 71 height 15
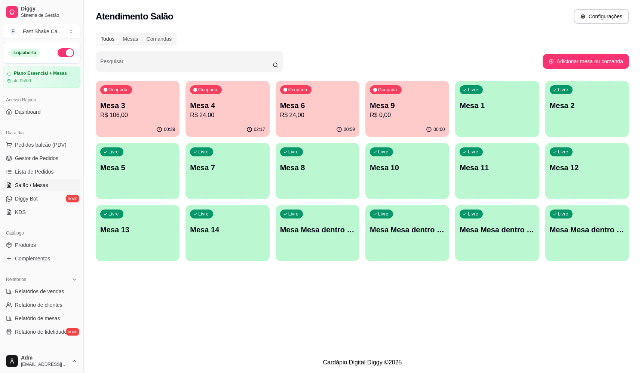
click at [242, 93] on div "Ocupada Mesa 4 R$ 24,00" at bounding box center [228, 102] width 84 height 42
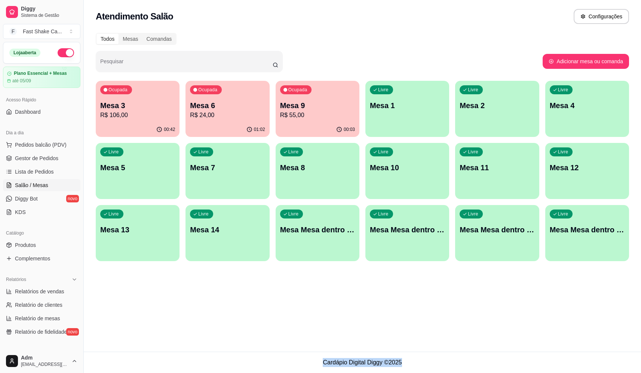
drag, startPoint x: 324, startPoint y: 363, endPoint x: 421, endPoint y: 370, distance: 96.9
click at [421, 371] on footer "Cardápio Digital Diggy © 2025" at bounding box center [363, 362] width 558 height 21
click at [396, 361] on footer "Cardápio Digital Diggy © 2025" at bounding box center [363, 362] width 558 height 21
click at [44, 173] on span "Lista de Pedidos" at bounding box center [34, 171] width 39 height 7
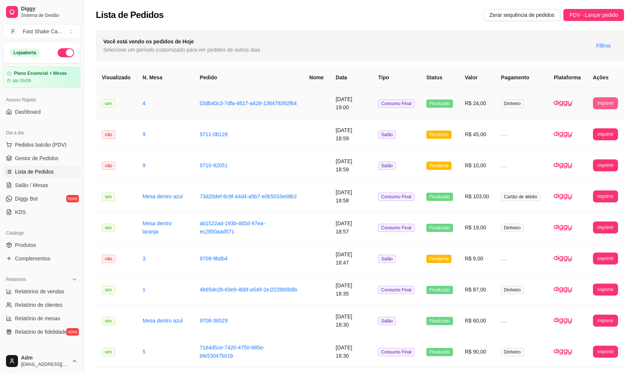
click at [601, 104] on button "Imprimir" at bounding box center [605, 103] width 25 height 12
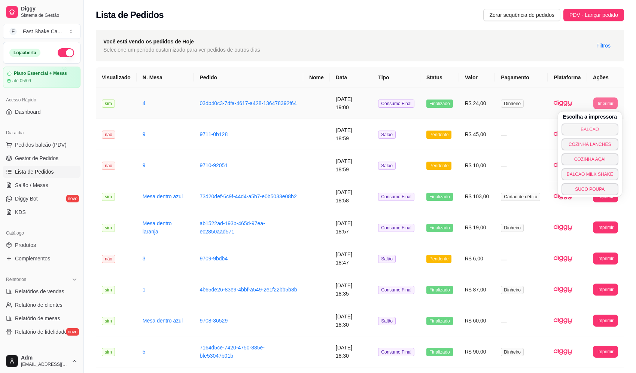
click at [587, 125] on button "BALCÃO" at bounding box center [589, 129] width 57 height 12
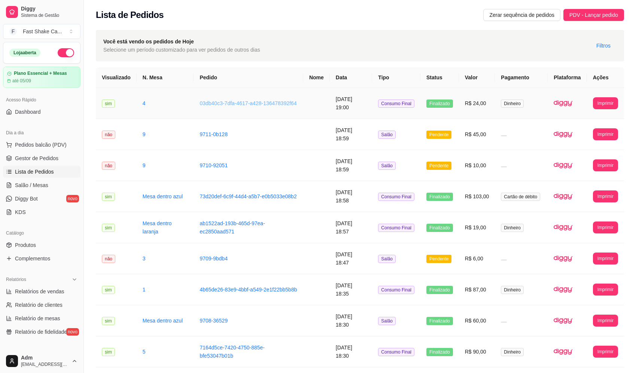
click at [219, 100] on link "03db40c3-7dfa-4617-a428-136478392f64" at bounding box center [247, 103] width 97 height 6
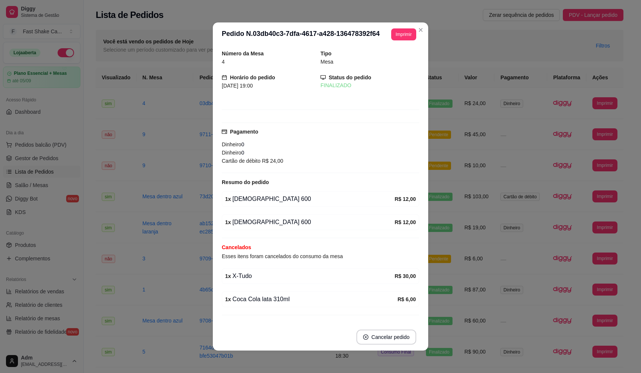
scroll to position [16, 0]
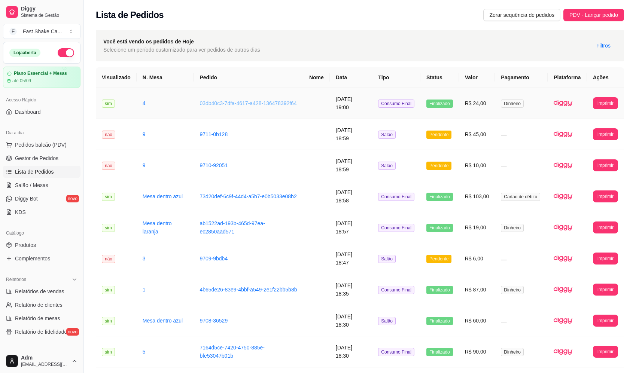
click at [210, 106] on link "03db40c3-7dfa-4617-a428-136478392f64" at bounding box center [247, 103] width 97 height 6
click at [58, 182] on link "Salão / Mesas" at bounding box center [41, 185] width 77 height 12
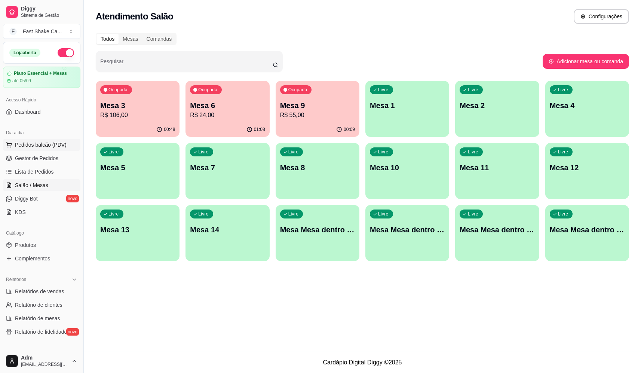
click at [30, 145] on span "Pedidos balcão (PDV)" at bounding box center [41, 144] width 52 height 7
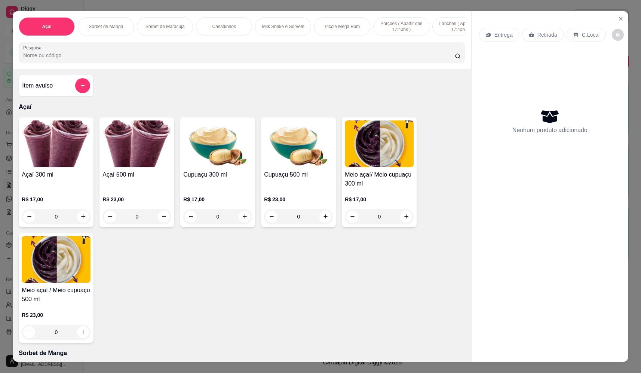
click at [162, 219] on div "0" at bounding box center [137, 216] width 69 height 15
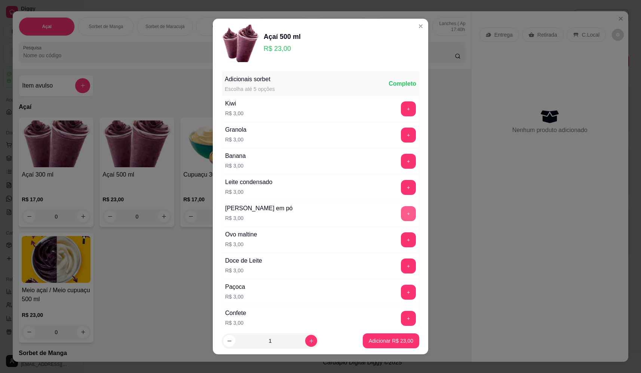
click at [401, 214] on button "+" at bounding box center [408, 213] width 15 height 15
click at [401, 161] on button "+" at bounding box center [408, 161] width 15 height 15
click at [402, 134] on button "+" at bounding box center [409, 135] width 15 height 15
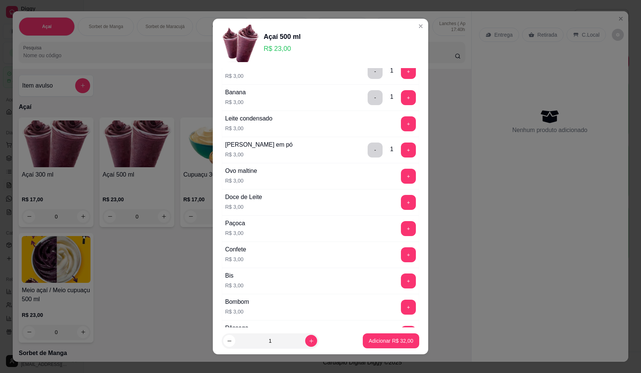
scroll to position [187, 0]
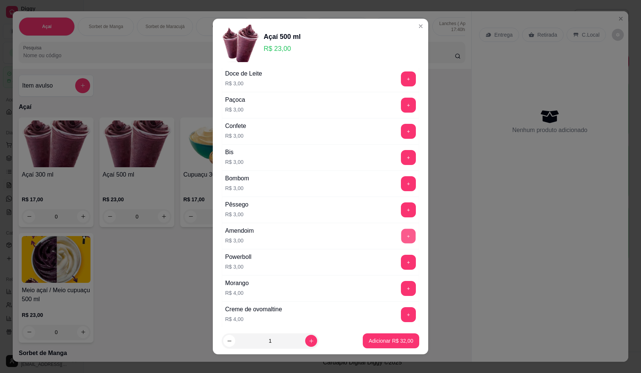
click at [402, 232] on button "+" at bounding box center [409, 236] width 15 height 15
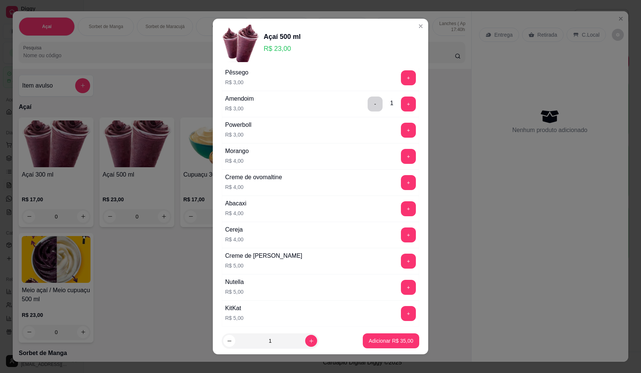
scroll to position [337, 0]
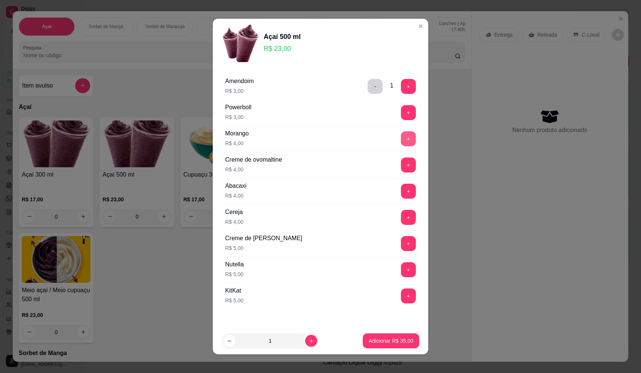
click at [401, 139] on button "+" at bounding box center [408, 138] width 15 height 15
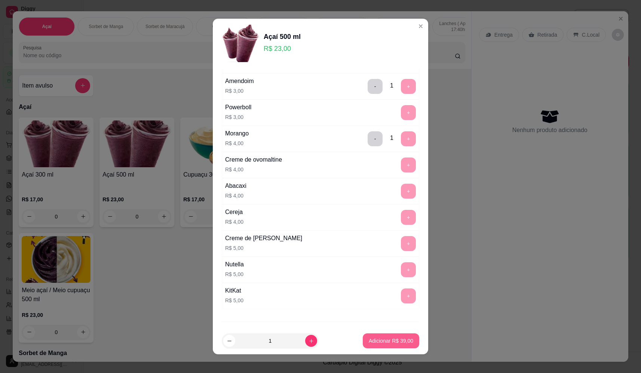
click at [381, 341] on p "Adicionar R$ 39,00" at bounding box center [391, 340] width 45 height 7
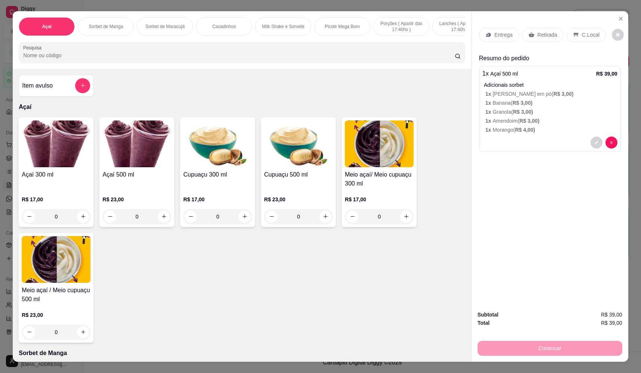
click at [503, 35] on p "Entrega" at bounding box center [504, 34] width 18 height 7
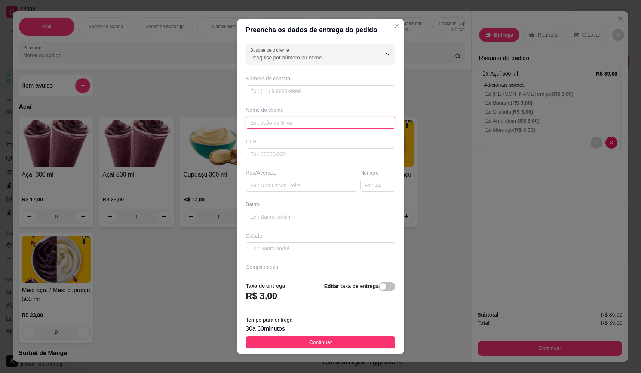
click at [284, 126] on input "text" at bounding box center [321, 123] width 150 height 12
type input "jose"
click at [288, 183] on input "text" at bounding box center [302, 186] width 112 height 12
type input "visconde do rio branco"
click at [361, 184] on input "text" at bounding box center [377, 186] width 35 height 12
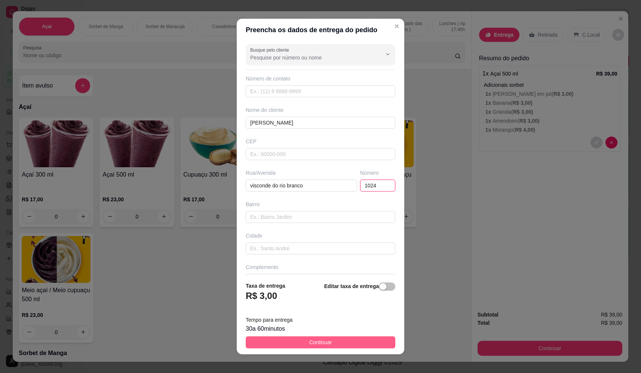
type input "1024"
click at [329, 339] on button "Continuar" at bounding box center [321, 342] width 150 height 12
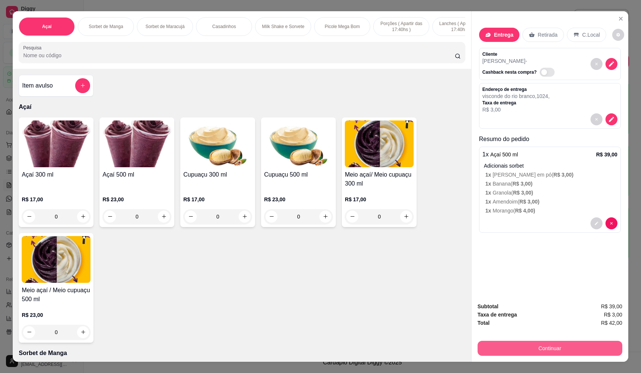
click at [576, 348] on button "Continuar" at bounding box center [550, 348] width 145 height 15
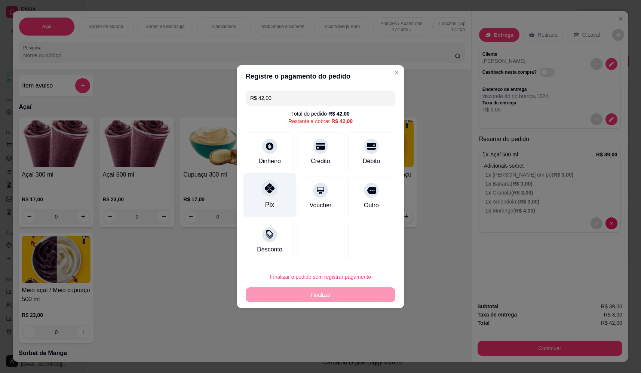
drag, startPoint x: 263, startPoint y: 208, endPoint x: 265, endPoint y: 211, distance: 4.2
click at [263, 208] on div "Pix" at bounding box center [270, 195] width 53 height 44
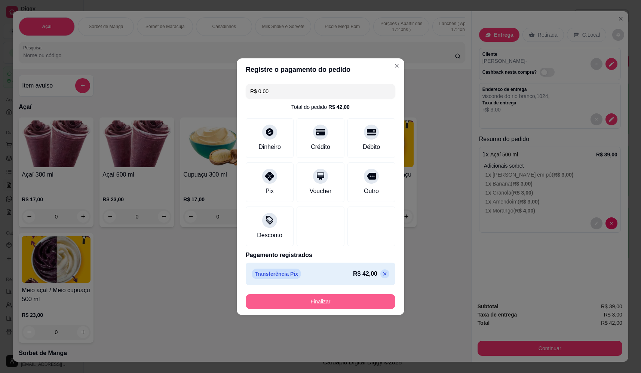
click at [335, 304] on button "Finalizar" at bounding box center [321, 301] width 150 height 15
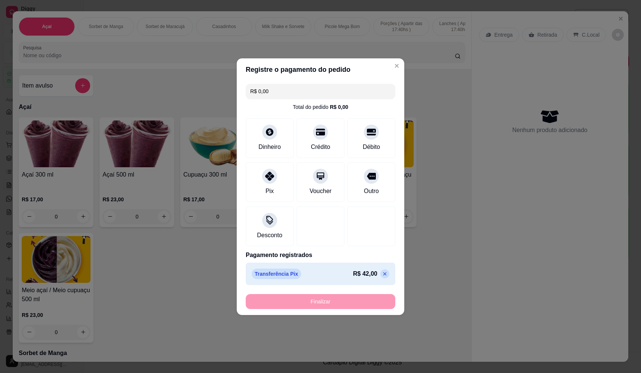
type input "-R$ 42,00"
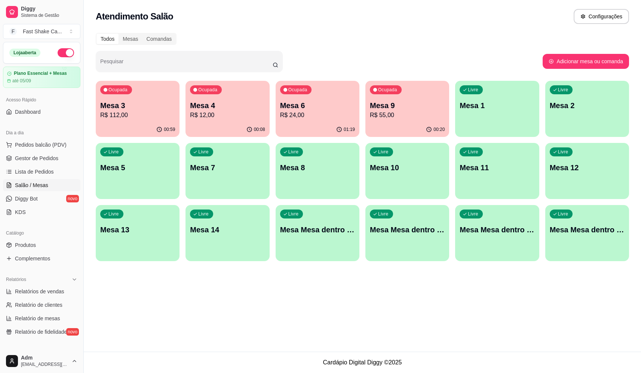
click at [414, 320] on div "Atendimento Salão Configurações Todos Mesas Comandas Pesquisar Adicionar mesa o…" at bounding box center [363, 176] width 558 height 352
click at [314, 117] on p "R$ 24,00" at bounding box center [317, 115] width 73 height 9
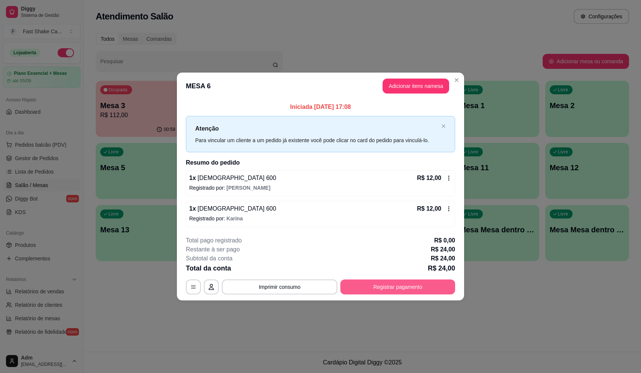
click at [396, 288] on button "Registrar pagamento" at bounding box center [398, 287] width 115 height 15
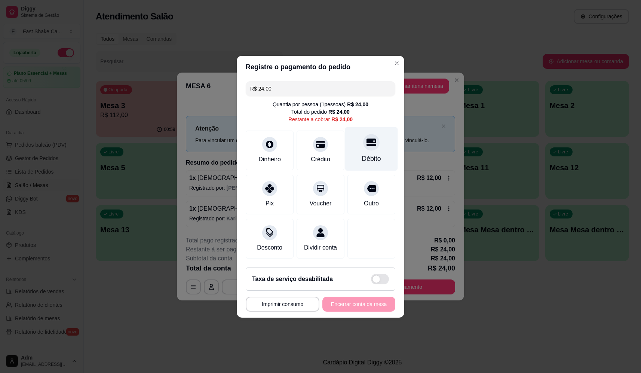
click at [371, 138] on icon at bounding box center [372, 141] width 10 height 7
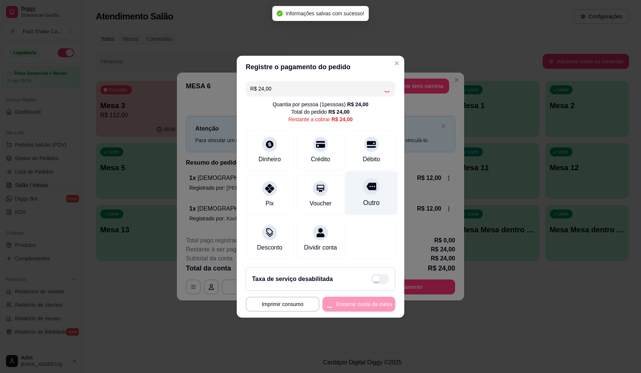
type input "R$ 0,00"
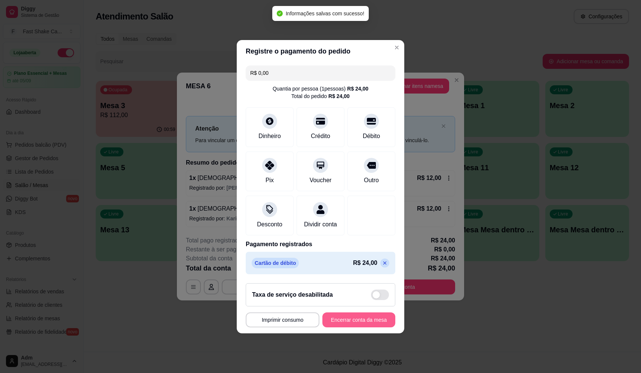
click at [372, 317] on footer "**********" at bounding box center [321, 305] width 168 height 56
click at [374, 325] on button "Encerrar conta da mesa" at bounding box center [359, 319] width 73 height 15
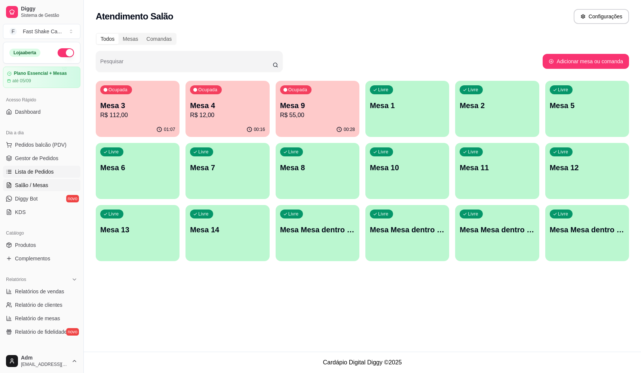
click at [42, 176] on link "Lista de Pedidos" at bounding box center [41, 172] width 77 height 12
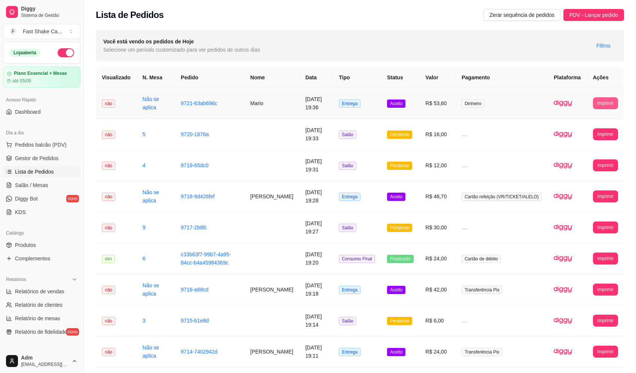
click at [604, 101] on button "Imprimir" at bounding box center [605, 103] width 25 height 12
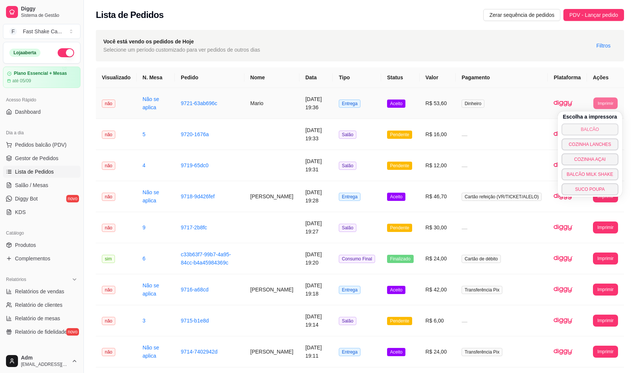
click at [585, 132] on button "BALCÃO" at bounding box center [589, 129] width 57 height 12
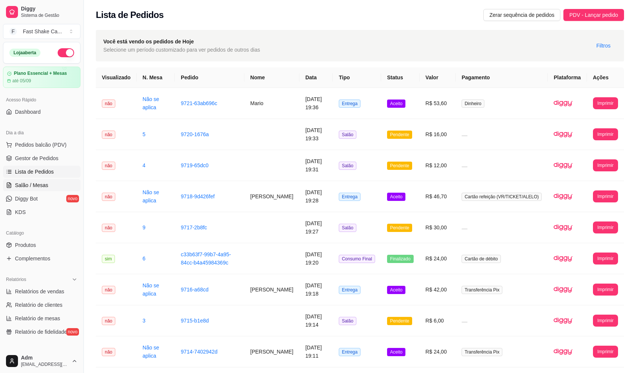
click at [46, 182] on span "Salão / Mesas" at bounding box center [31, 184] width 33 height 7
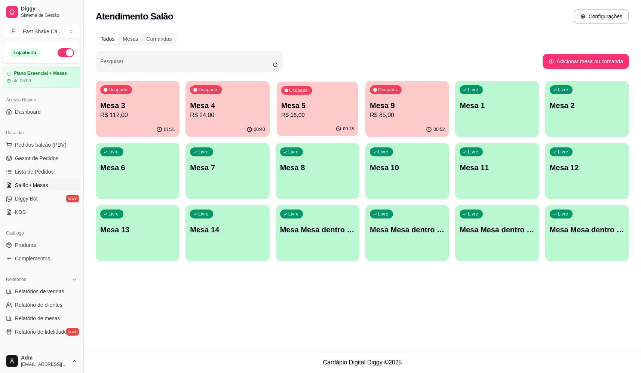
click at [312, 119] on p "R$ 16,00" at bounding box center [317, 115] width 73 height 9
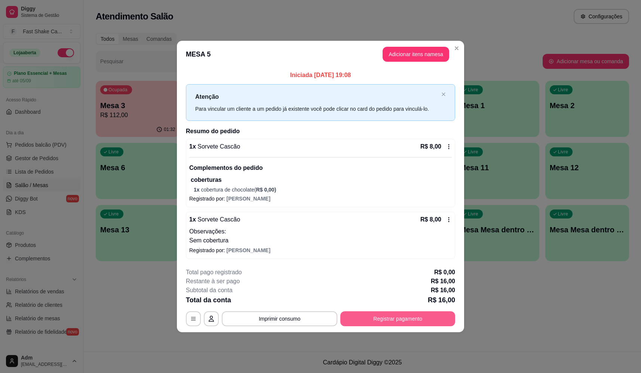
click at [435, 318] on button "Registrar pagamento" at bounding box center [398, 318] width 115 height 15
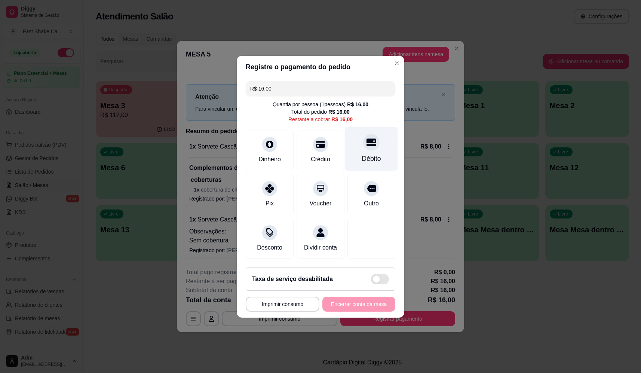
click at [377, 138] on div "Débito" at bounding box center [371, 149] width 53 height 44
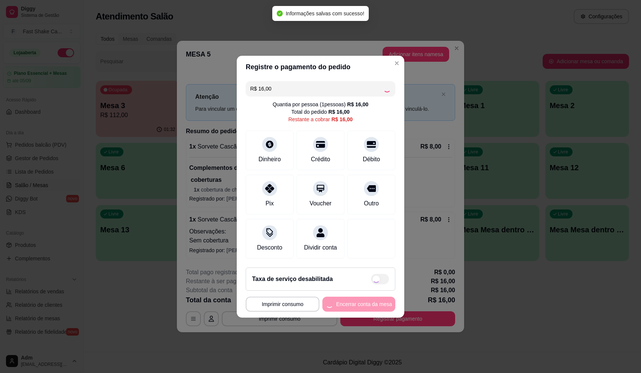
type input "R$ 0,00"
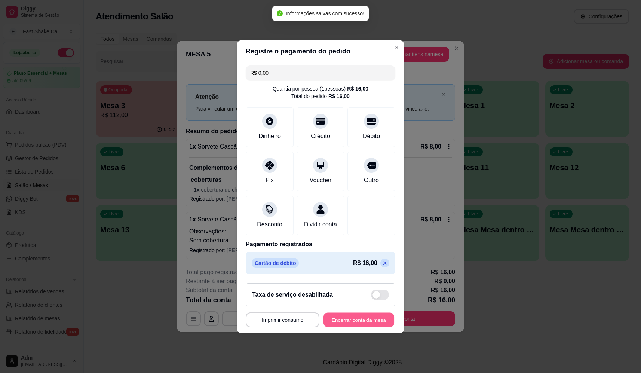
click at [340, 323] on button "Encerrar conta da mesa" at bounding box center [359, 319] width 71 height 15
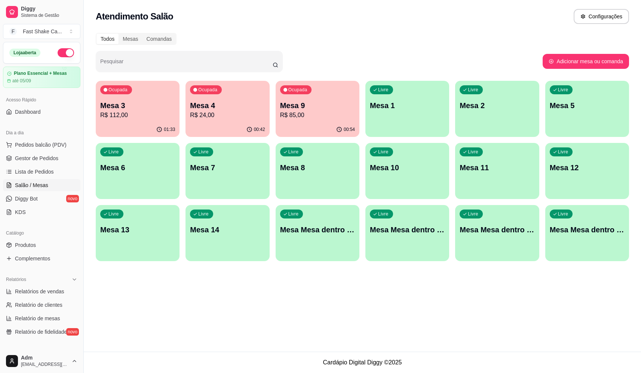
click at [243, 175] on div "Livre Mesa 7" at bounding box center [228, 166] width 84 height 47
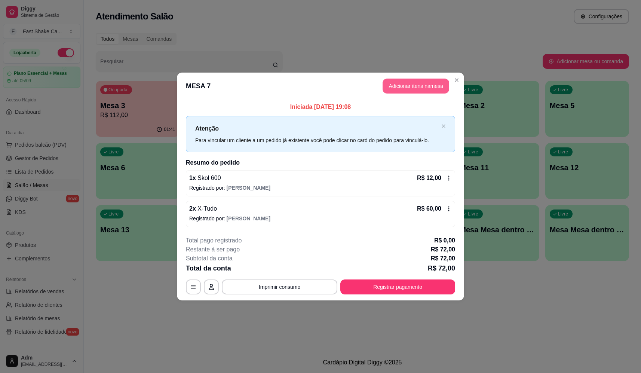
click at [398, 89] on button "Adicionar itens na mesa" at bounding box center [416, 86] width 67 height 15
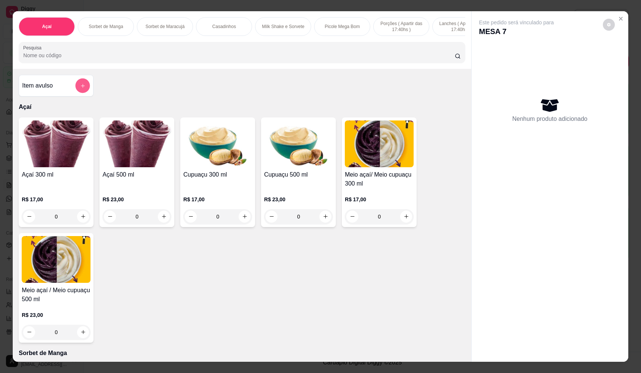
click at [81, 89] on icon "add-separate-item" at bounding box center [83, 86] width 6 height 6
click at [358, 160] on input "Nome do produto" at bounding box center [320, 159] width 141 height 7
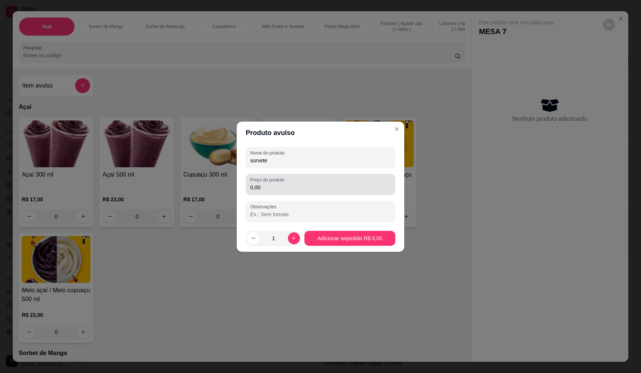
type input "sorvete"
click at [326, 189] on input "0,00" at bounding box center [320, 187] width 141 height 7
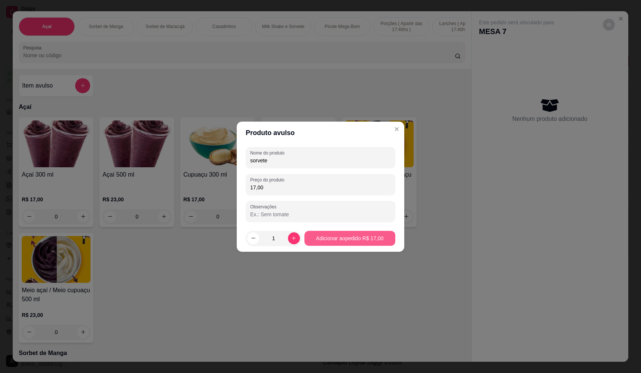
type input "17,00"
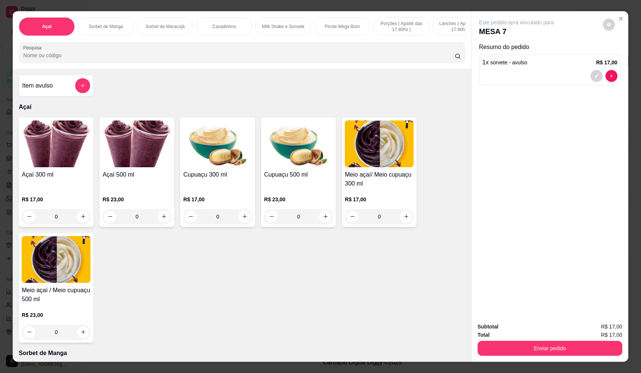
click at [75, 59] on input "Pesquisa" at bounding box center [239, 55] width 432 height 7
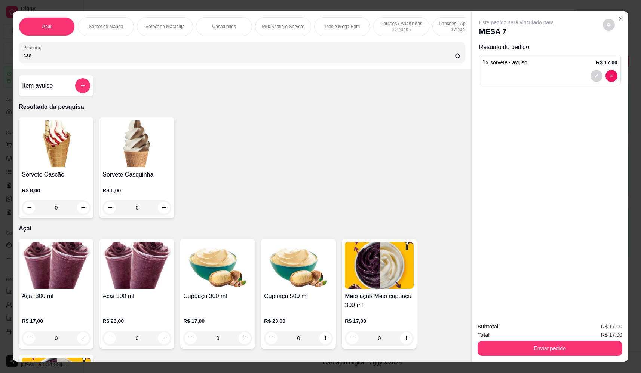
type input "cas"
click at [161, 215] on div "0" at bounding box center [137, 207] width 69 height 15
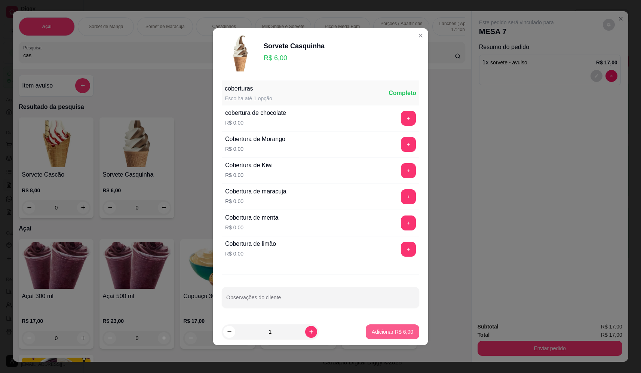
click at [400, 329] on p "Adicionar R$ 6,00" at bounding box center [393, 331] width 42 height 7
type input "1"
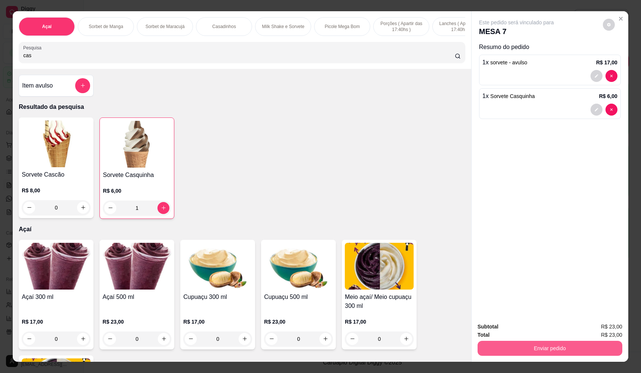
click at [571, 347] on button "Enviar pedido" at bounding box center [550, 348] width 145 height 15
click at [528, 327] on button "Não registrar e enviar pedido" at bounding box center [525, 330] width 78 height 14
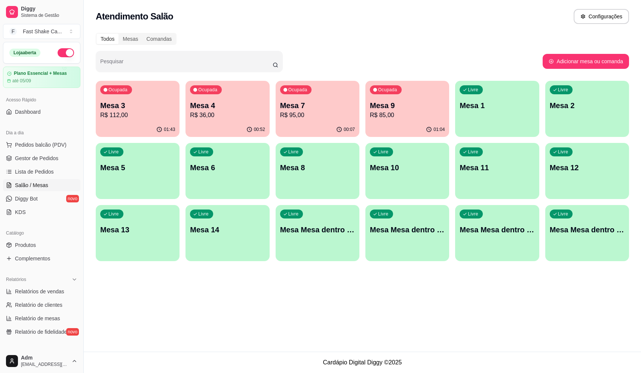
click at [309, 107] on p "Mesa 7" at bounding box center [317, 105] width 75 height 10
click at [132, 95] on div "Ocupada Mesa 3 R$ 112,00" at bounding box center [138, 102] width 82 height 40
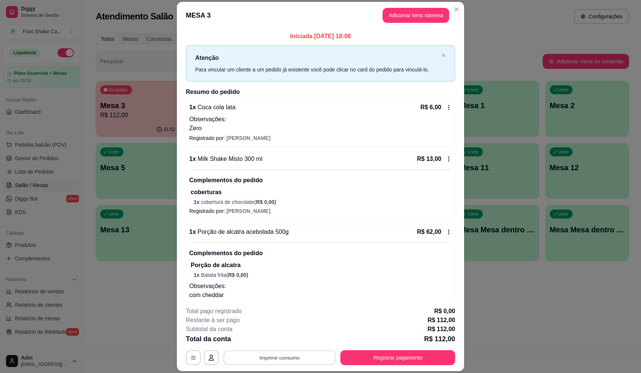
click at [263, 360] on button "Imprimir consumo" at bounding box center [280, 358] width 112 height 15
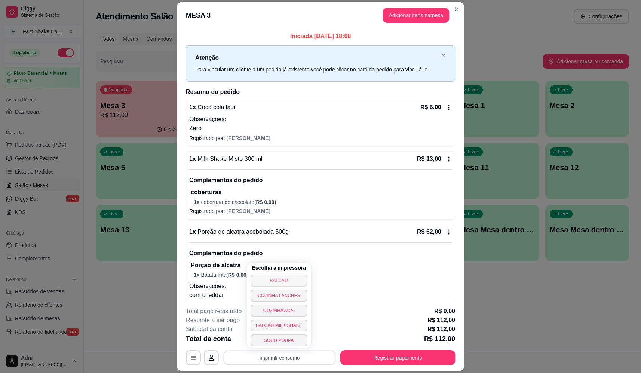
click at [281, 277] on button "BALCÃO" at bounding box center [279, 281] width 57 height 12
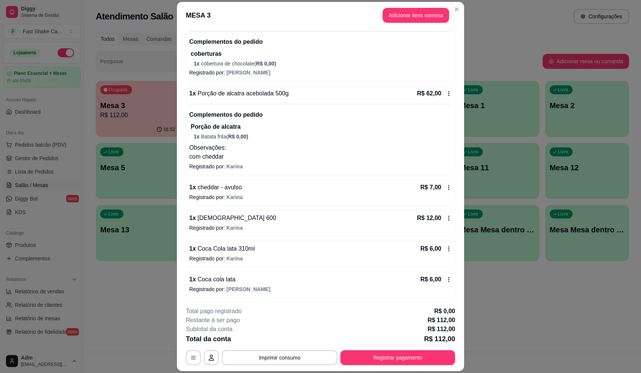
scroll to position [22, 0]
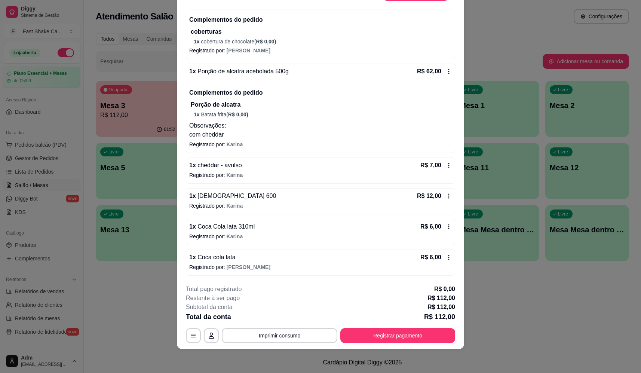
click at [256, 203] on p "Registrado por: [PERSON_NAME]" at bounding box center [320, 205] width 263 height 7
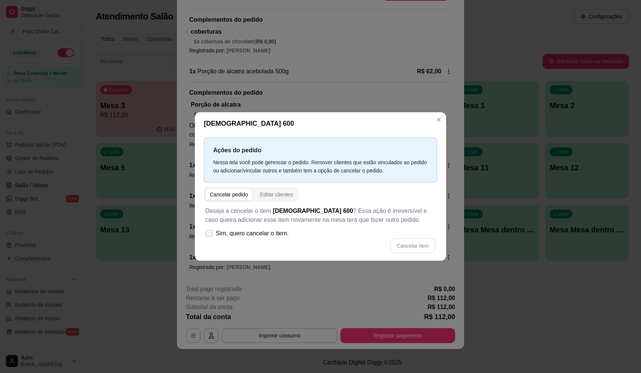
click at [260, 231] on span "Sim, quero cancelar o item." at bounding box center [252, 233] width 73 height 9
click at [210, 235] on input "Sim, quero cancelar o item." at bounding box center [207, 237] width 5 height 5
checkbox input "true"
click at [416, 244] on button "Cancelar item" at bounding box center [413, 245] width 46 height 15
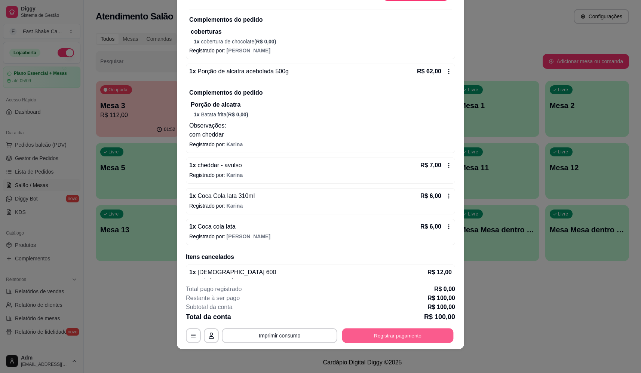
click at [390, 338] on button "Registrar pagamento" at bounding box center [398, 336] width 112 height 15
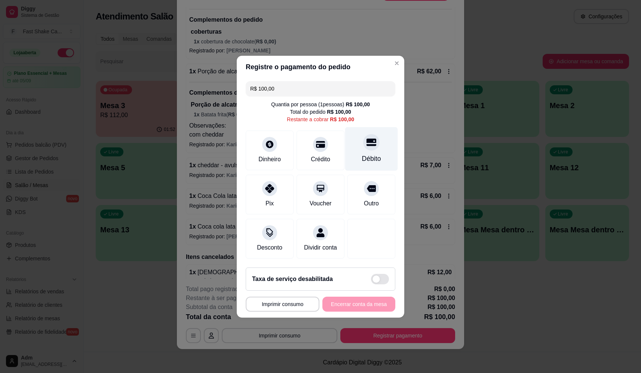
click at [364, 149] on div "Débito" at bounding box center [371, 149] width 53 height 44
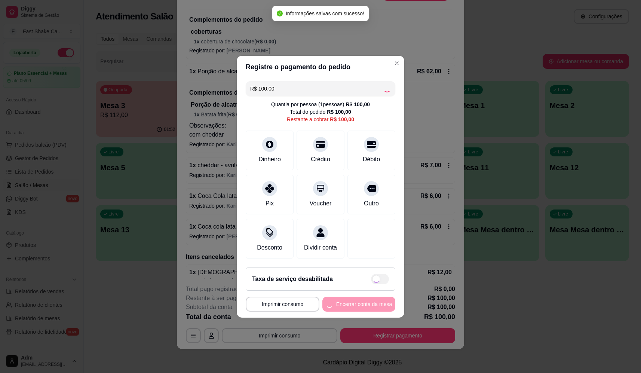
type input "R$ 0,00"
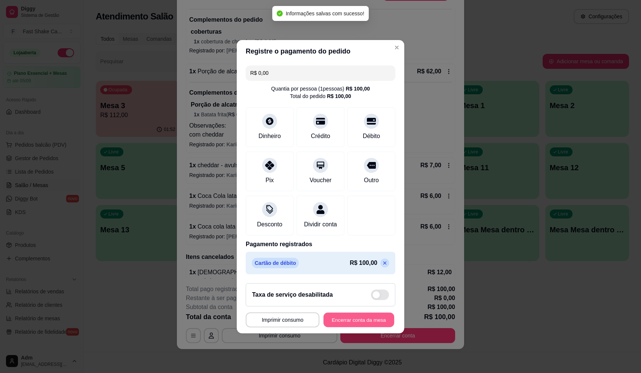
click at [355, 321] on button "Encerrar conta da mesa" at bounding box center [359, 319] width 71 height 15
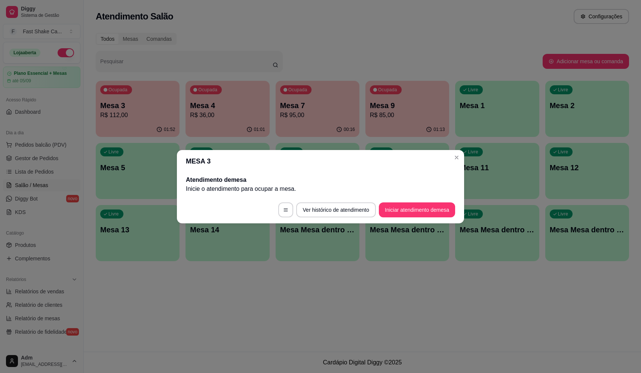
scroll to position [0, 0]
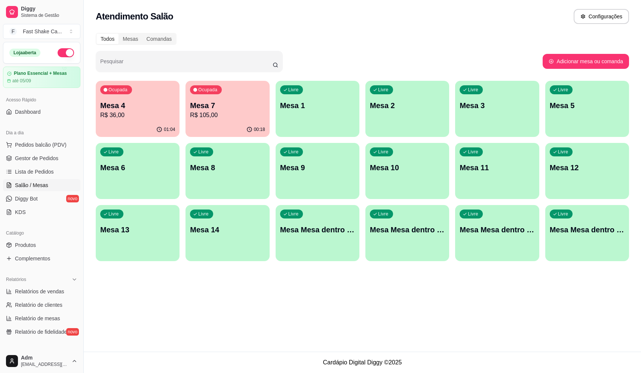
click at [167, 115] on p "R$ 36,00" at bounding box center [137, 115] width 75 height 9
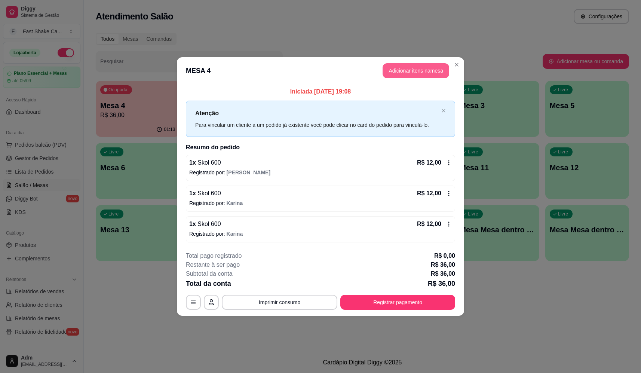
click at [391, 69] on button "Adicionar itens na mesa" at bounding box center [416, 70] width 67 height 15
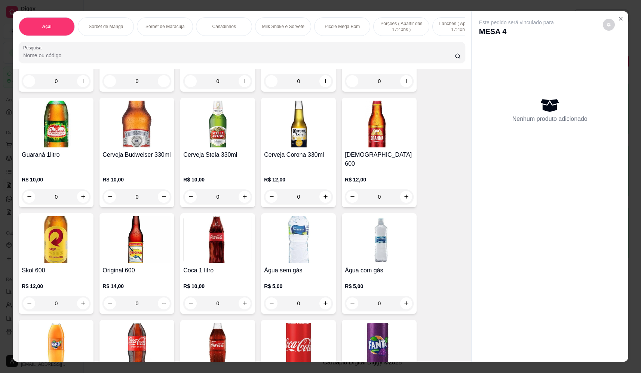
scroll to position [2058, 0]
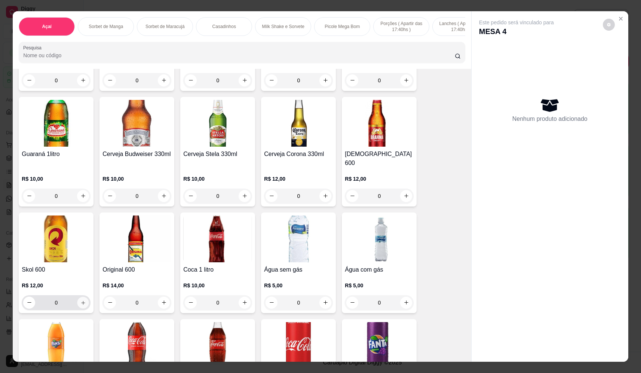
click at [81, 300] on icon "increase-product-quantity" at bounding box center [83, 303] width 6 height 6
type input "1"
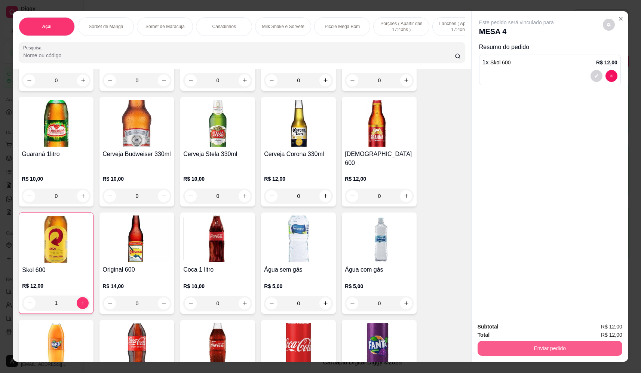
click at [487, 344] on button "Enviar pedido" at bounding box center [550, 348] width 145 height 15
click at [493, 327] on button "Não registrar e enviar pedido" at bounding box center [525, 330] width 78 height 14
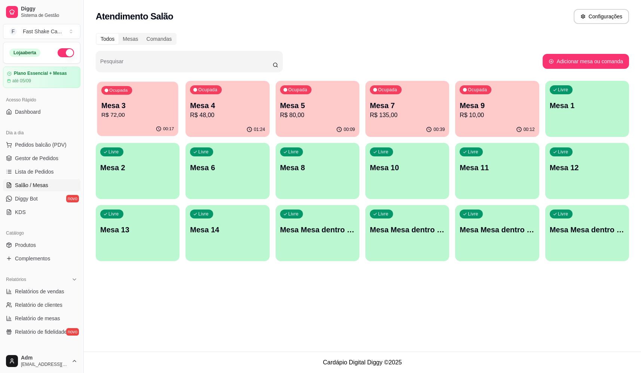
click at [121, 102] on p "Mesa 3" at bounding box center [137, 106] width 73 height 10
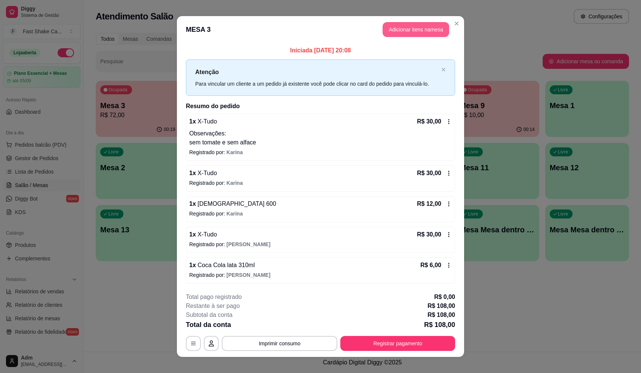
click at [419, 32] on button "Adicionar itens na mesa" at bounding box center [416, 29] width 67 height 15
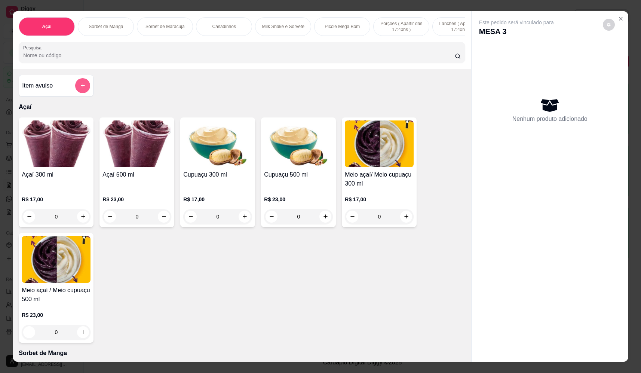
click at [82, 88] on icon "add-separate-item" at bounding box center [83, 86] width 6 height 6
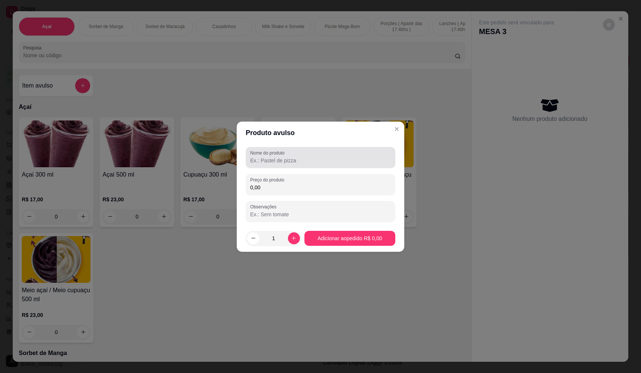
click at [303, 153] on div at bounding box center [320, 157] width 141 height 15
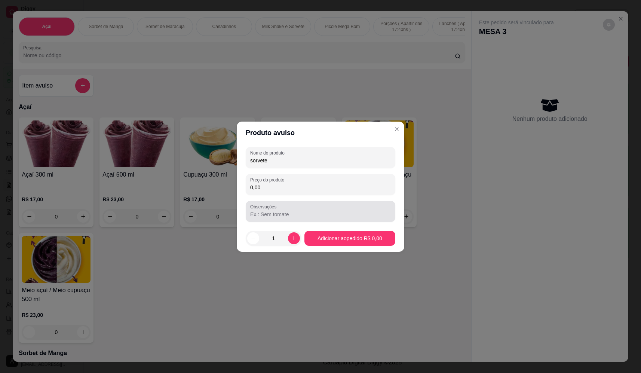
type input "sorvete"
click at [324, 184] on input "0,00" at bounding box center [320, 187] width 141 height 7
type input "17,33"
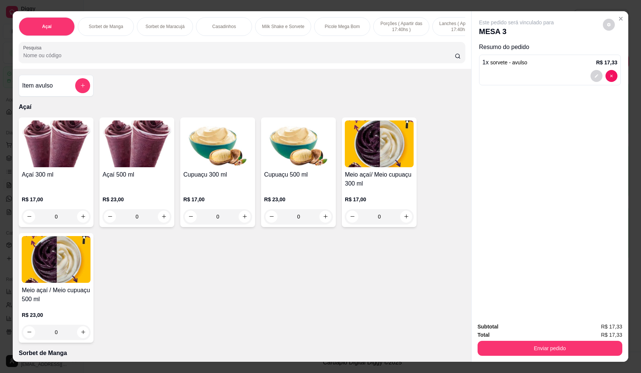
click at [563, 346] on button "Enviar pedido" at bounding box center [550, 348] width 145 height 15
click at [552, 325] on button "Não registrar e enviar pedido" at bounding box center [525, 330] width 78 height 14
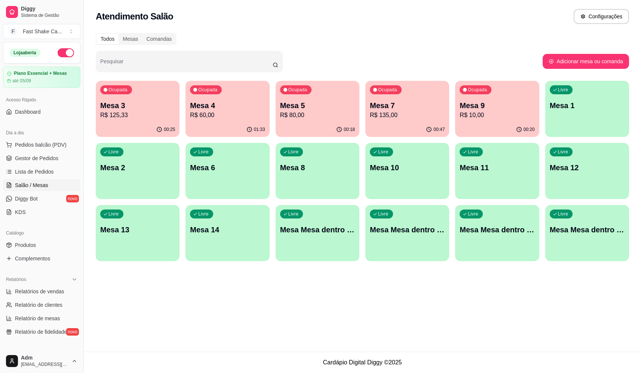
click at [421, 109] on p "Mesa 7" at bounding box center [407, 105] width 75 height 10
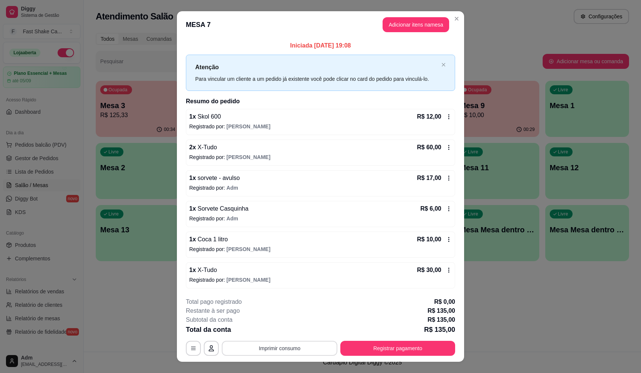
click at [312, 345] on button "Imprimir consumo" at bounding box center [280, 348] width 116 height 15
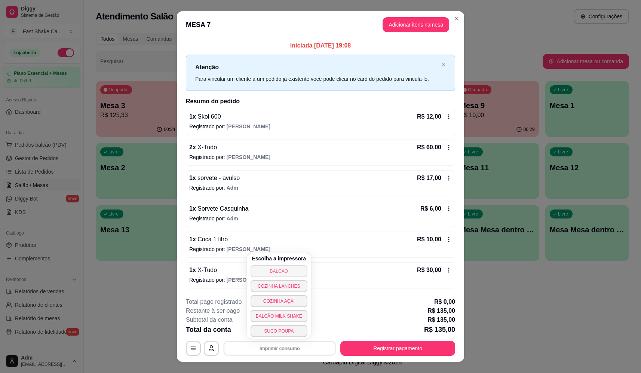
click at [294, 268] on button "BALCÃO" at bounding box center [279, 271] width 57 height 12
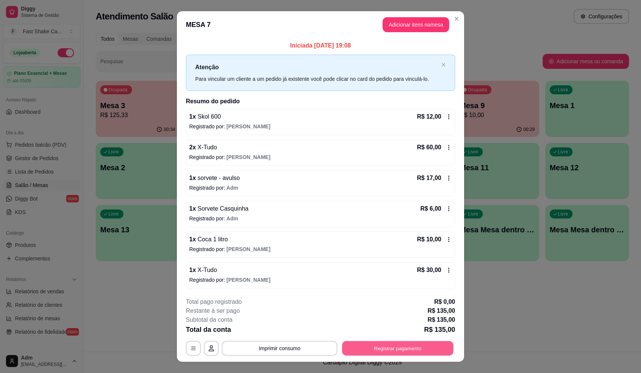
click at [409, 350] on button "Registrar pagamento" at bounding box center [398, 348] width 112 height 15
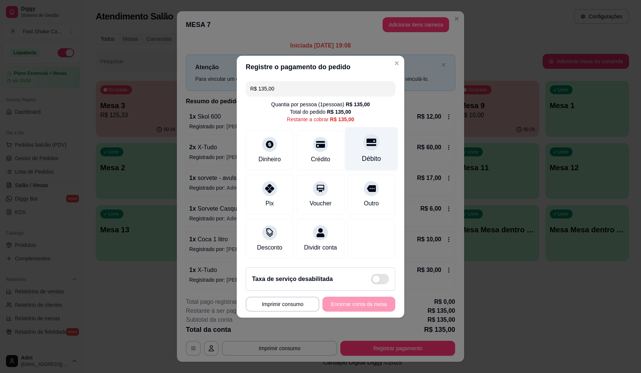
click at [365, 157] on div "Débito" at bounding box center [371, 159] width 19 height 10
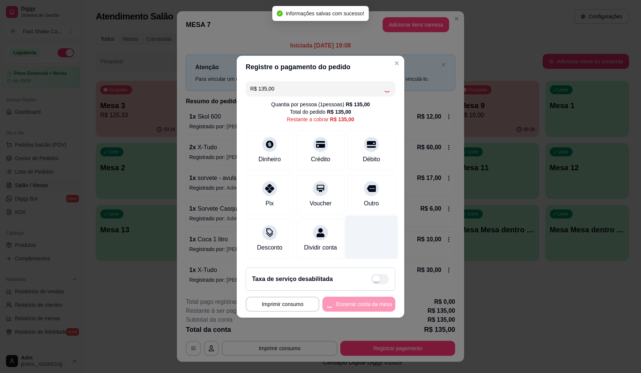
type input "R$ 0,00"
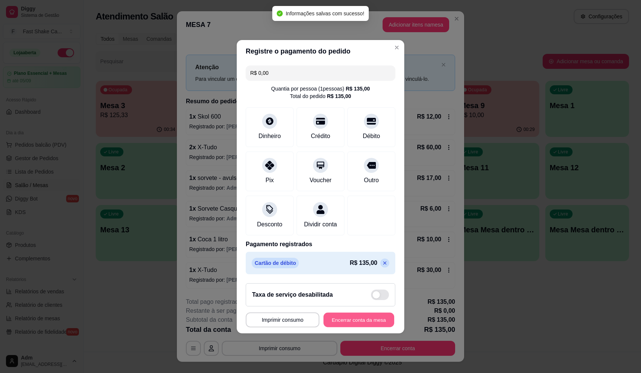
click at [370, 323] on button "Encerrar conta da mesa" at bounding box center [359, 319] width 71 height 15
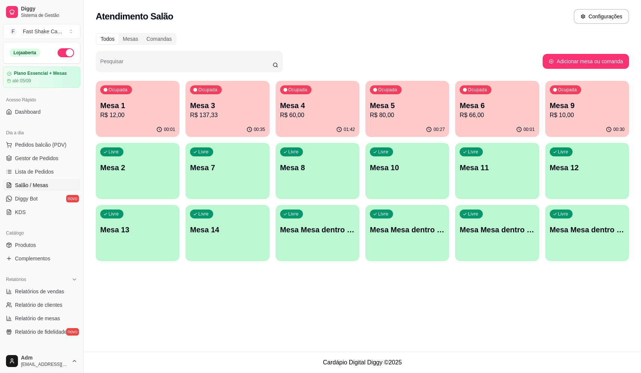
click at [208, 117] on p "R$ 137,33" at bounding box center [227, 115] width 75 height 9
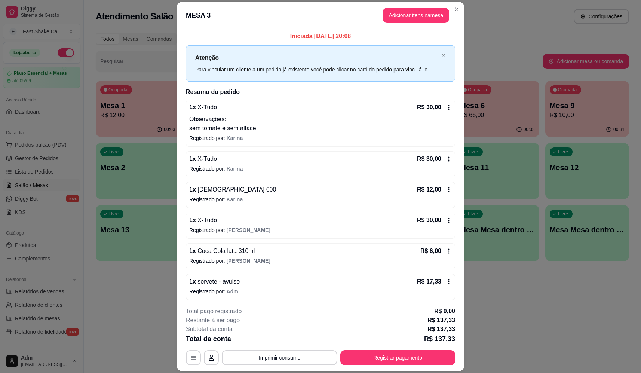
click at [446, 251] on icon at bounding box center [449, 251] width 6 height 6
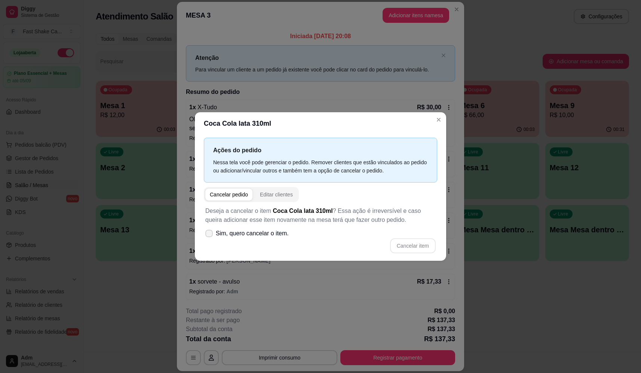
click at [207, 231] on span at bounding box center [208, 233] width 7 height 7
click at [207, 235] on input "Sim, quero cancelar o item." at bounding box center [207, 237] width 5 height 5
checkbox input "true"
click at [405, 244] on button "Cancelar item" at bounding box center [413, 245] width 45 height 15
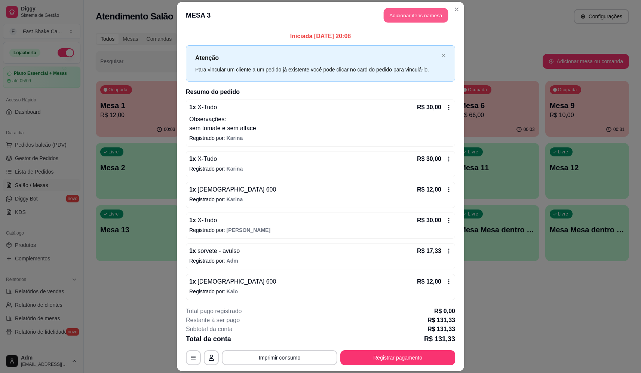
click at [397, 19] on button "Adicionar itens na mesa" at bounding box center [416, 15] width 64 height 15
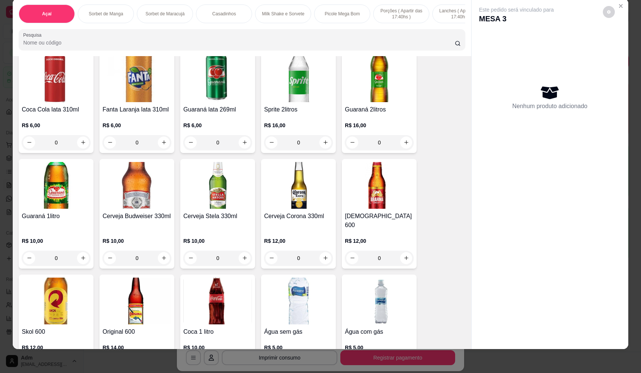
scroll to position [2096, 0]
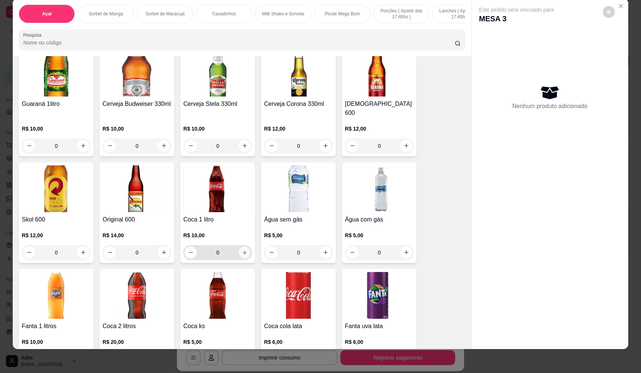
click at [246, 252] on button "increase-product-quantity" at bounding box center [245, 253] width 12 height 12
type input "1"
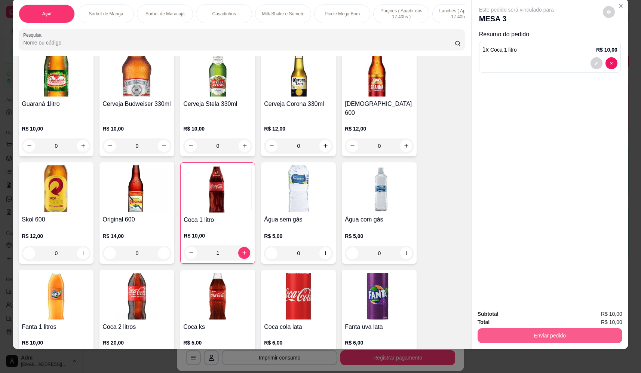
click at [524, 338] on button "Enviar pedido" at bounding box center [550, 335] width 145 height 15
click at [518, 318] on button "Não registrar e enviar pedido" at bounding box center [526, 317] width 76 height 14
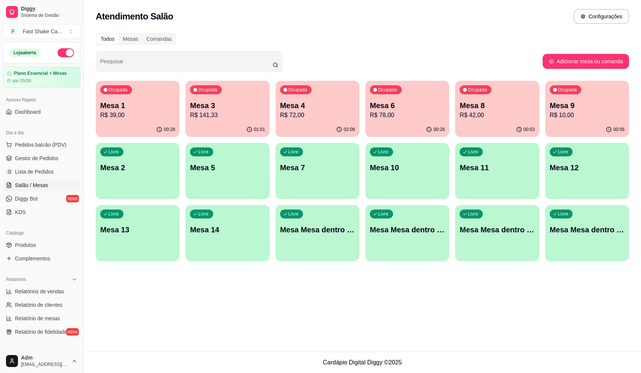
click at [576, 122] on div "Ocupada Mesa 9 R$ 10,00" at bounding box center [588, 102] width 84 height 42
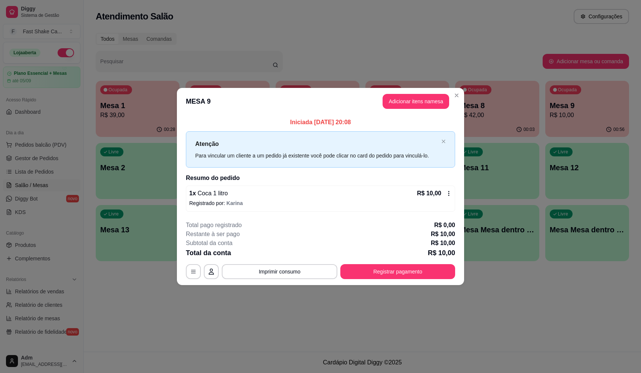
click at [402, 281] on footer "**********" at bounding box center [320, 250] width 287 height 70
drag, startPoint x: 402, startPoint y: 280, endPoint x: 404, endPoint y: 274, distance: 5.9
click at [404, 275] on footer "**********" at bounding box center [320, 250] width 287 height 70
click at [404, 274] on button "Registrar pagamento" at bounding box center [398, 272] width 112 height 15
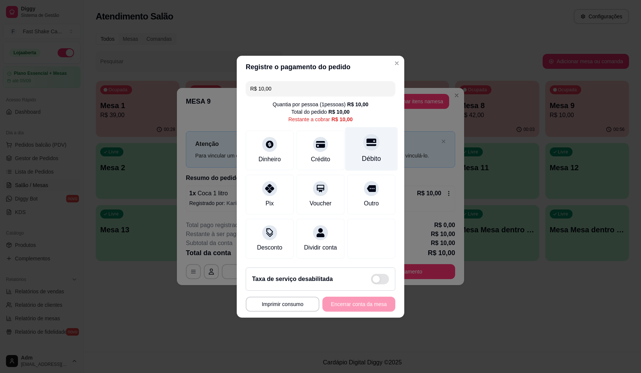
click at [367, 138] on icon at bounding box center [372, 141] width 10 height 7
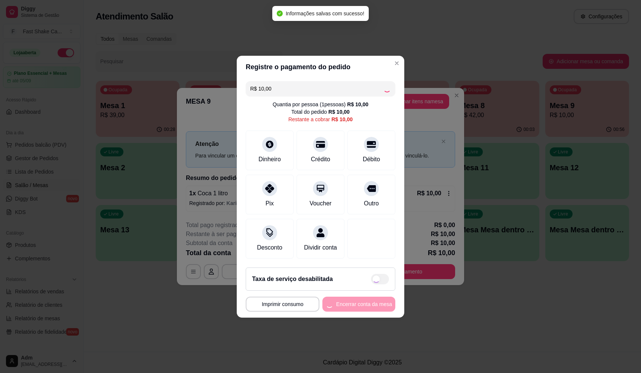
type input "R$ 0,00"
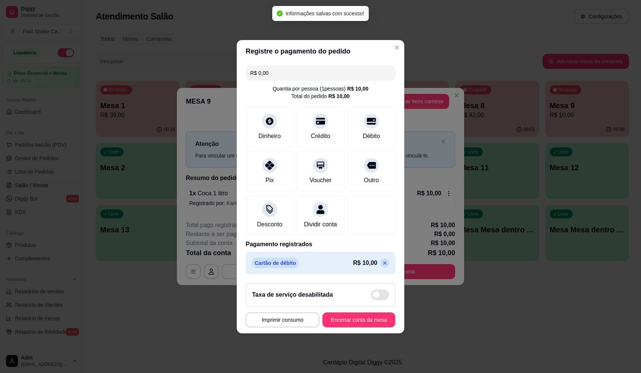
click at [373, 314] on footer "**********" at bounding box center [321, 305] width 168 height 56
click at [374, 321] on button "Encerrar conta da mesa" at bounding box center [359, 319] width 71 height 15
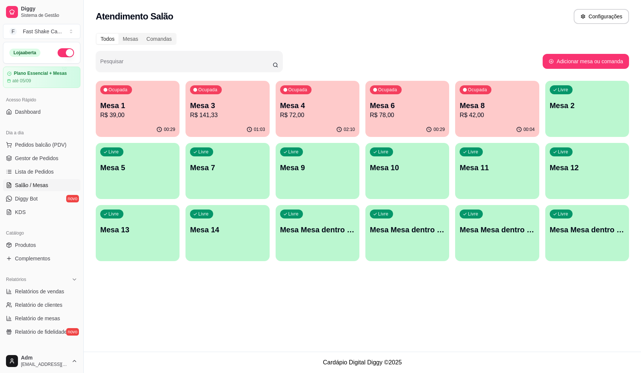
click at [321, 107] on p "Mesa 4" at bounding box center [317, 105] width 75 height 10
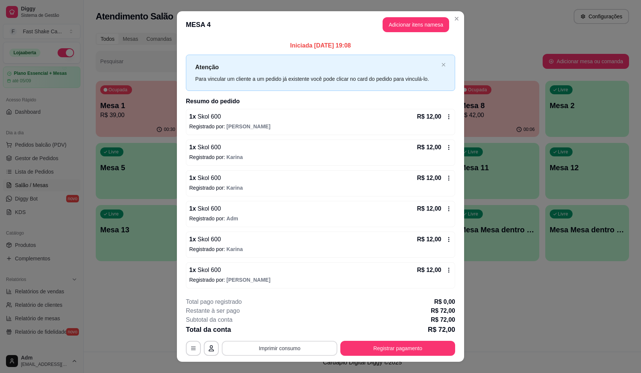
click at [253, 349] on button "Imprimir consumo" at bounding box center [280, 348] width 116 height 15
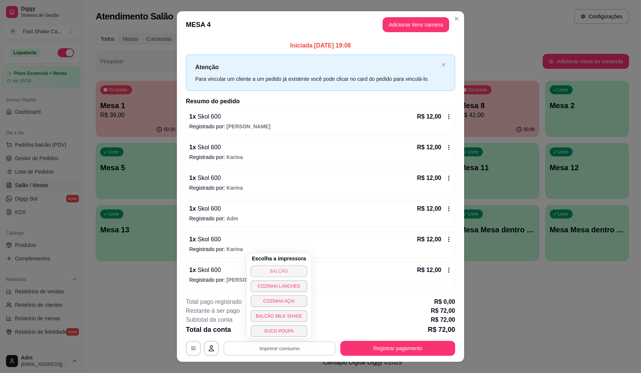
click at [263, 272] on button "BALCÃO" at bounding box center [279, 271] width 57 height 12
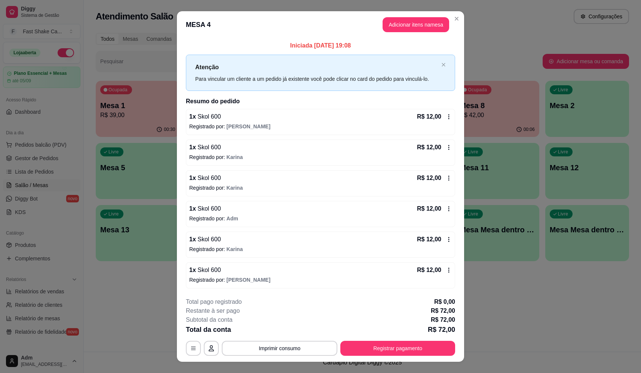
click at [369, 343] on button "Registrar pagamento" at bounding box center [398, 348] width 115 height 15
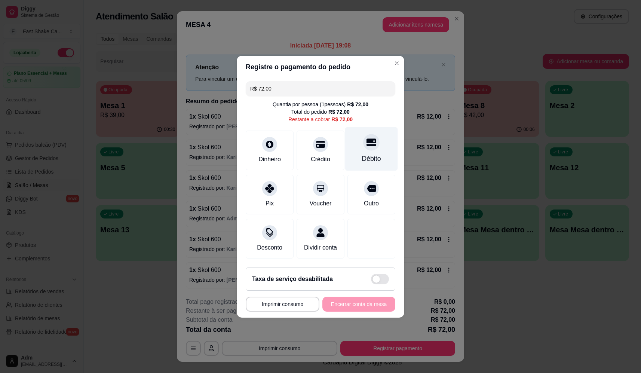
click at [363, 138] on div at bounding box center [371, 142] width 16 height 16
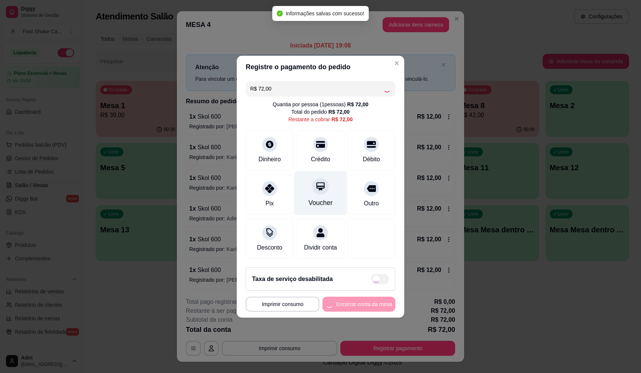
type input "R$ 0,00"
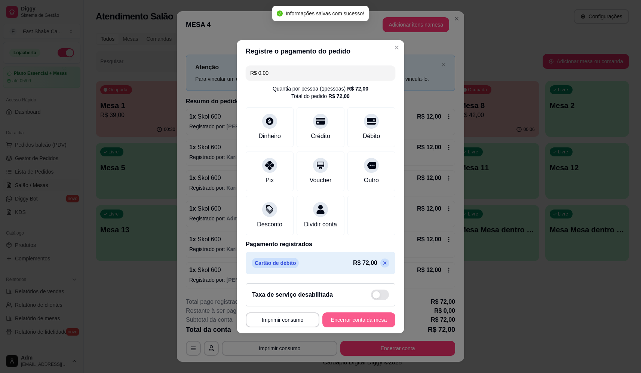
click at [357, 326] on button "Encerrar conta da mesa" at bounding box center [359, 319] width 73 height 15
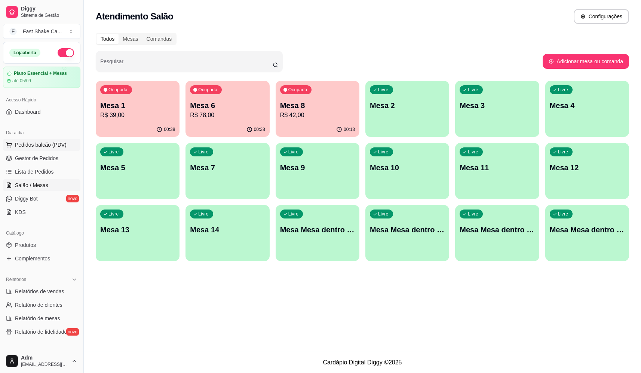
click at [38, 143] on span "Pedidos balcão (PDV)" at bounding box center [41, 144] width 52 height 7
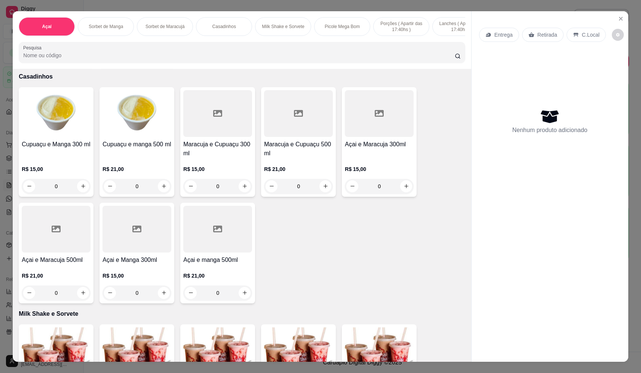
scroll to position [711, 0]
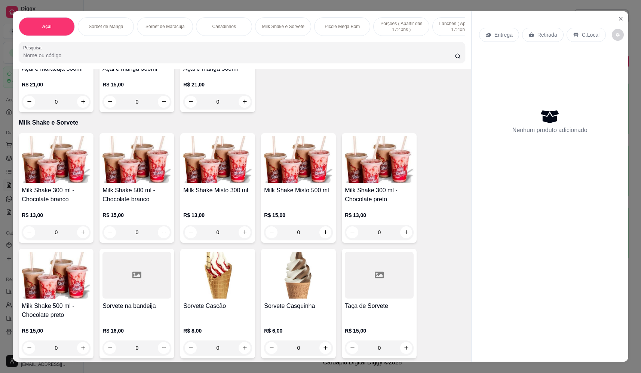
click at [326, 239] on div "0" at bounding box center [298, 232] width 69 height 15
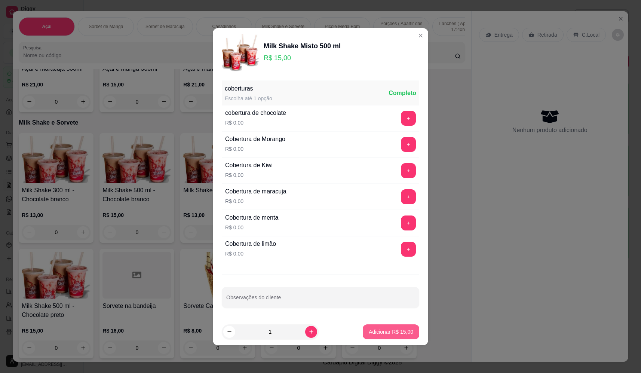
click at [401, 337] on button "Adicionar R$ 15,00" at bounding box center [391, 331] width 57 height 15
type input "1"
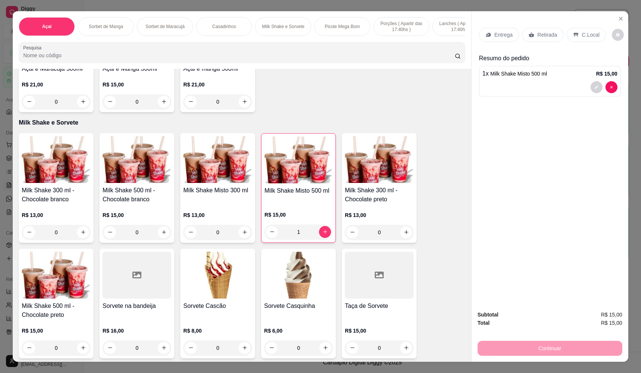
click at [495, 31] on p "Entrega" at bounding box center [504, 34] width 18 height 7
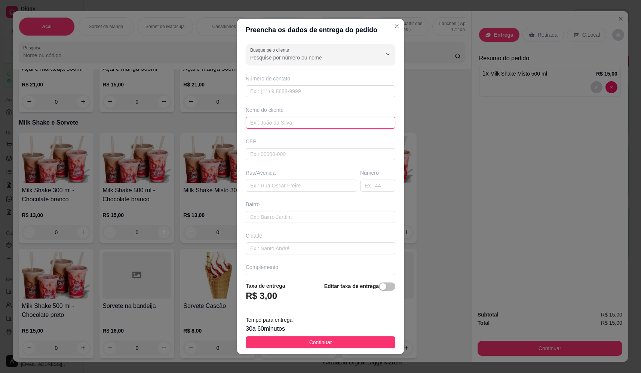
click at [289, 125] on input "text" at bounding box center [321, 123] width 150 height 12
click at [269, 184] on input "text" at bounding box center [302, 186] width 112 height 12
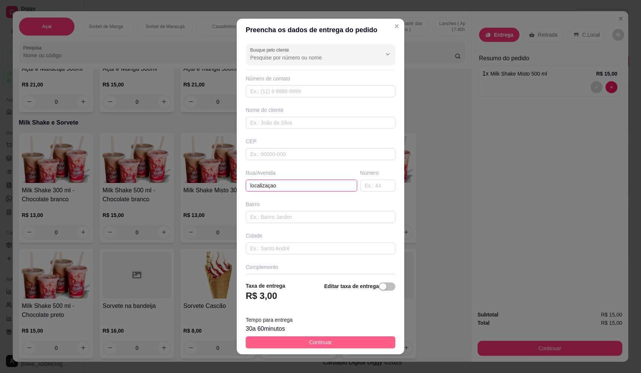
type input "localizaçao"
click at [311, 347] on button "Continuar" at bounding box center [321, 342] width 150 height 12
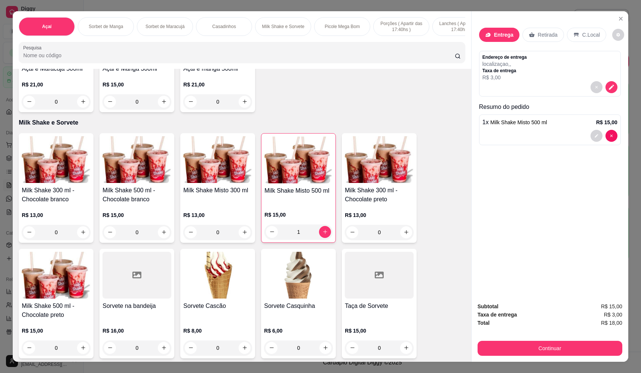
click at [240, 240] on div "0" at bounding box center [217, 232] width 69 height 15
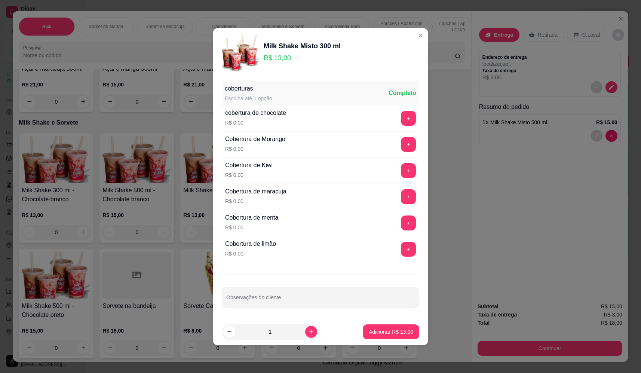
click at [392, 343] on div "Milk Shake Misto 300 ml R$ 13,00 coberturas Escolha até 1 opção Completo cobert…" at bounding box center [320, 186] width 641 height 373
click at [395, 331] on p "Adicionar R$ 13,00" at bounding box center [391, 331] width 45 height 7
type input "1"
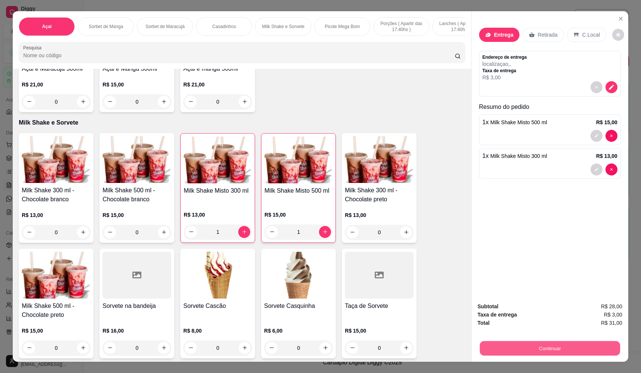
click at [528, 351] on button "Continuar" at bounding box center [550, 348] width 140 height 15
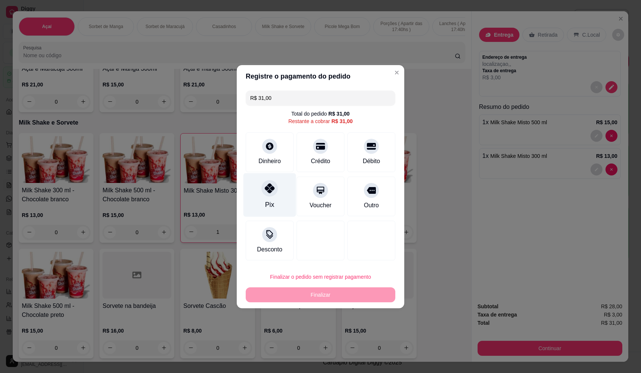
click at [261, 196] on div "Pix" at bounding box center [270, 195] width 53 height 44
type input "R$ 0,00"
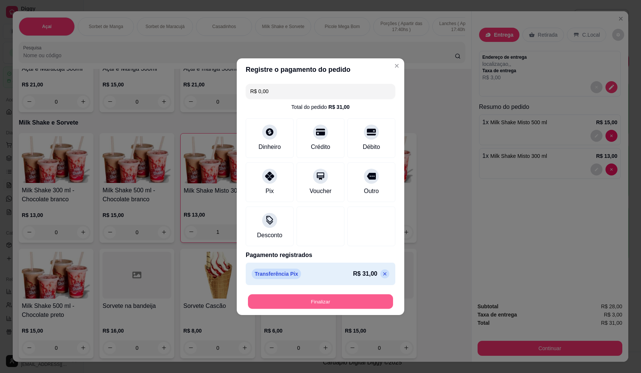
click at [320, 300] on button "Finalizar" at bounding box center [320, 301] width 145 height 15
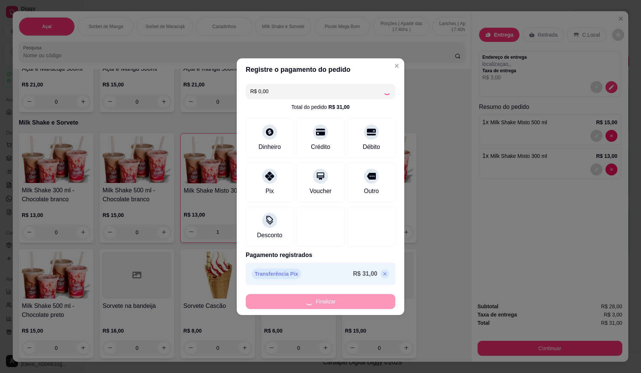
type input "0"
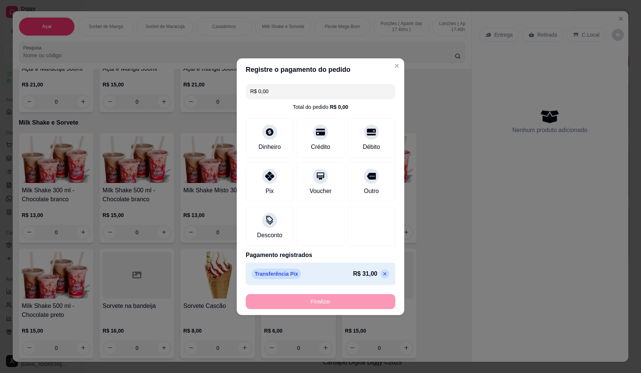
type input "-R$ 31,00"
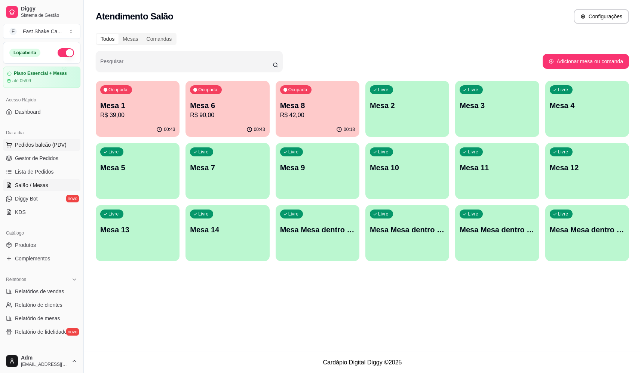
click at [43, 147] on span "Pedidos balcão (PDV)" at bounding box center [41, 144] width 52 height 7
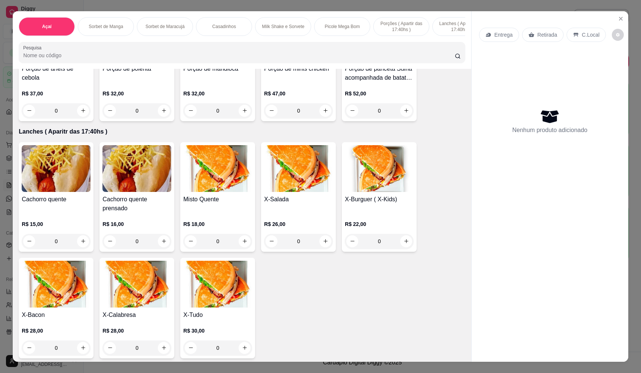
scroll to position [1572, 0]
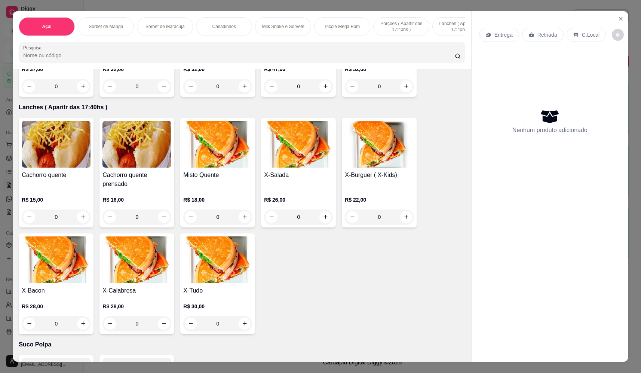
click at [245, 327] on div "0" at bounding box center [217, 323] width 69 height 15
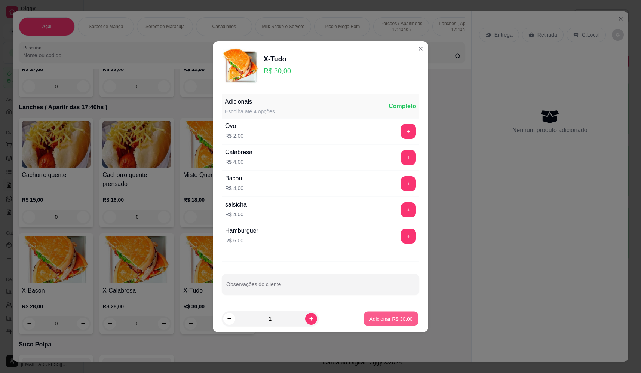
click at [373, 318] on p "Adicionar R$ 30,00" at bounding box center [391, 318] width 43 height 7
type input "1"
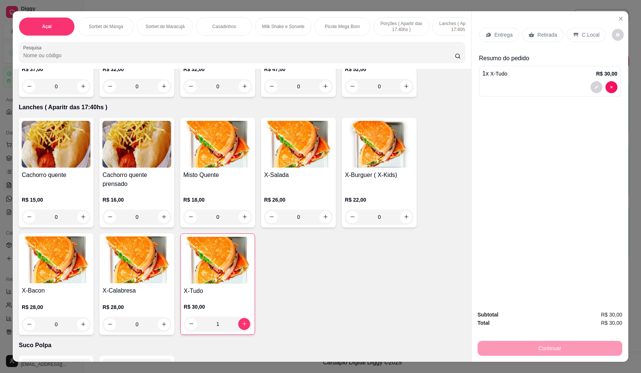
click at [323, 223] on div "0" at bounding box center [298, 217] width 69 height 15
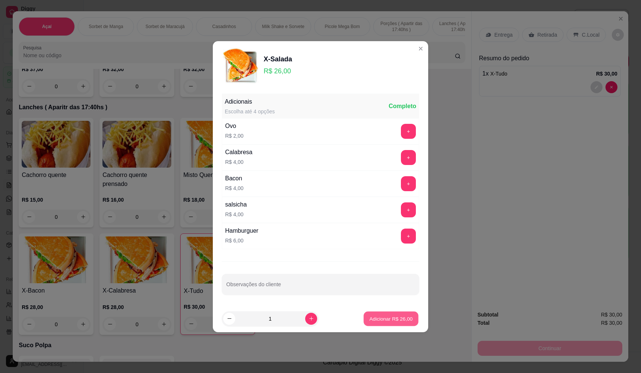
click at [399, 317] on p "Adicionar R$ 26,00" at bounding box center [391, 318] width 43 height 7
type input "1"
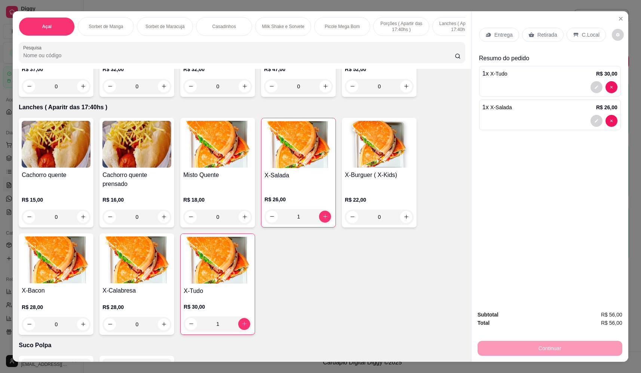
click at [503, 37] on p "Entrega" at bounding box center [504, 34] width 18 height 7
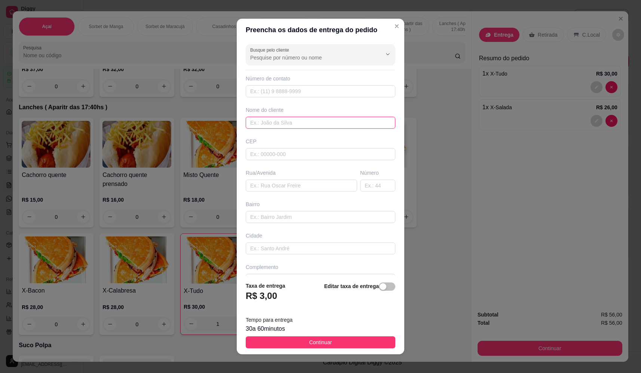
click at [260, 120] on input "text" at bounding box center [321, 123] width 150 height 12
type input "valmir"
click at [296, 189] on input "text" at bounding box center [302, 186] width 112 height 12
type input "rua quito"
click at [366, 183] on input "text" at bounding box center [377, 186] width 35 height 12
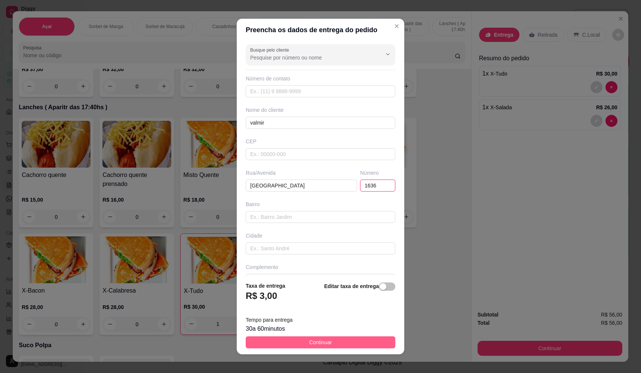
type input "1636"
click at [333, 346] on button "Continuar" at bounding box center [321, 342] width 150 height 12
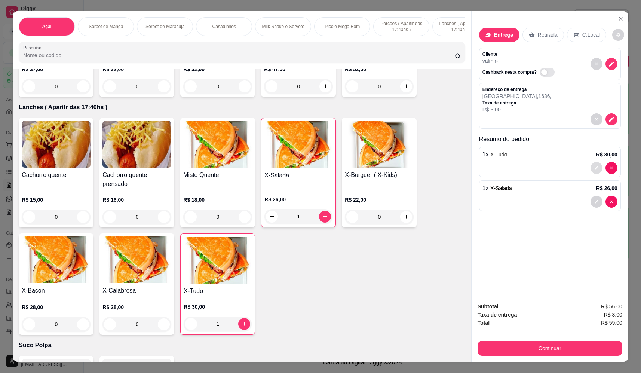
click at [597, 168] on button "decrease-product-quantity" at bounding box center [597, 168] width 12 height 12
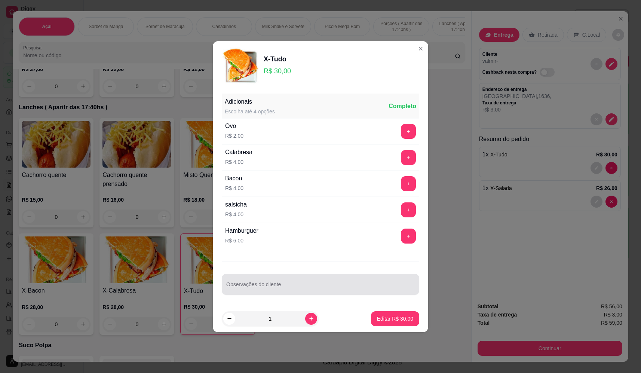
drag, startPoint x: 286, startPoint y: 284, endPoint x: 287, endPoint y: 280, distance: 4.2
click at [286, 282] on div at bounding box center [320, 284] width 189 height 15
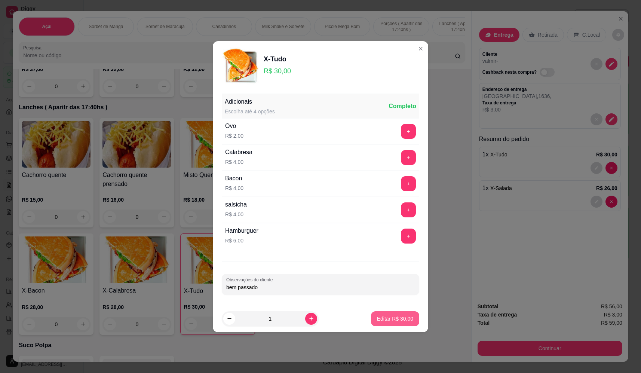
type input "bem passado"
click at [402, 324] on button "Editar R$ 30,00" at bounding box center [395, 318] width 48 height 15
type input "0"
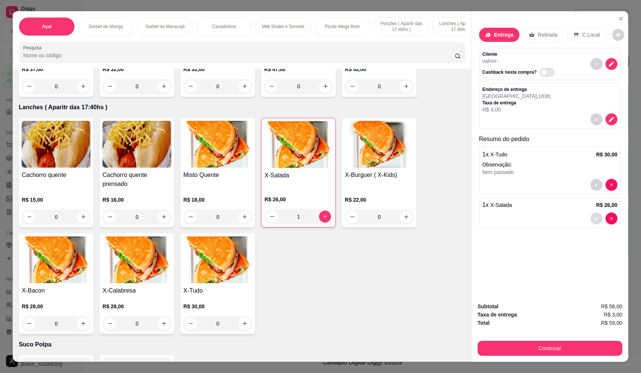
click at [595, 220] on icon "decrease-product-quantity" at bounding box center [597, 218] width 4 height 4
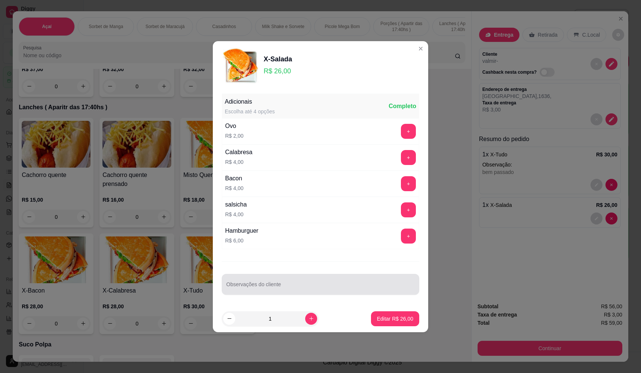
click at [280, 288] on input "Observações do cliente" at bounding box center [320, 287] width 189 height 7
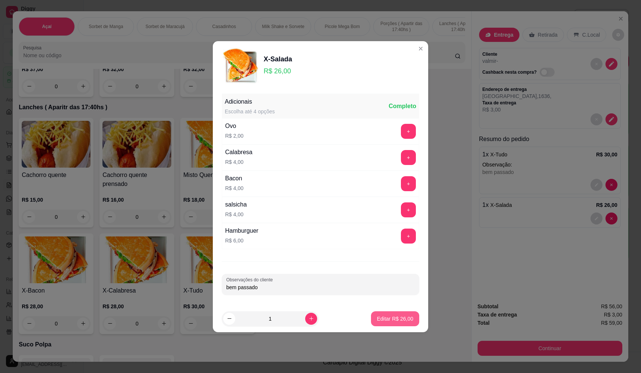
type input "bem passado"
click at [399, 320] on p "Editar R$ 26,00" at bounding box center [395, 318] width 36 height 7
type input "0"
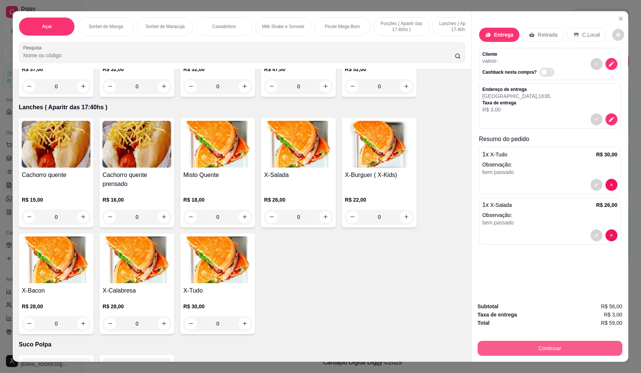
click at [573, 349] on button "Continuar" at bounding box center [550, 348] width 145 height 15
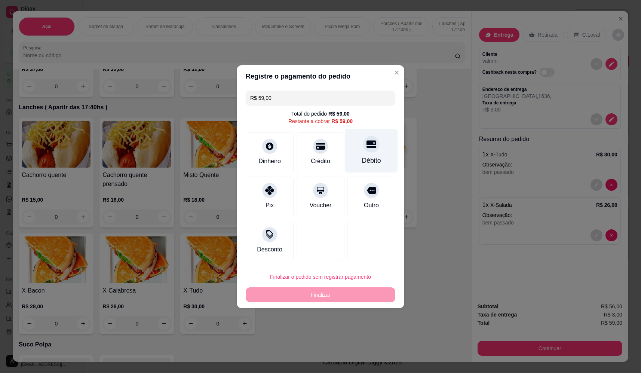
click at [369, 155] on div "Débito" at bounding box center [371, 151] width 53 height 44
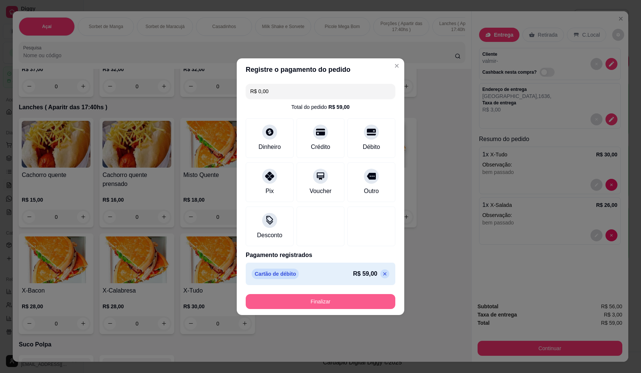
click at [353, 308] on button "Finalizar" at bounding box center [321, 301] width 150 height 15
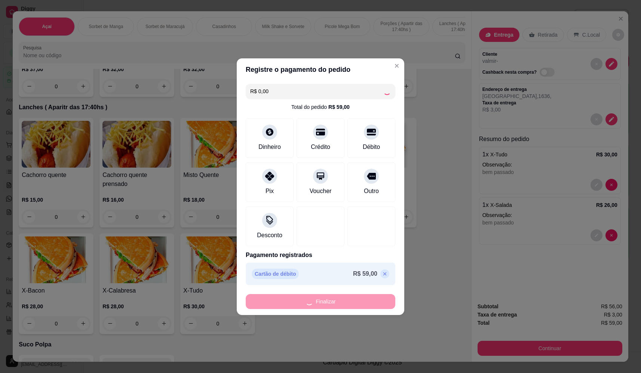
type input "-R$ 59,00"
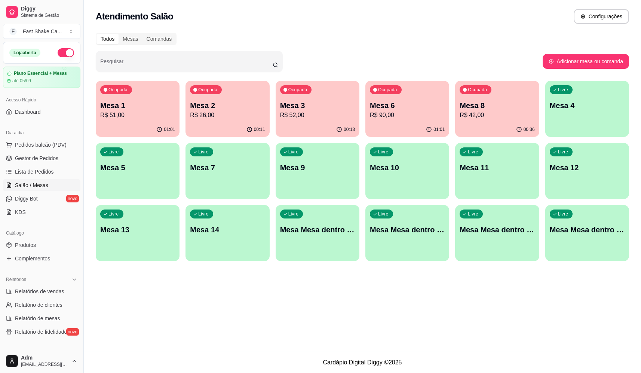
click at [207, 104] on p "Mesa 2" at bounding box center [227, 105] width 75 height 10
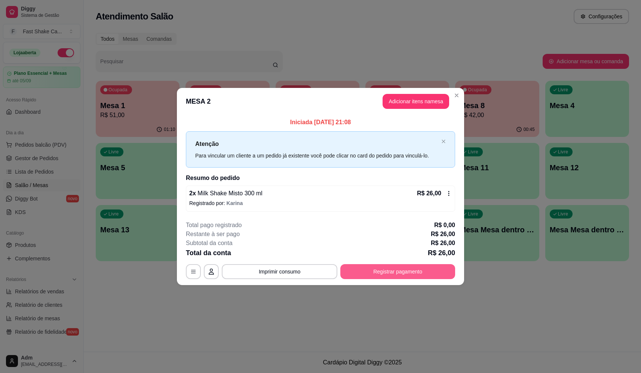
click at [404, 266] on button "Registrar pagamento" at bounding box center [398, 271] width 115 height 15
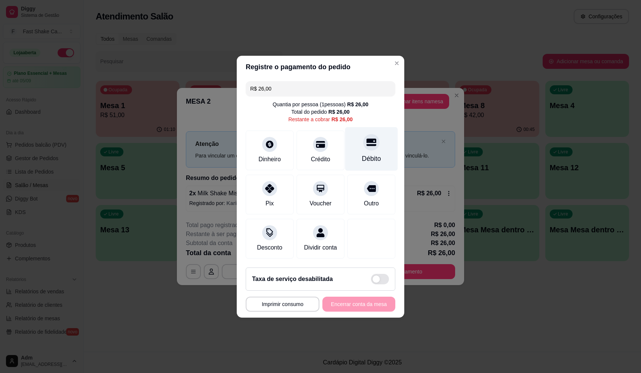
click at [372, 148] on div "Débito" at bounding box center [371, 149] width 53 height 44
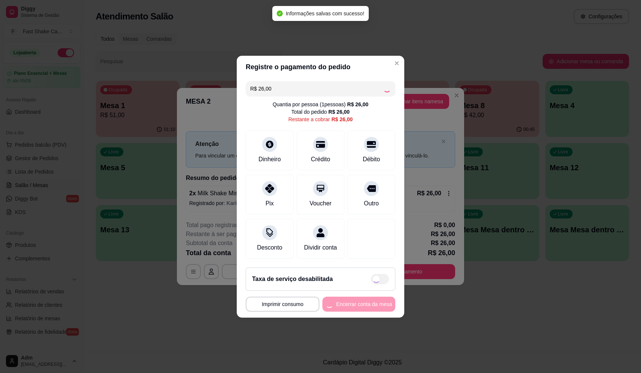
type input "R$ 0,00"
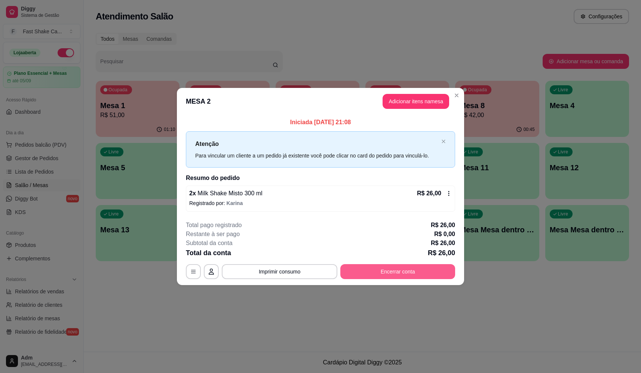
click at [368, 276] on button "Encerrar conta" at bounding box center [398, 271] width 115 height 15
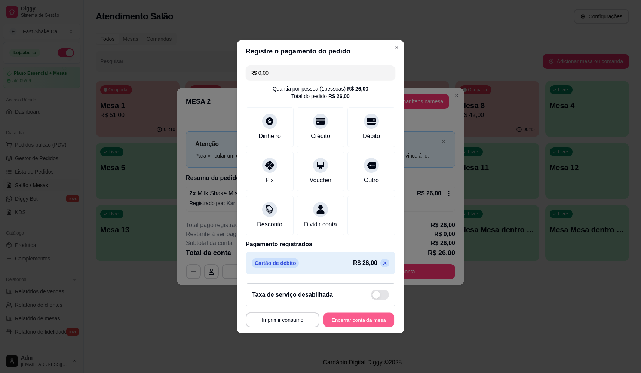
click at [385, 327] on button "Encerrar conta da mesa" at bounding box center [359, 319] width 71 height 15
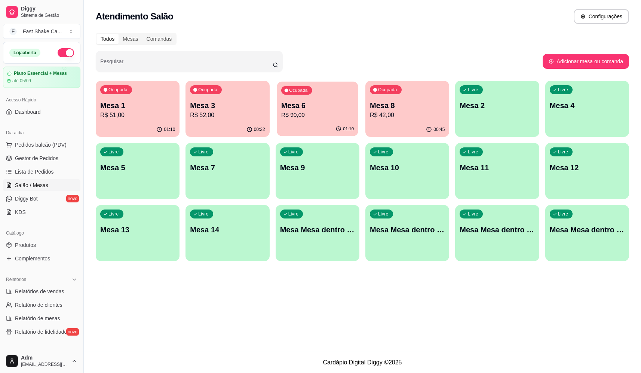
click at [326, 130] on div "01:10" at bounding box center [318, 129] width 82 height 14
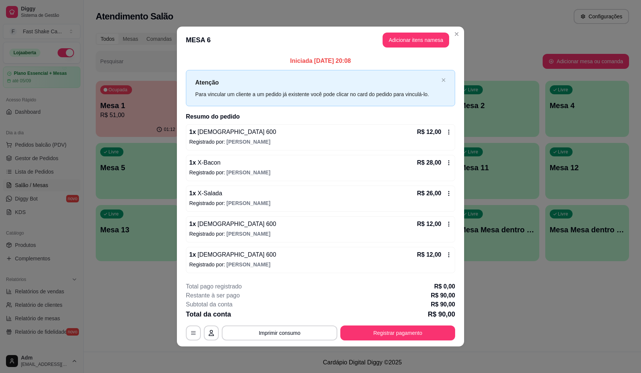
click at [294, 342] on footer "**********" at bounding box center [320, 311] width 287 height 70
click at [294, 329] on button "Imprimir consumo" at bounding box center [280, 333] width 112 height 15
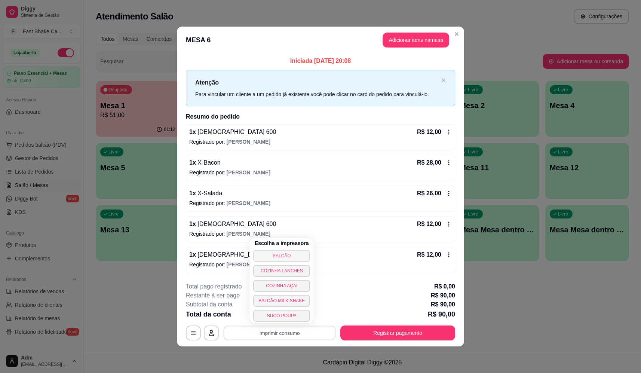
click at [288, 258] on button "BALCÃO" at bounding box center [281, 256] width 57 height 12
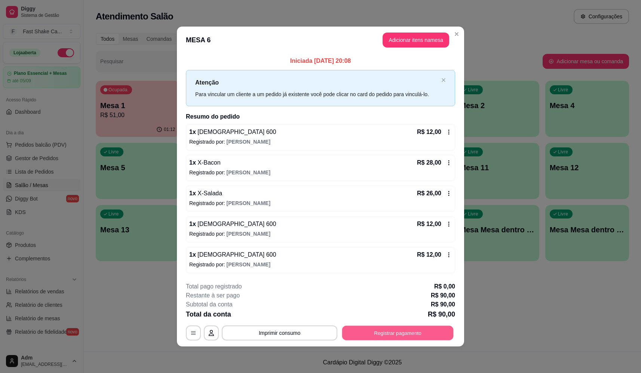
click at [360, 337] on button "Registrar pagamento" at bounding box center [398, 333] width 112 height 15
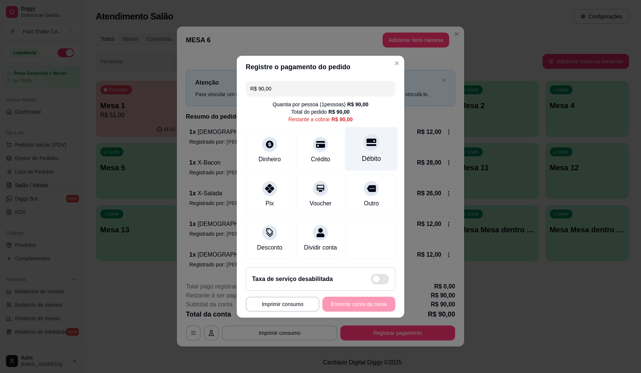
click at [366, 145] on div at bounding box center [371, 142] width 16 height 16
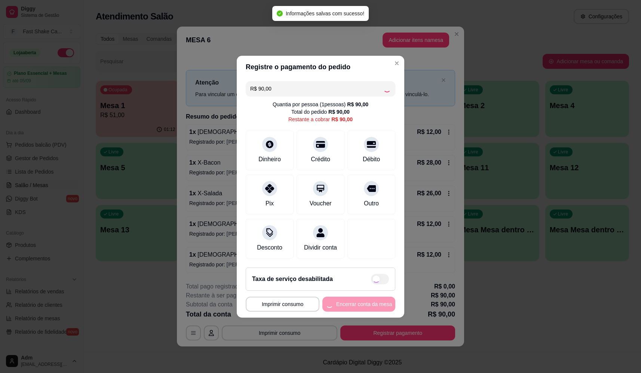
type input "R$ 0,00"
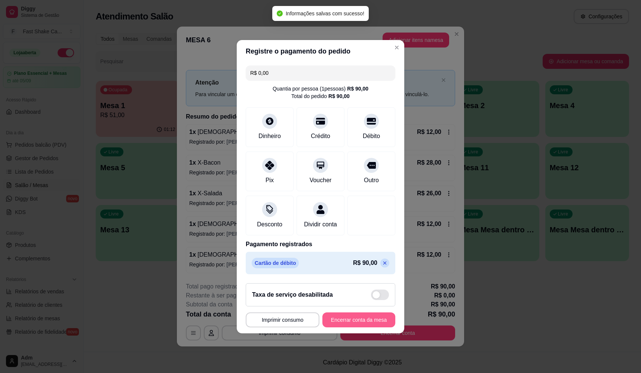
click at [359, 318] on button "Encerrar conta da mesa" at bounding box center [359, 319] width 73 height 15
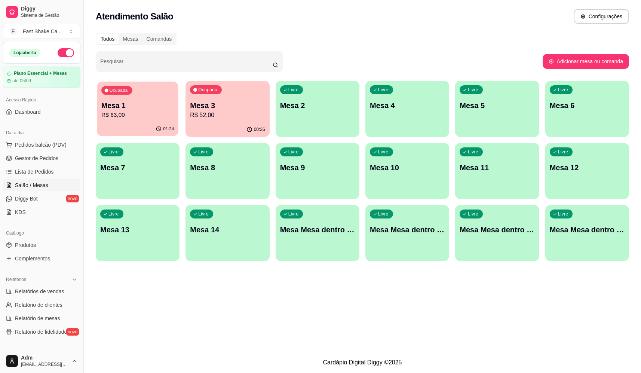
click at [141, 114] on p "R$ 63,00" at bounding box center [137, 115] width 73 height 9
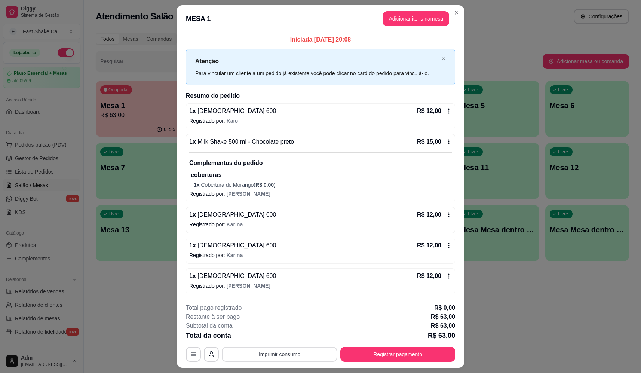
click at [299, 351] on button "Imprimir consumo" at bounding box center [280, 354] width 116 height 15
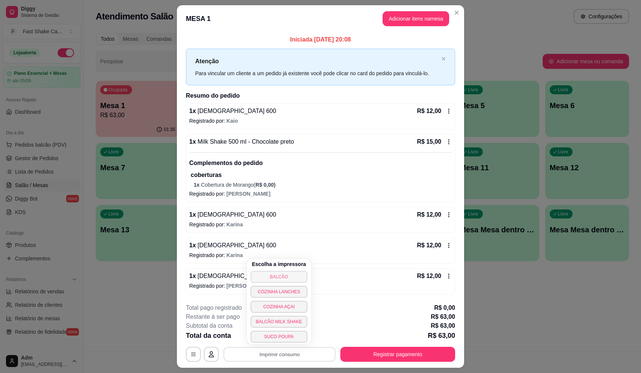
click at [296, 278] on button "BALCÃO" at bounding box center [279, 277] width 57 height 12
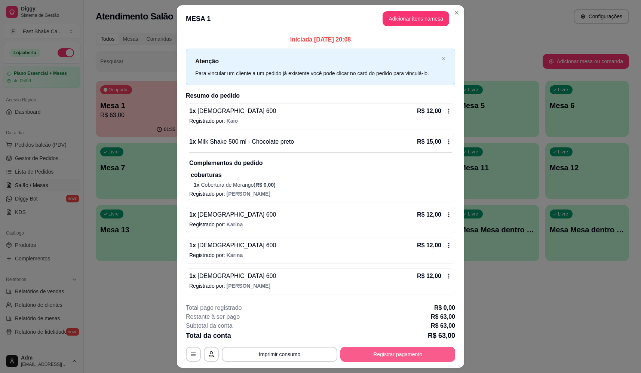
click at [404, 354] on button "Registrar pagamento" at bounding box center [398, 354] width 115 height 15
click at [370, 138] on icon at bounding box center [372, 141] width 10 height 7
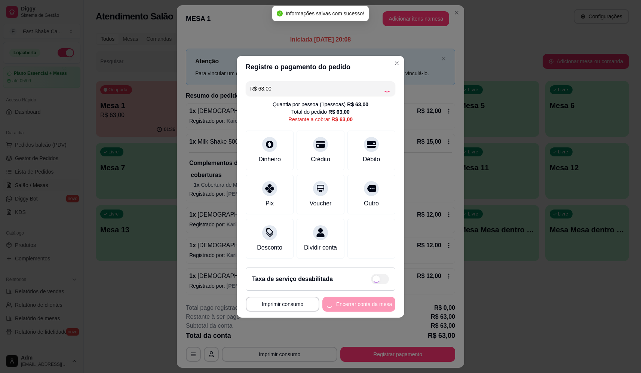
type input "R$ 0,00"
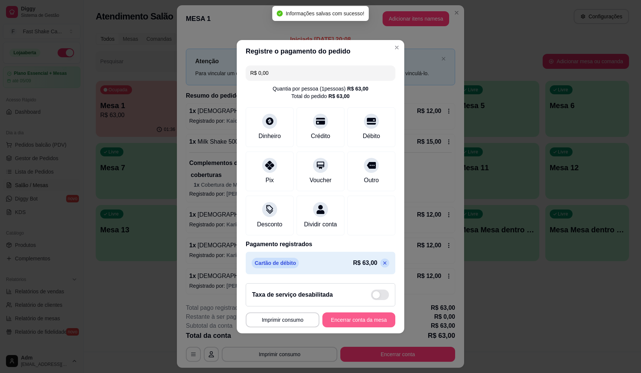
click at [370, 327] on button "Encerrar conta da mesa" at bounding box center [359, 319] width 73 height 15
